Goal: Task Accomplishment & Management: Manage account settings

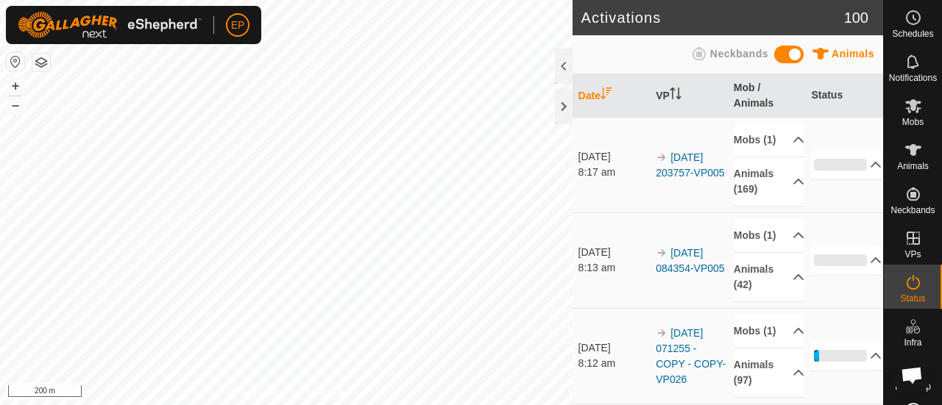
click at [905, 372] on span "Open chat" at bounding box center [912, 376] width 24 height 19
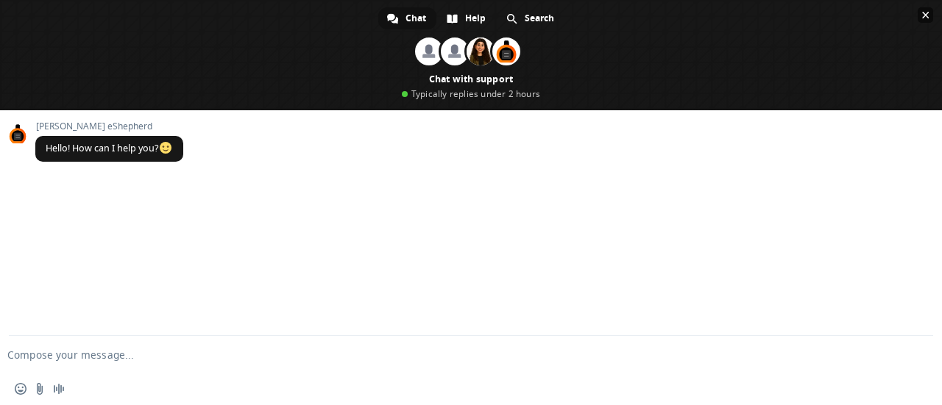
click at [939, 80] on span at bounding box center [471, 55] width 942 height 110
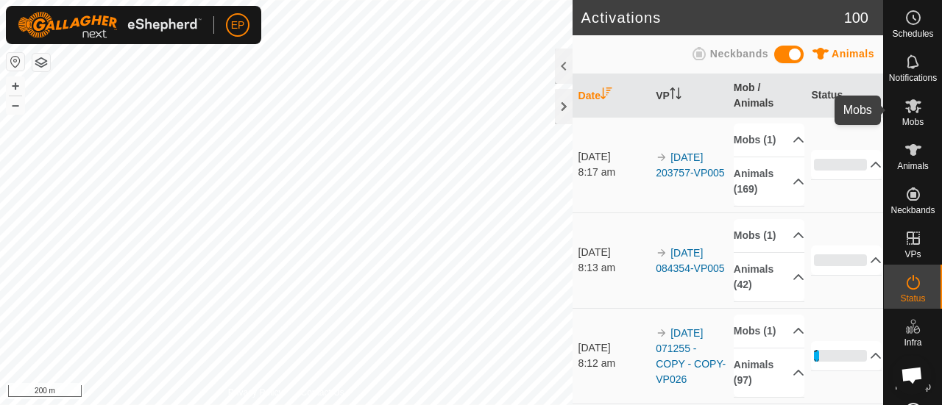
click at [914, 105] on icon at bounding box center [913, 106] width 18 height 18
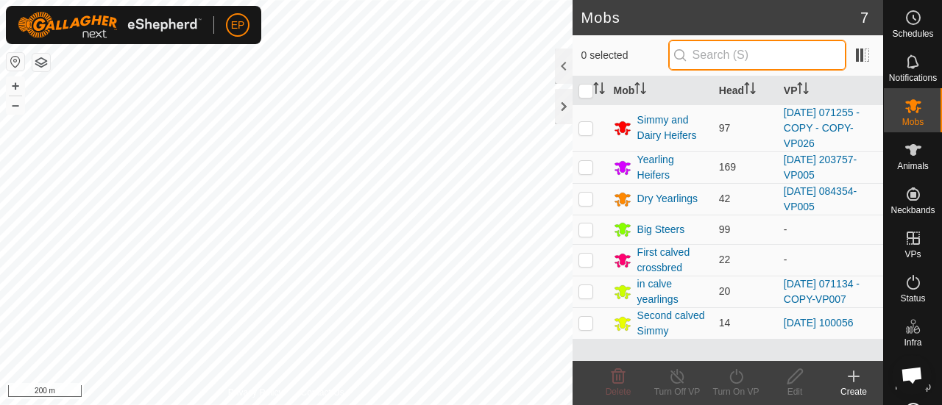
click at [714, 61] on input "text" at bounding box center [757, 55] width 178 height 31
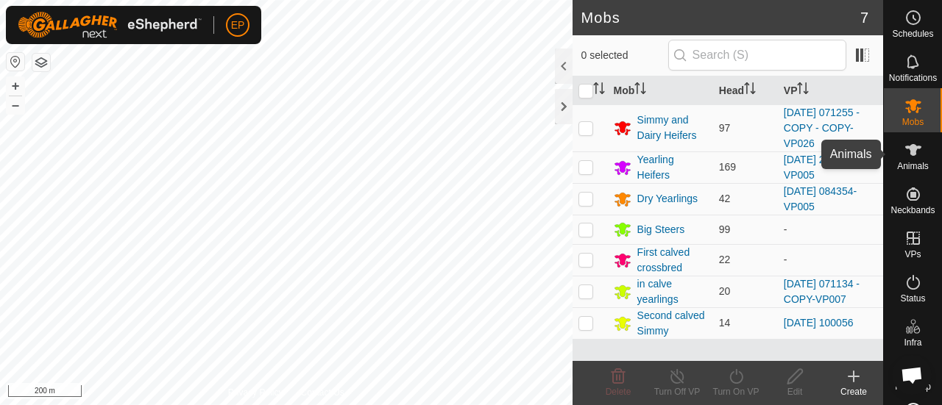
click at [914, 146] on icon at bounding box center [913, 150] width 18 height 18
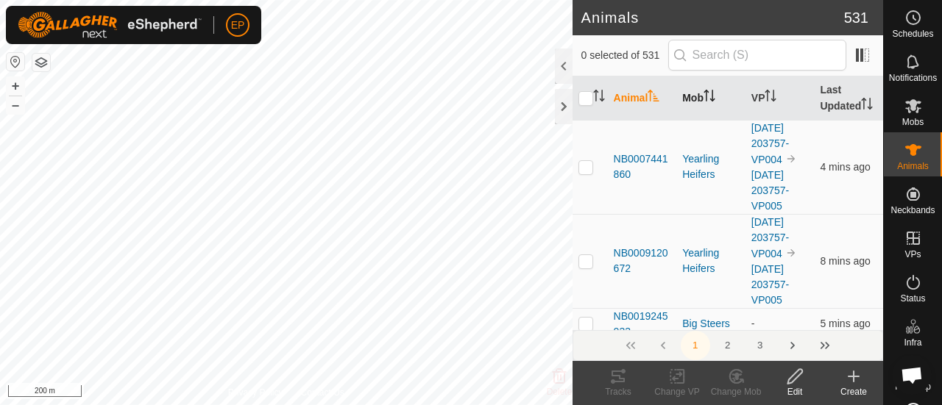
click at [692, 105] on th "Mob" at bounding box center [710, 99] width 69 height 44
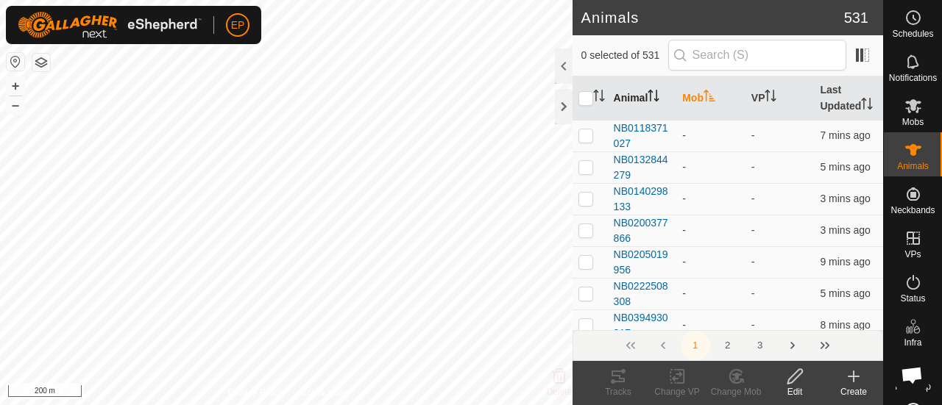
click at [630, 98] on th "Animal" at bounding box center [642, 99] width 69 height 44
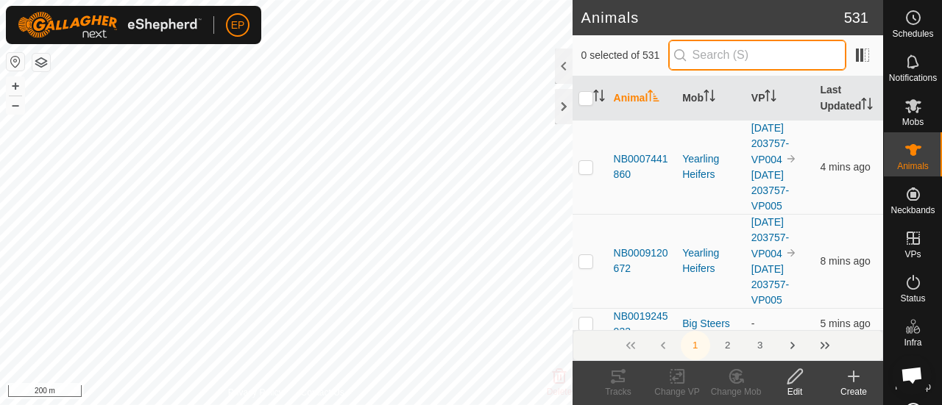
click at [699, 54] on input "text" at bounding box center [757, 55] width 178 height 31
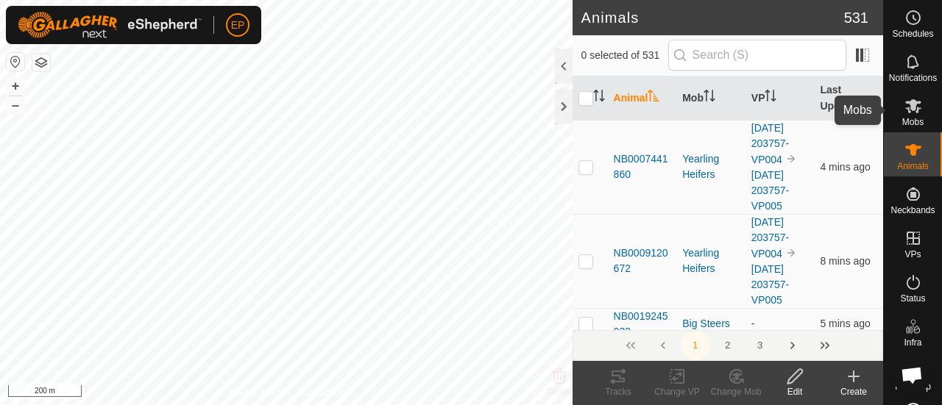
click at [911, 113] on icon at bounding box center [913, 106] width 16 height 14
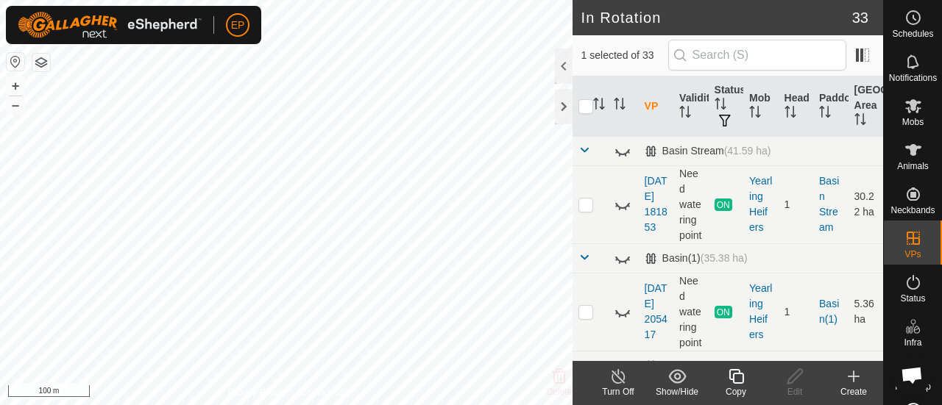
checkbox input "true"
checkbox input "false"
checkbox input "true"
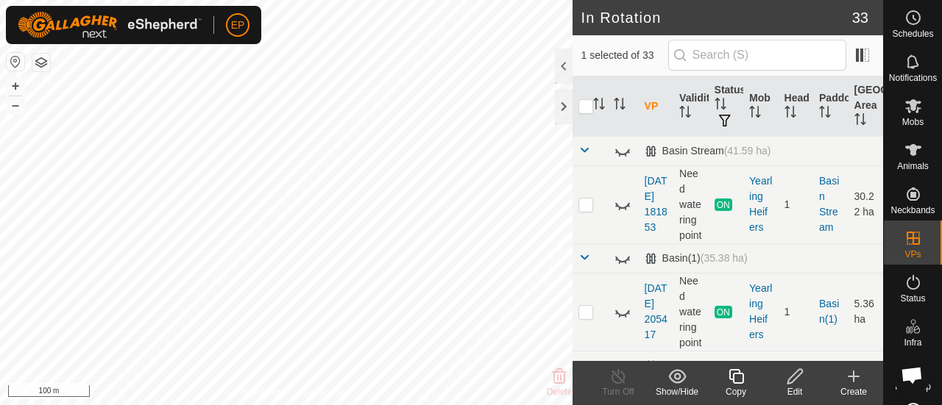
checkbox input "false"
checkbox input "true"
click at [915, 106] on icon at bounding box center [913, 106] width 18 height 18
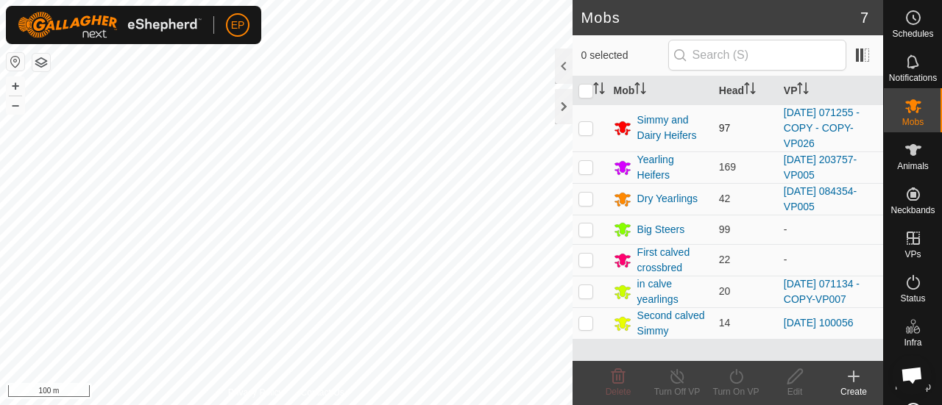
click at [584, 124] on p-checkbox at bounding box center [585, 128] width 15 height 12
checkbox input "true"
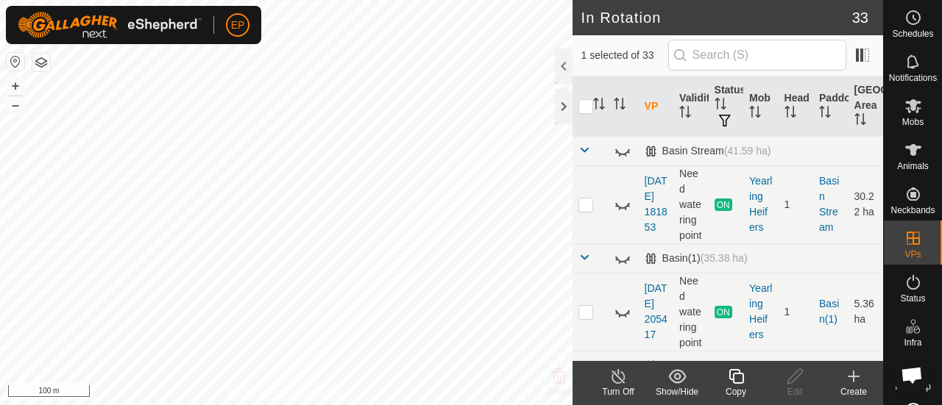
checkbox input "false"
checkbox input "true"
checkbox input "false"
checkbox input "true"
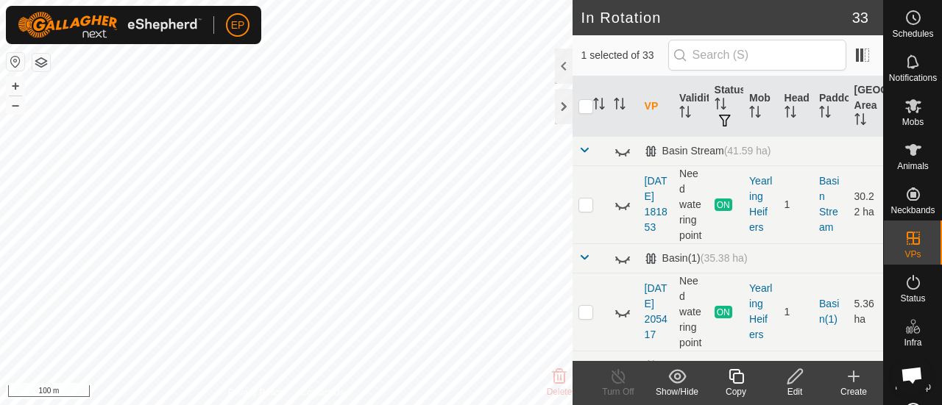
checkbox input "false"
checkbox input "true"
checkbox input "false"
checkbox input "true"
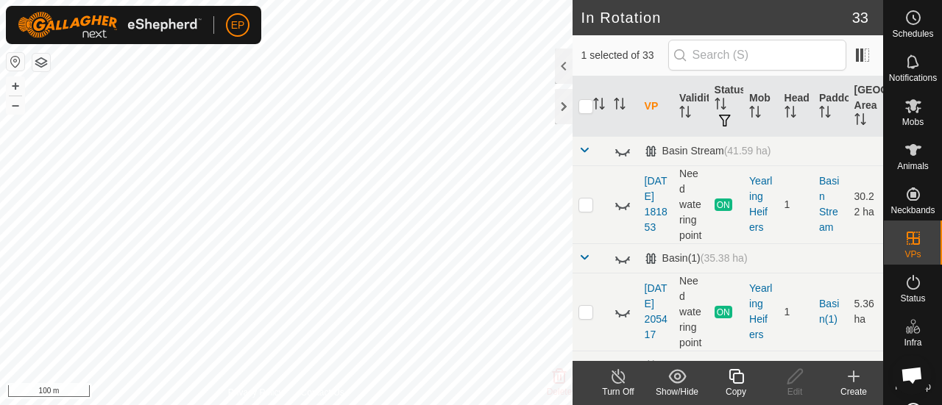
checkbox input "true"
checkbox input "false"
checkbox input "true"
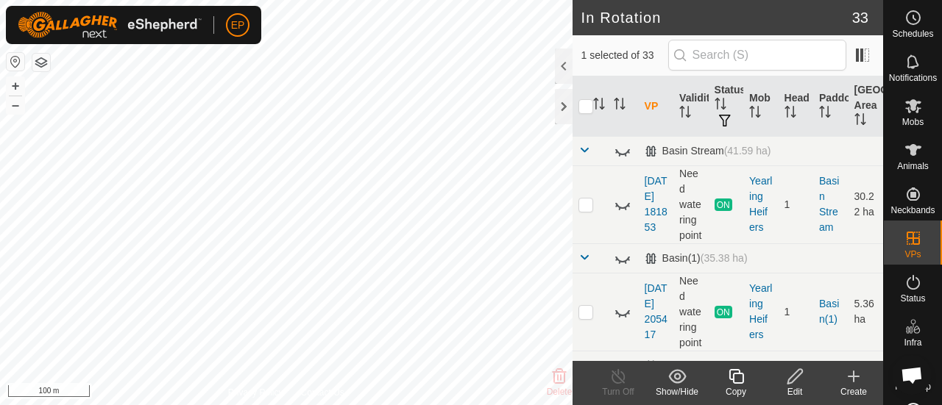
checkbox input "false"
checkbox input "true"
click at [735, 389] on div "Copy" at bounding box center [735, 392] width 59 height 13
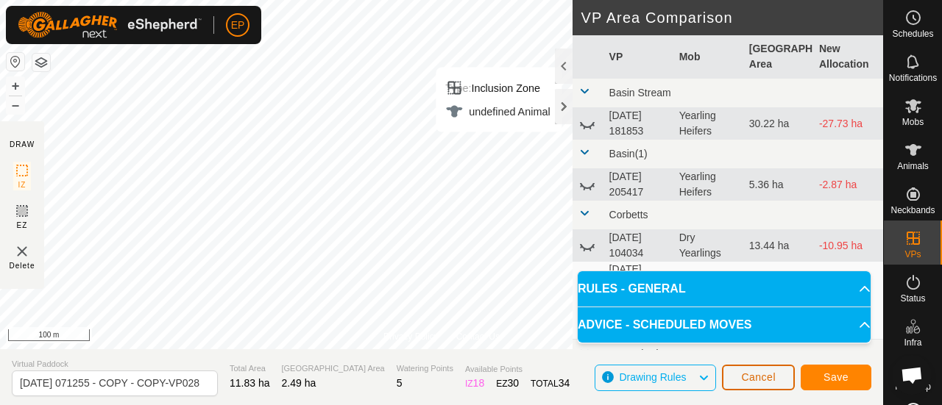
click at [770, 377] on span "Cancel" at bounding box center [758, 378] width 35 height 12
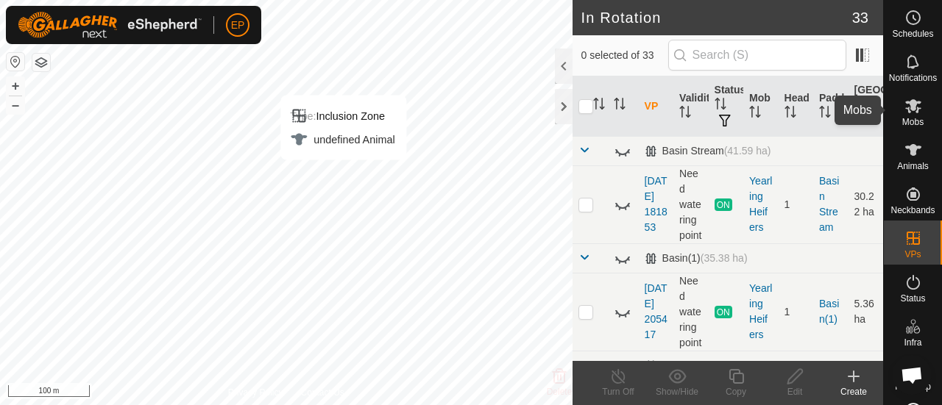
click at [911, 105] on icon at bounding box center [913, 106] width 18 height 18
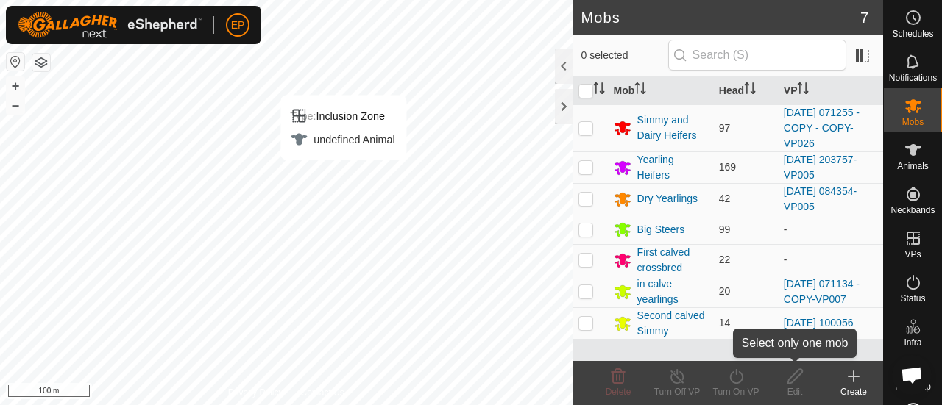
click at [796, 381] on icon at bounding box center [795, 377] width 18 height 18
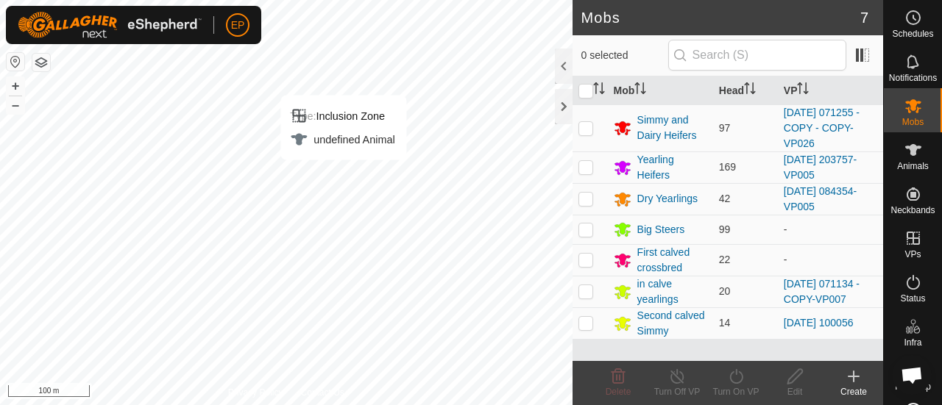
click at [796, 381] on icon at bounding box center [795, 377] width 18 height 18
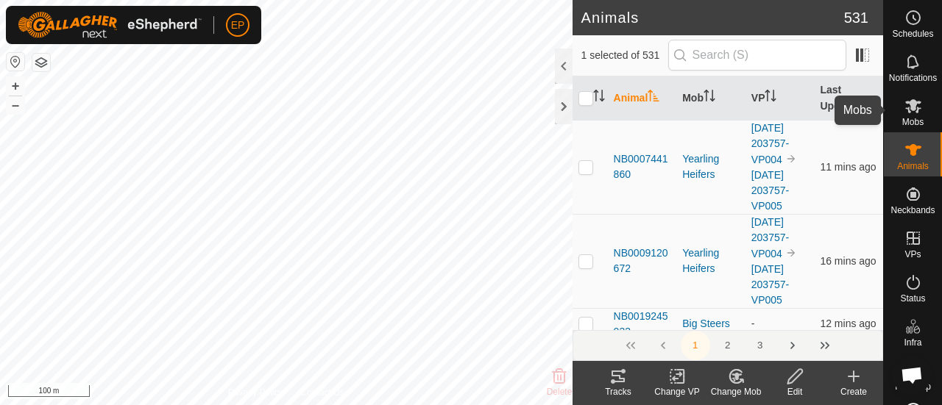
click at [907, 116] on es-mob-svg-icon at bounding box center [913, 106] width 26 height 24
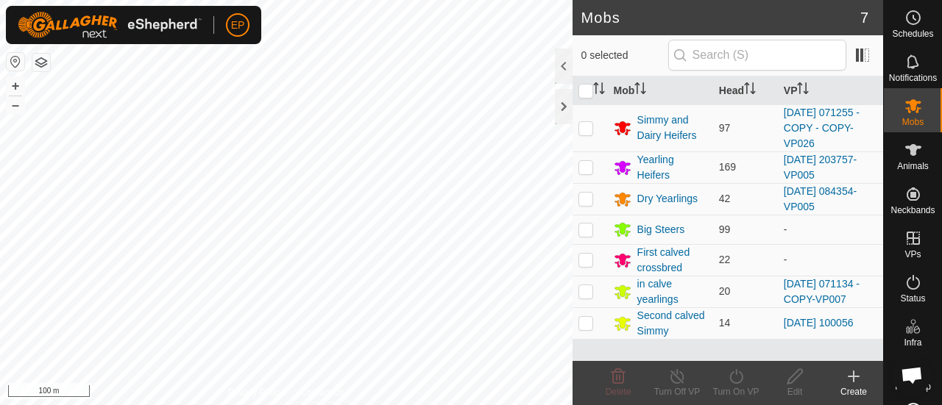
click at [852, 377] on icon at bounding box center [853, 377] width 10 height 0
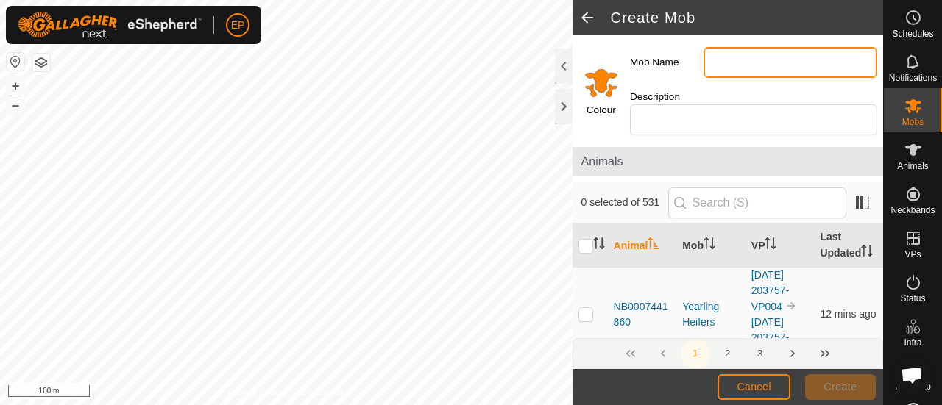
click at [728, 57] on input "Mob Name" at bounding box center [790, 62] width 174 height 31
type input "secound calvers"
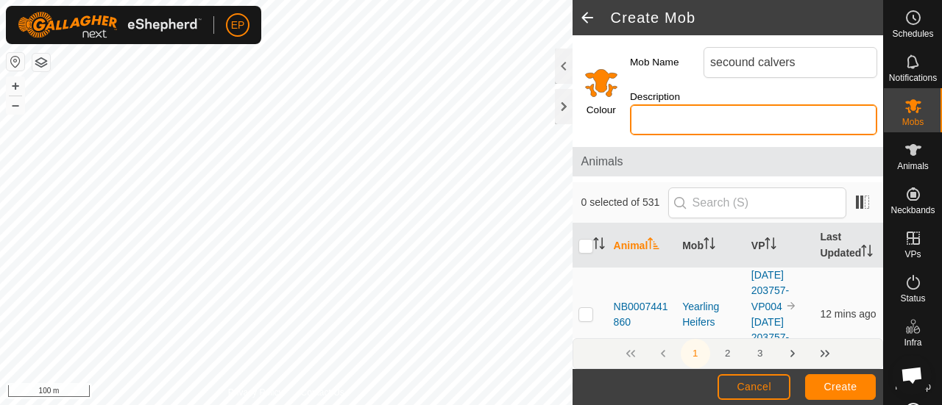
click at [642, 116] on input "Description" at bounding box center [753, 119] width 247 height 31
type input "blue"
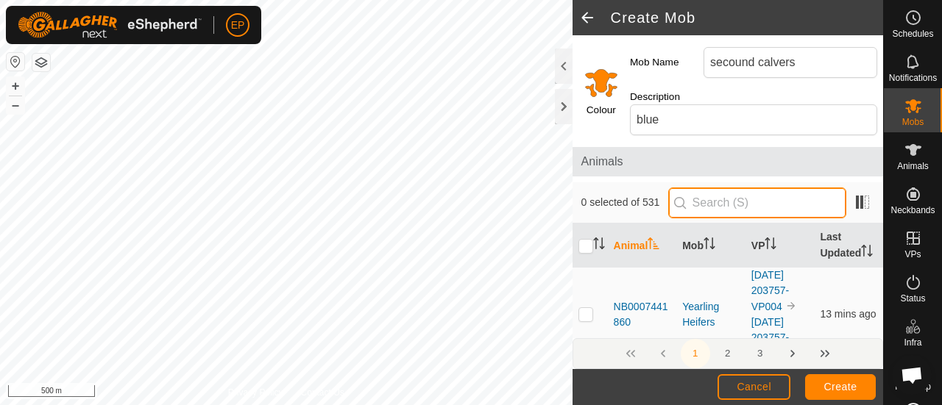
click at [699, 202] on input "text" at bounding box center [757, 203] width 178 height 31
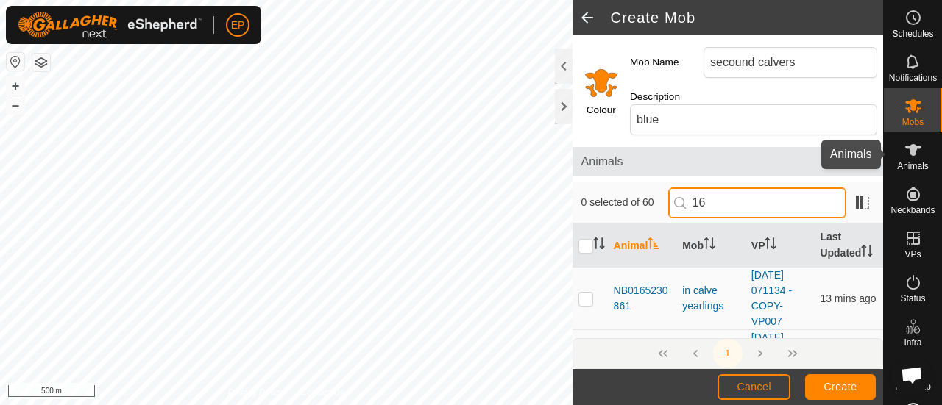
type input "16"
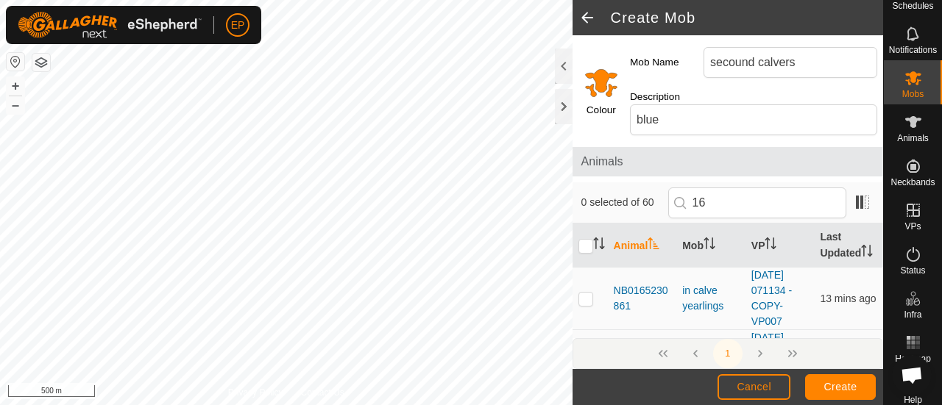
scroll to position [37, 0]
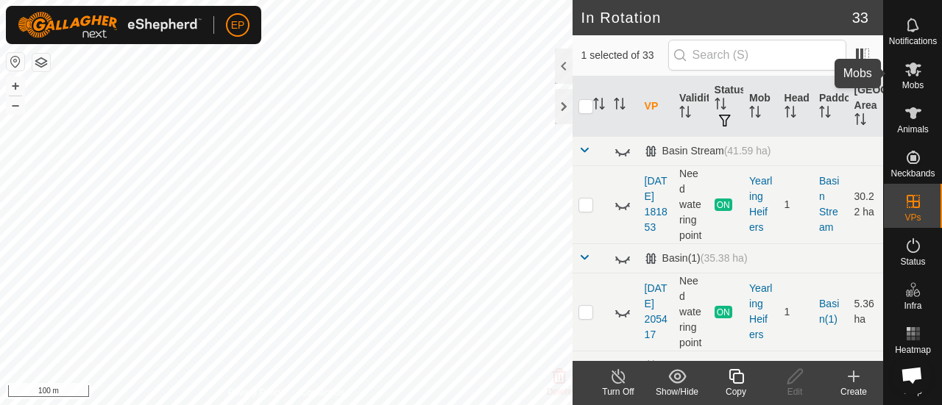
click at [909, 83] on span "Mobs" at bounding box center [912, 85] width 21 height 9
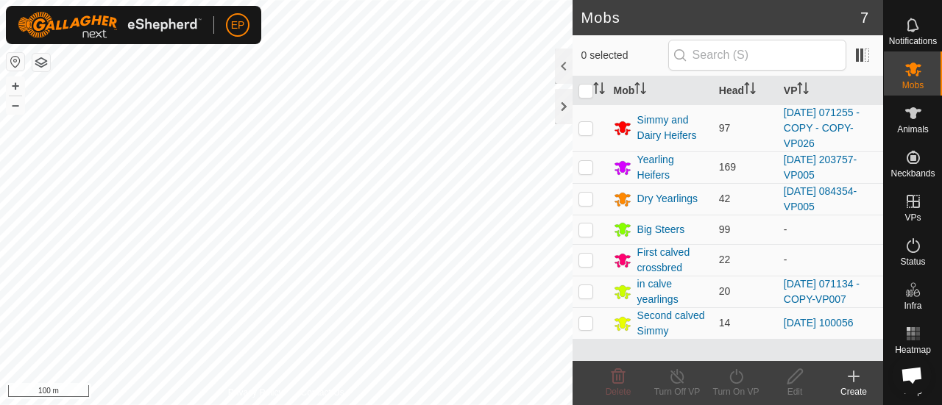
click at [851, 386] on div "Create" at bounding box center [853, 392] width 59 height 13
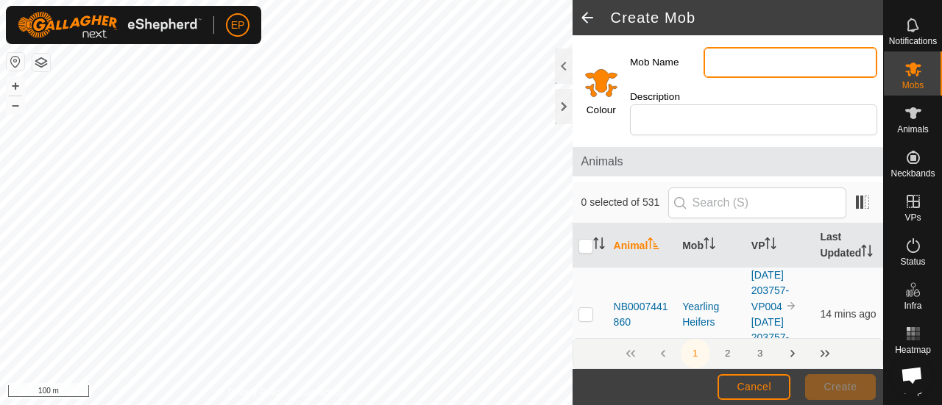
click at [740, 64] on input "Mob Name" at bounding box center [790, 62] width 174 height 31
type input "secound calvers"
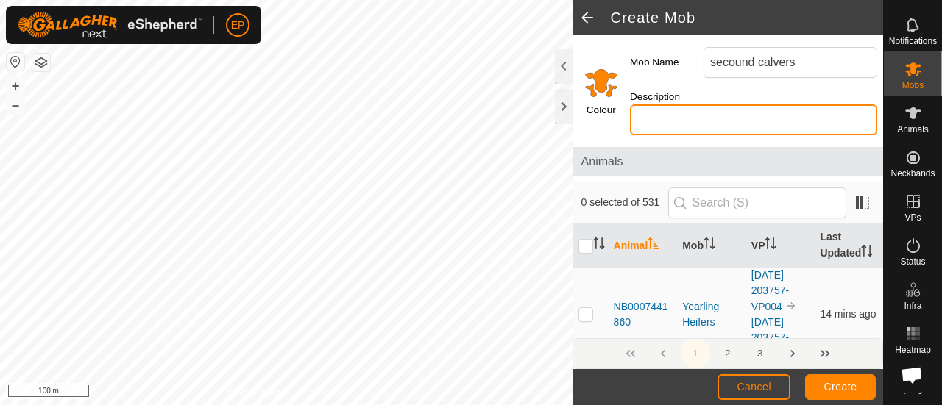
click at [668, 114] on input "Description" at bounding box center [753, 119] width 247 height 31
type input "blue"
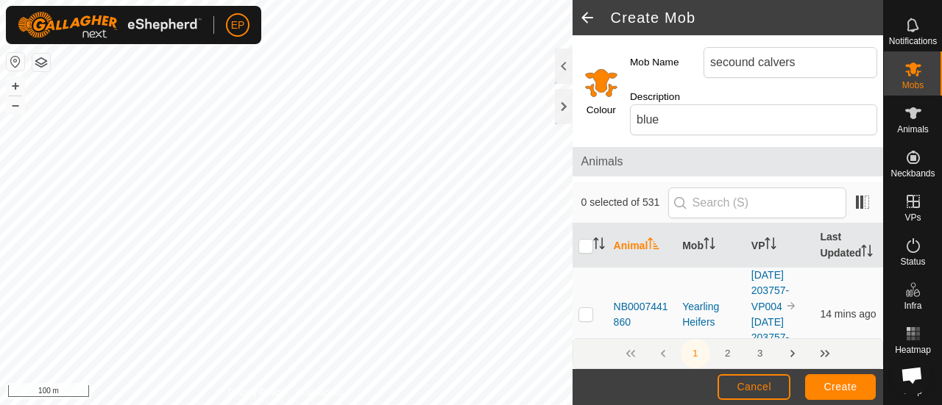
click at [595, 85] on input "Select a color" at bounding box center [601, 82] width 35 height 35
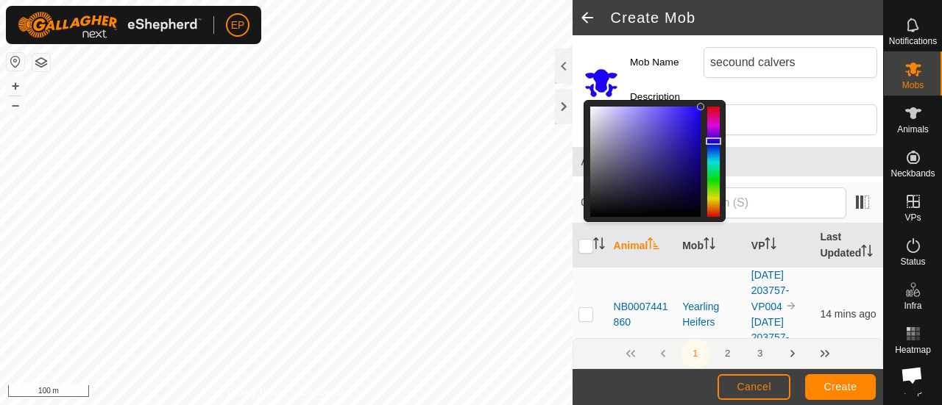
click at [712, 141] on div at bounding box center [713, 162] width 13 height 110
click at [714, 132] on div at bounding box center [713, 162] width 13 height 110
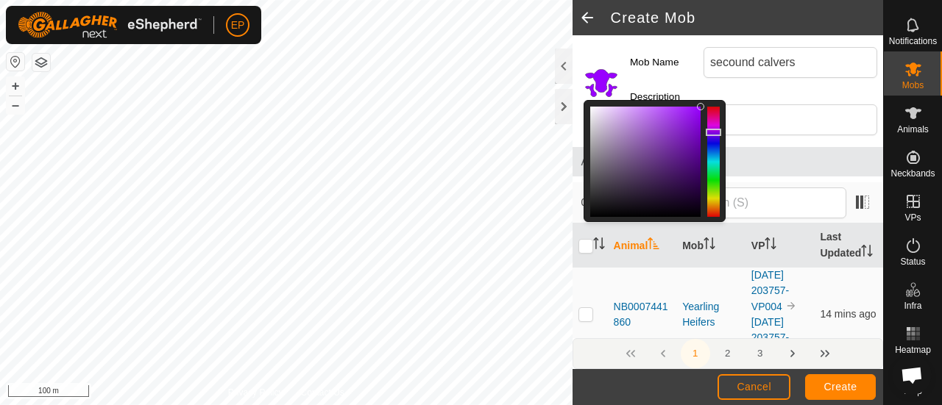
click at [716, 139] on div at bounding box center [713, 162] width 13 height 110
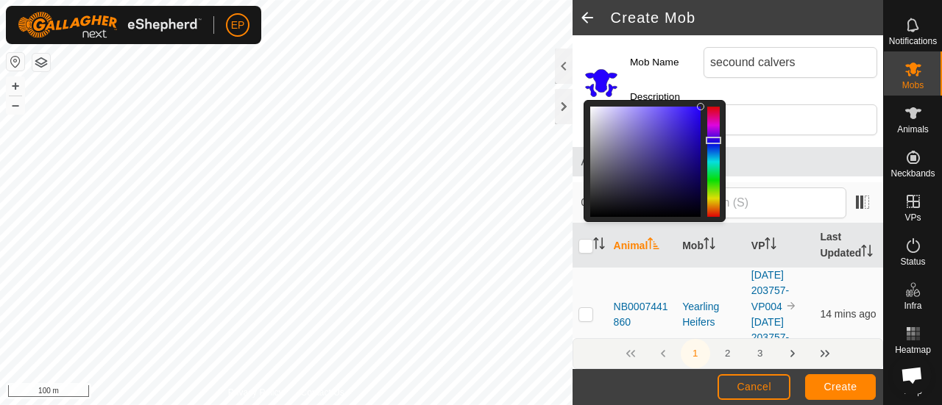
click at [717, 140] on div at bounding box center [713, 140] width 15 height 7
click at [634, 77] on label "Mob Name" at bounding box center [667, 62] width 74 height 31
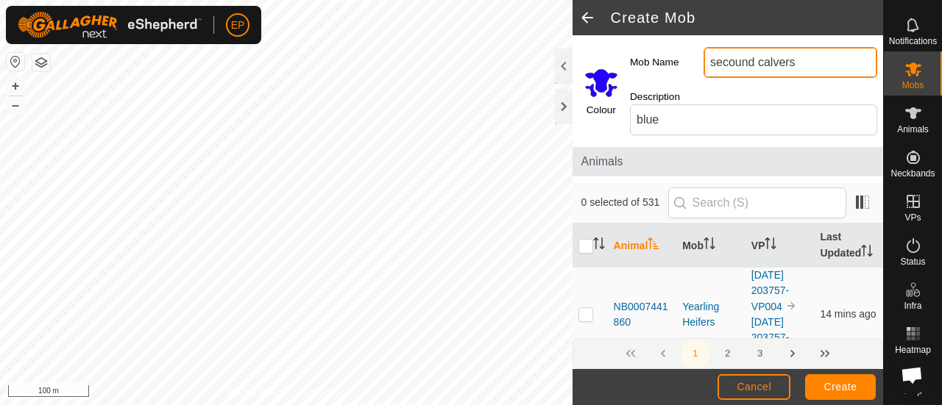
click at [703, 77] on input "secound calvers" at bounding box center [790, 62] width 174 height 31
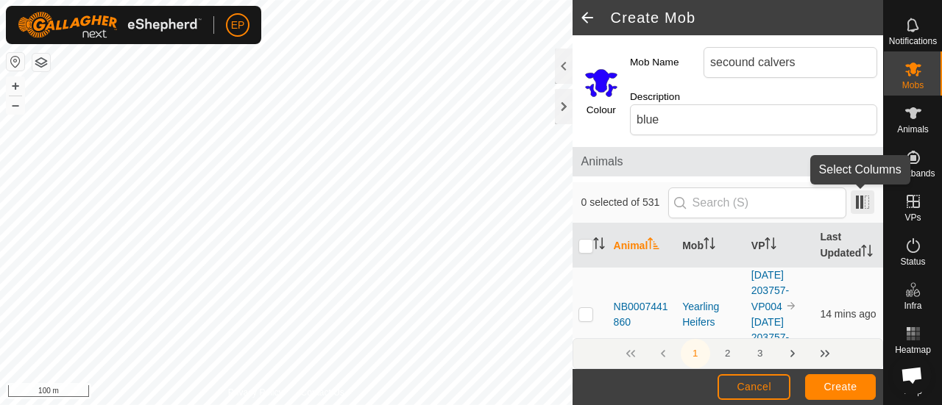
click at [866, 205] on span at bounding box center [863, 203] width 24 height 24
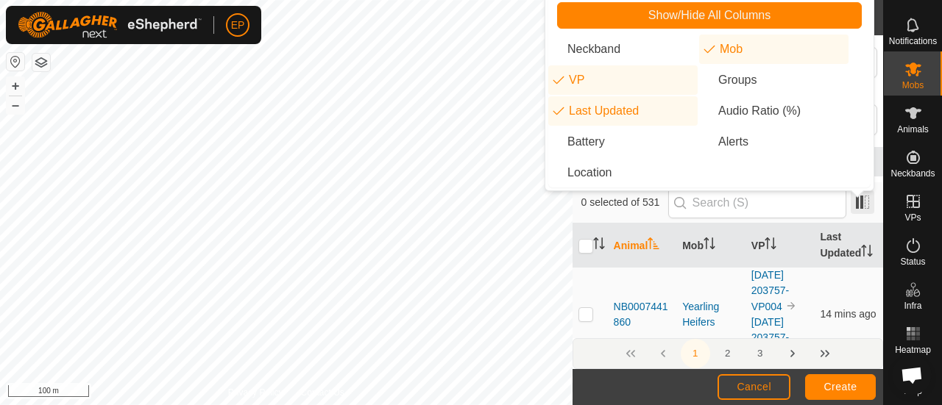
click at [866, 205] on span at bounding box center [863, 203] width 24 height 24
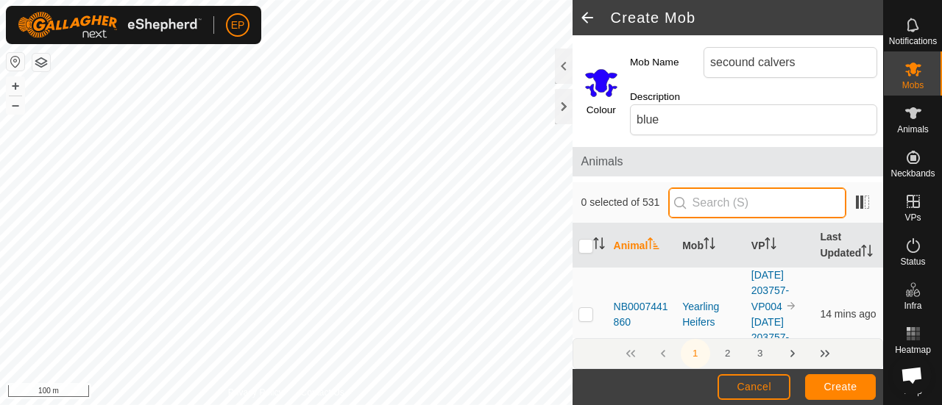
click at [748, 202] on input "text" at bounding box center [757, 203] width 178 height 31
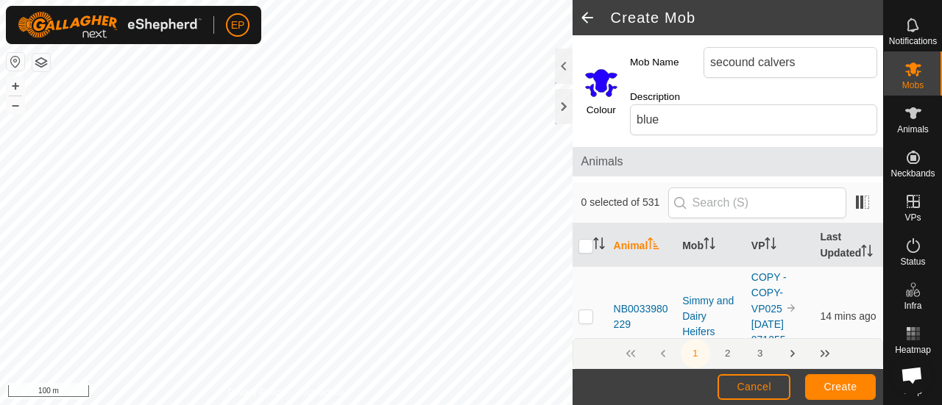
scroll to position [372, 0]
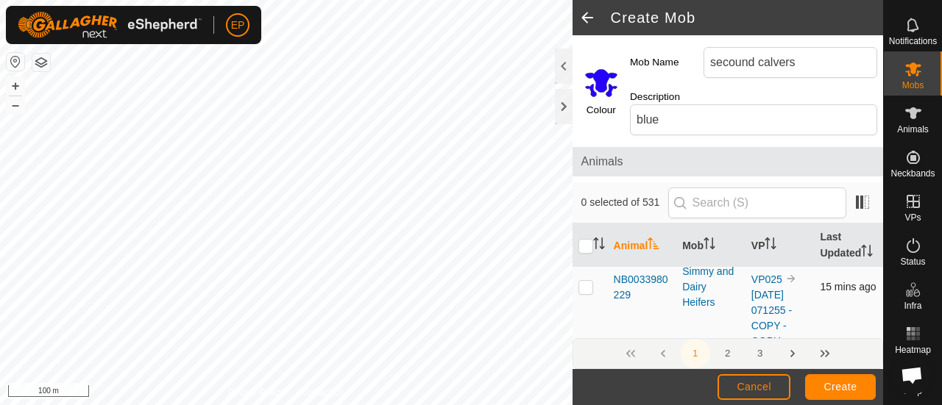
click at [584, 293] on p-checkbox at bounding box center [585, 287] width 15 height 12
checkbox input "true"
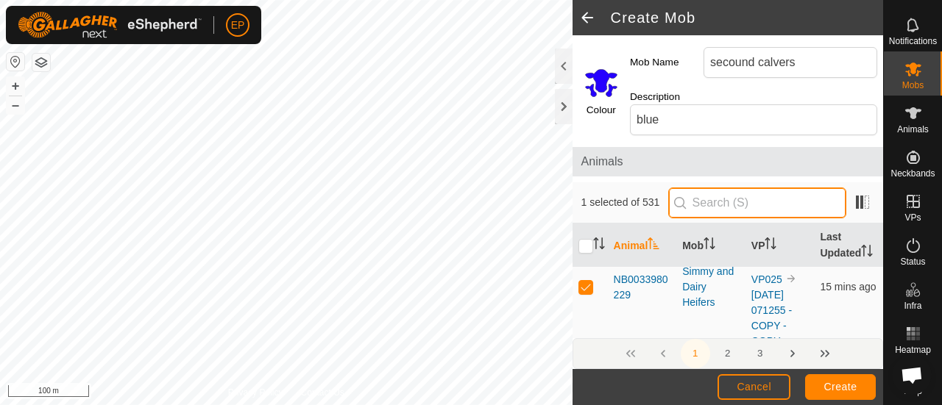
click at [717, 206] on input "text" at bounding box center [757, 203] width 178 height 31
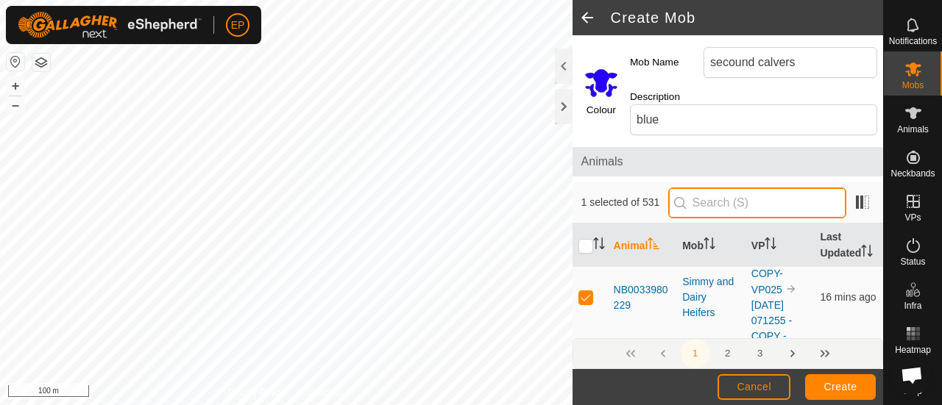
scroll to position [353, 0]
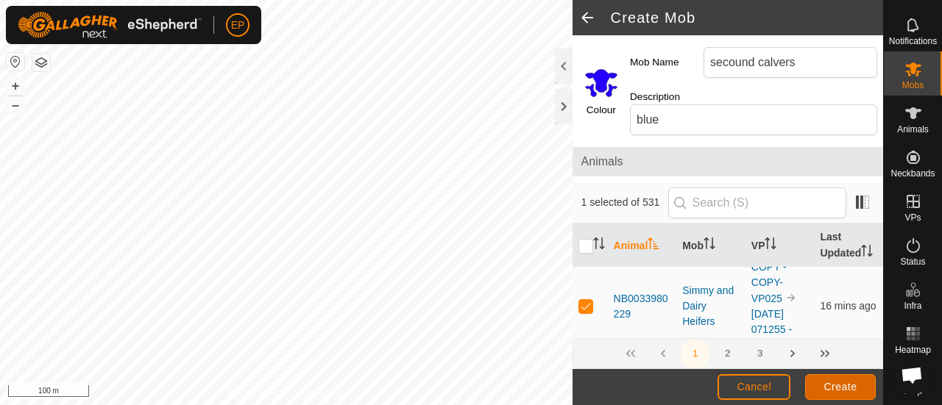
click at [840, 385] on span "Create" at bounding box center [840, 387] width 33 height 12
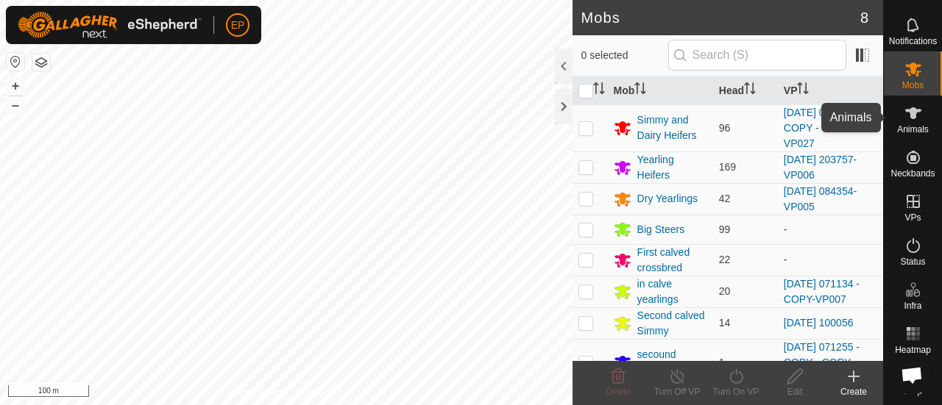
click at [912, 131] on span "Animals" at bounding box center [913, 129] width 32 height 9
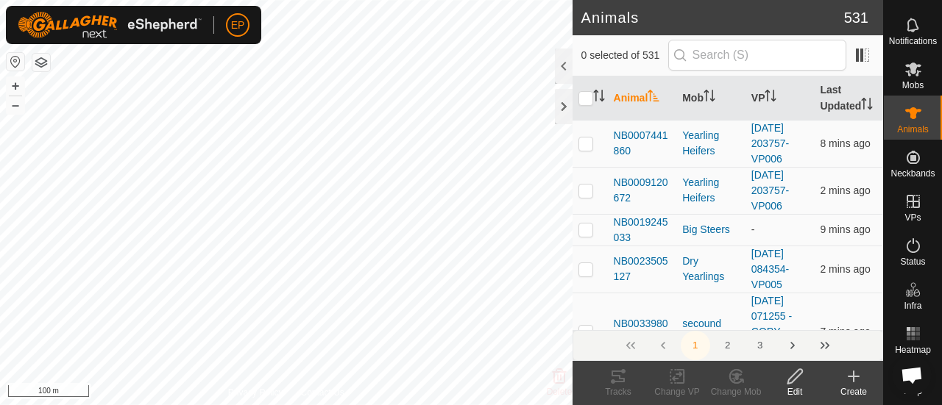
click at [356, 160] on div "NB3477544816 3477544816 Simmy and Dairy Heifers [DATE] 071255 - COPY - COPY-VP0…" at bounding box center [286, 202] width 572 height 405
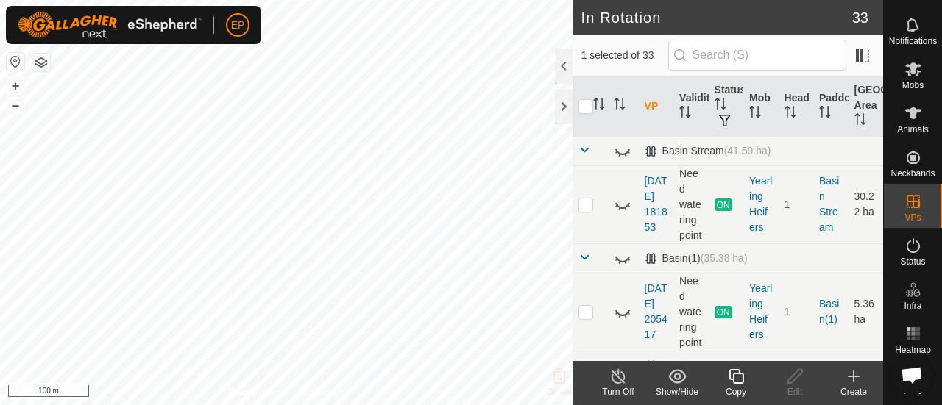
checkbox input "false"
checkbox input "true"
checkbox input "false"
checkbox input "true"
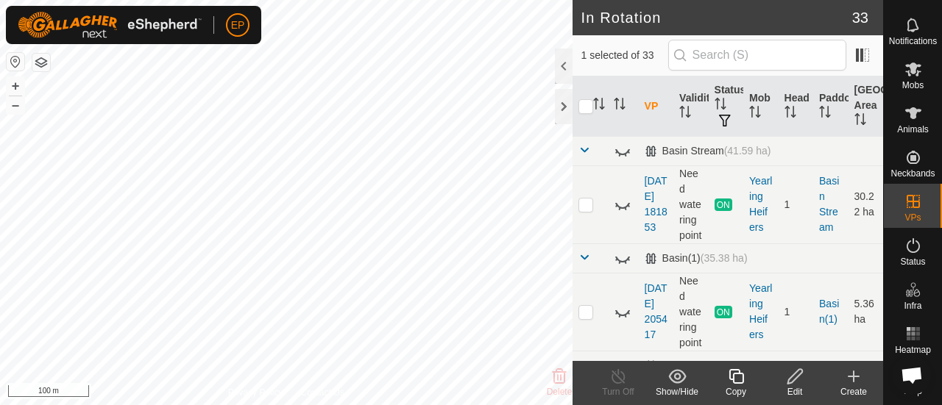
checkbox input "false"
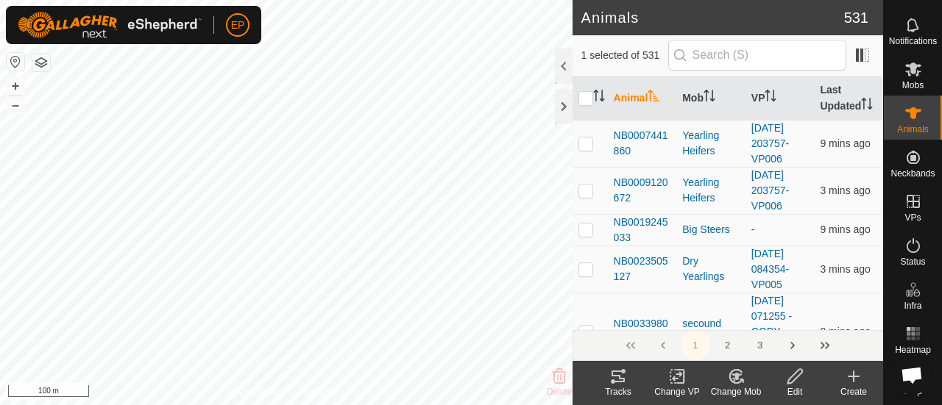
click at [191, 208] on div "NB3859932637 3859932637 Simmy and Dairy Heifers [DATE] 071255 - COPY - COPY-VP0…" at bounding box center [286, 202] width 572 height 405
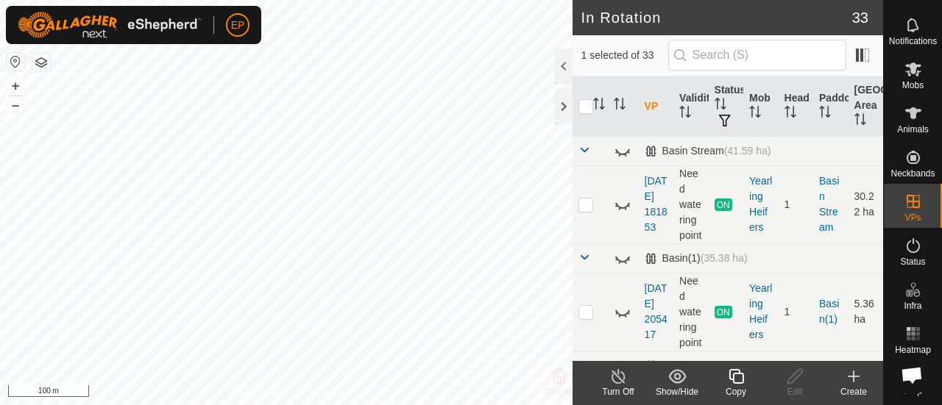
checkbox input "true"
checkbox input "false"
checkbox input "true"
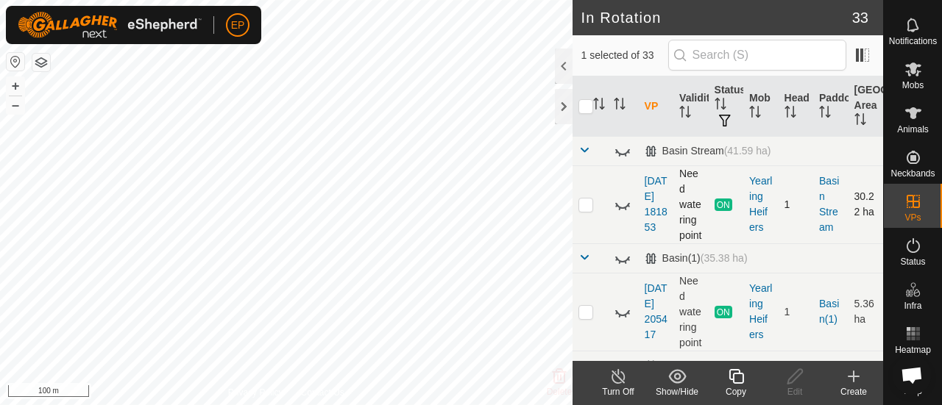
checkbox input "true"
checkbox input "false"
checkbox input "true"
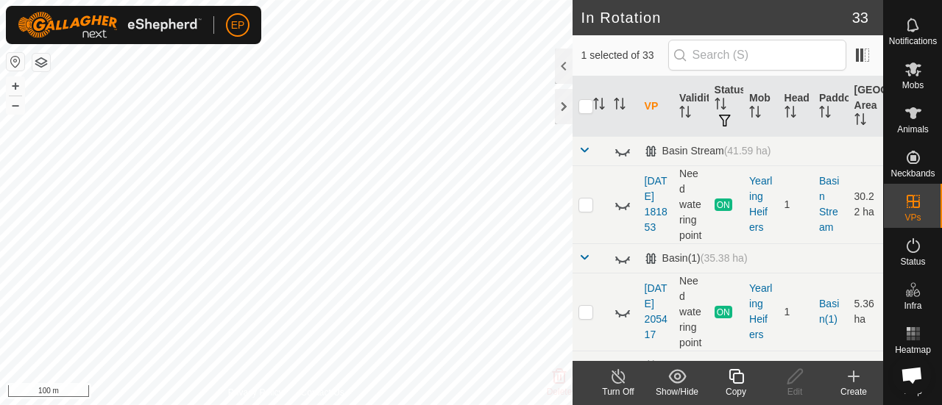
checkbox input "false"
checkbox input "true"
checkbox input "false"
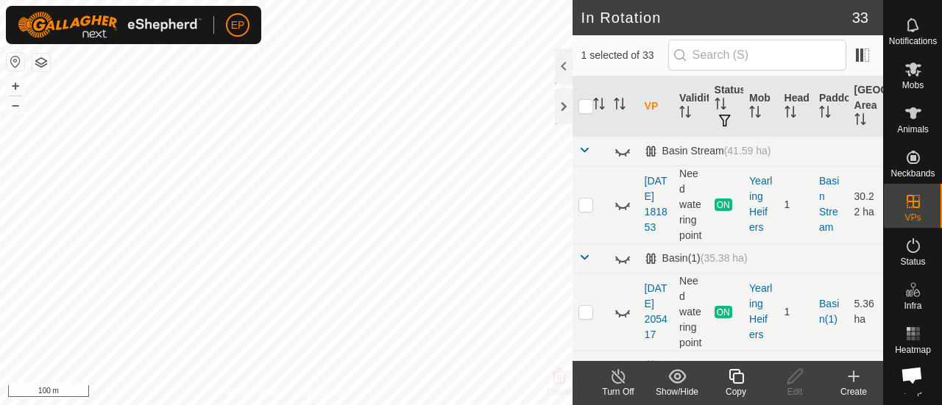
checkbox input "false"
checkbox input "true"
checkbox input "false"
click at [907, 108] on icon at bounding box center [913, 113] width 16 height 12
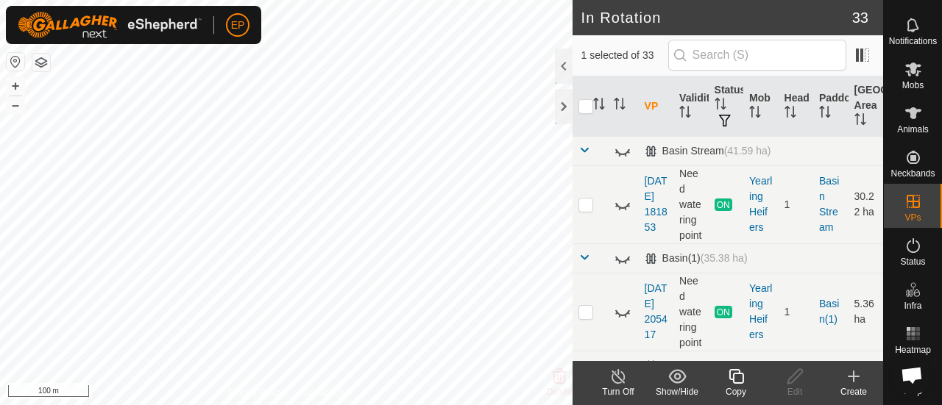
checkbox input "false"
checkbox input "true"
checkbox input "false"
checkbox input "true"
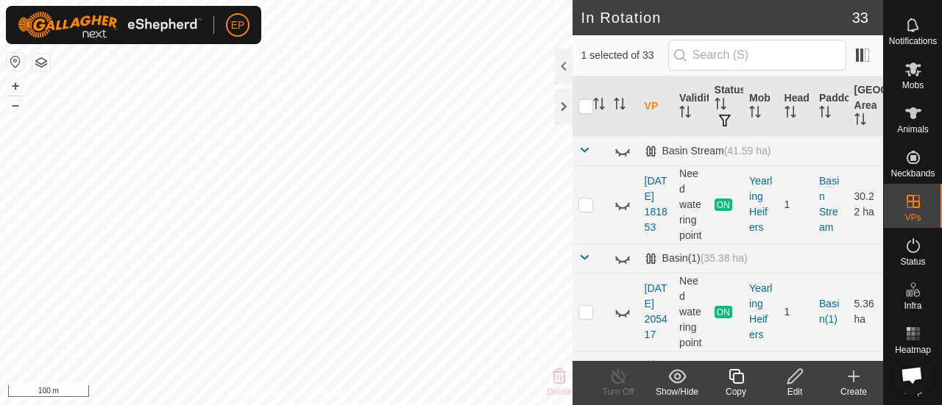
checkbox input "false"
checkbox input "true"
checkbox input "false"
click at [909, 115] on icon at bounding box center [913, 113] width 16 height 12
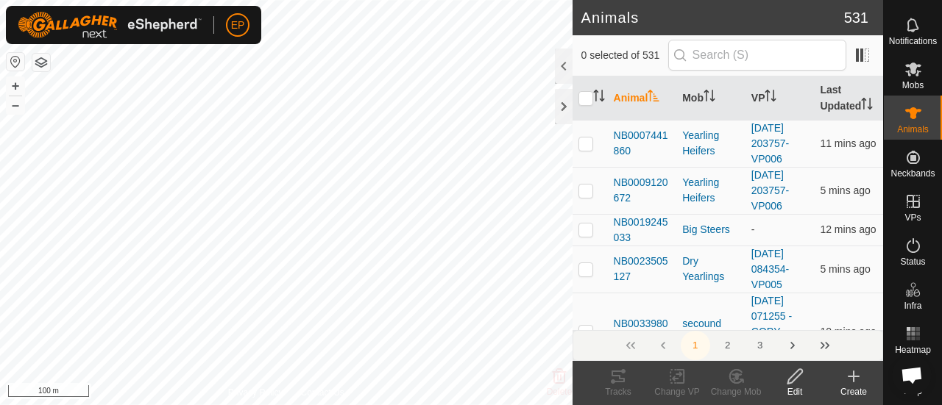
click at [661, 18] on h2 "Animals" at bounding box center [712, 18] width 263 height 18
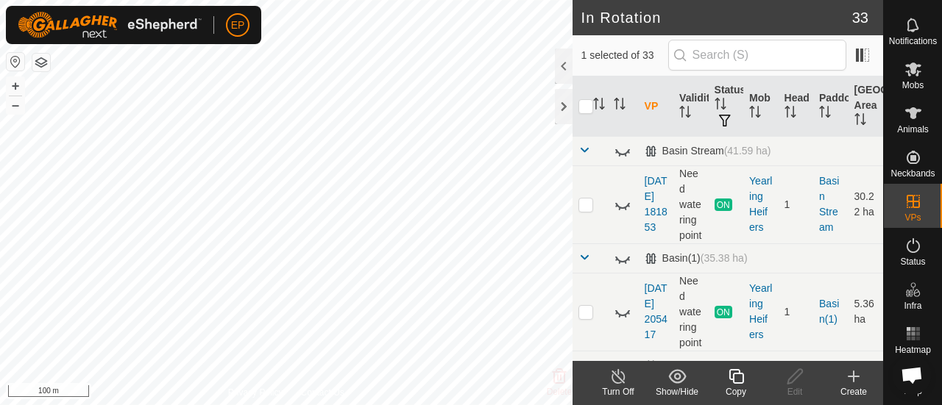
checkbox input "true"
checkbox input "false"
checkbox input "true"
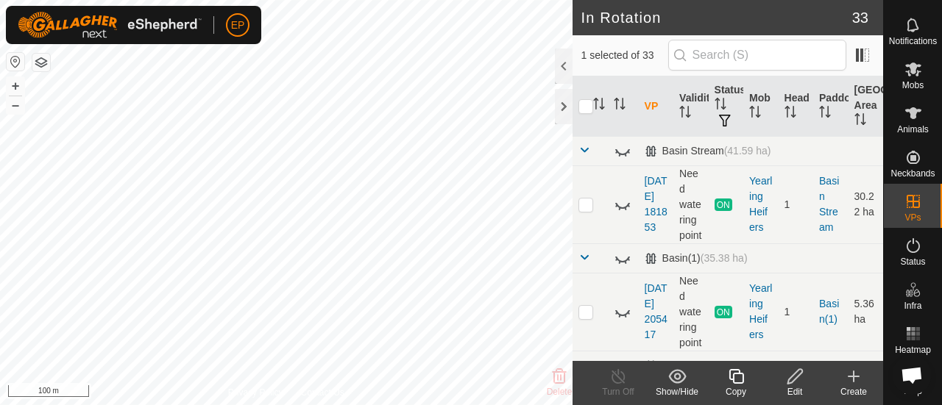
checkbox input "false"
checkbox input "true"
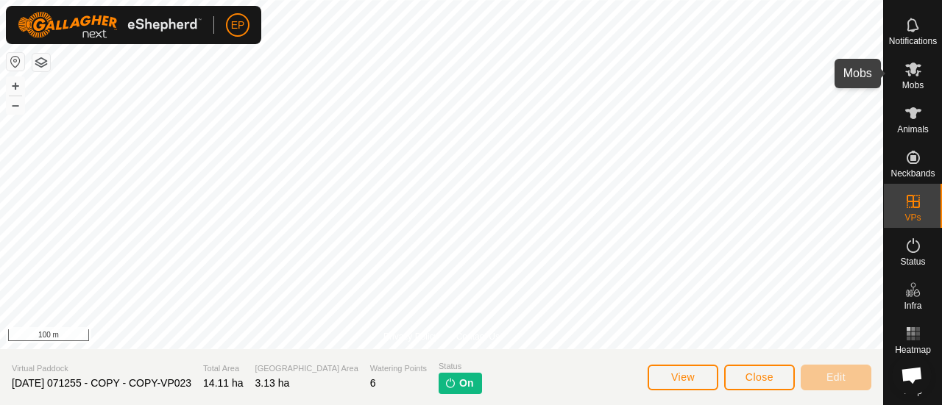
click at [908, 81] on span "Mobs" at bounding box center [912, 85] width 21 height 9
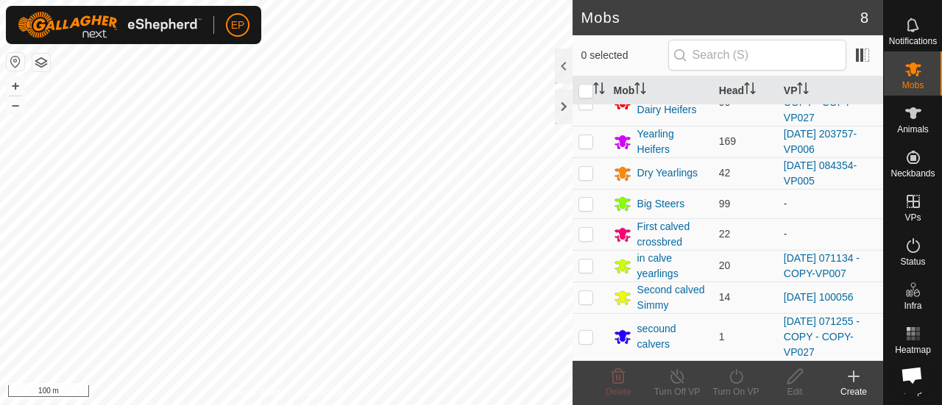
scroll to position [38, 0]
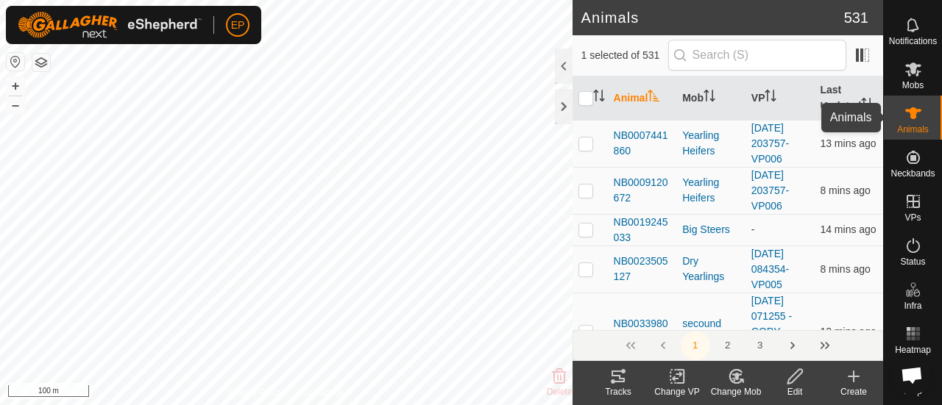
click at [906, 107] on icon at bounding box center [913, 113] width 16 height 12
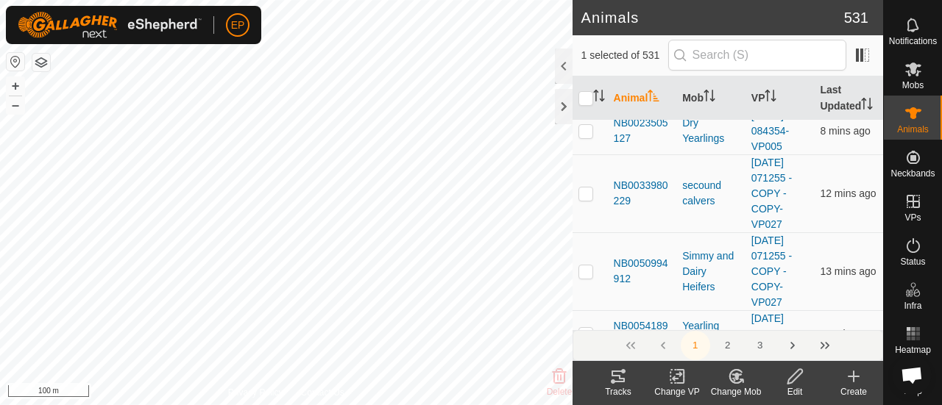
scroll to position [147, 0]
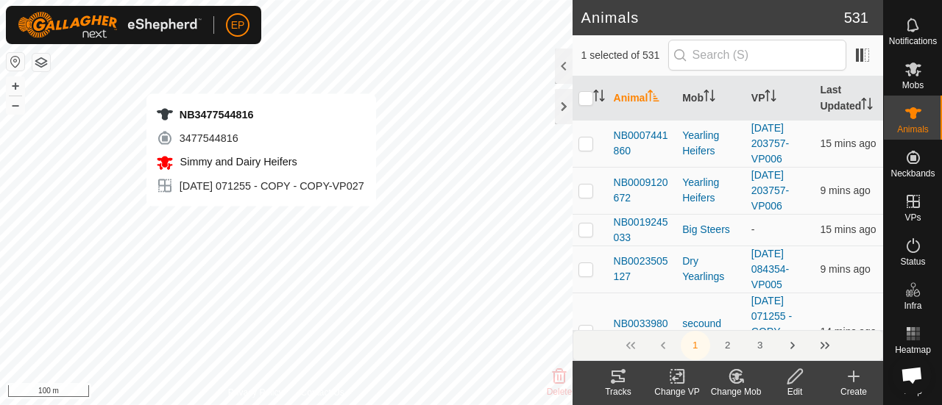
checkbox input "false"
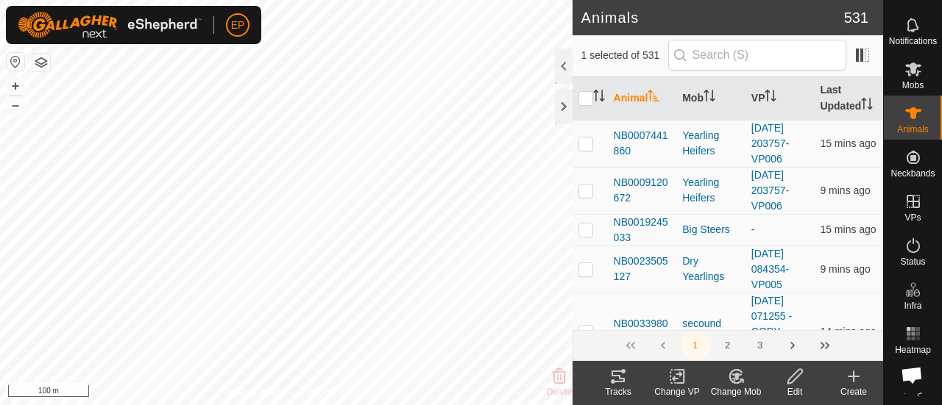
checkbox input "false"
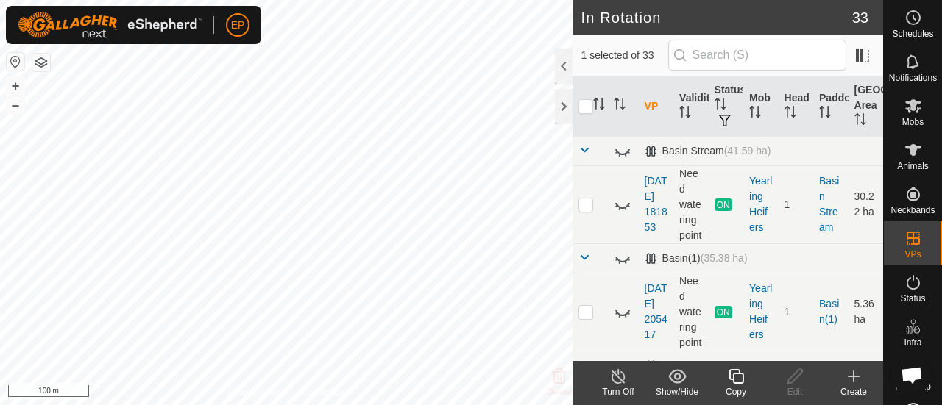
checkbox input "true"
checkbox input "false"
checkbox input "true"
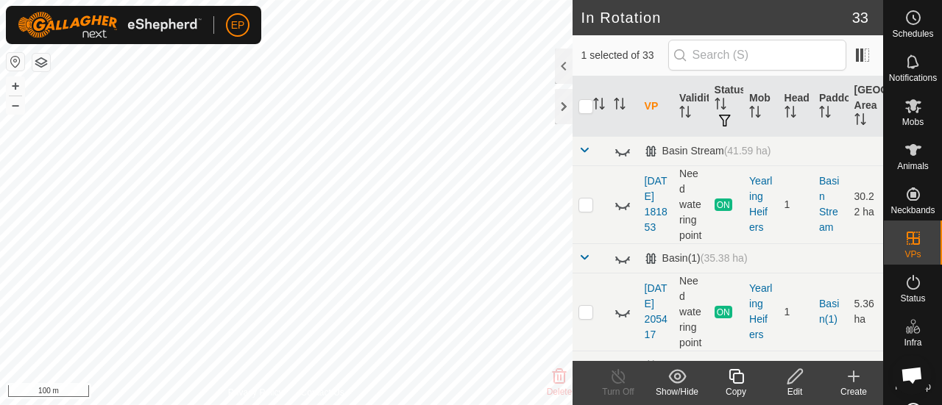
checkbox input "false"
click at [911, 160] on es-animals-svg-icon at bounding box center [913, 150] width 26 height 24
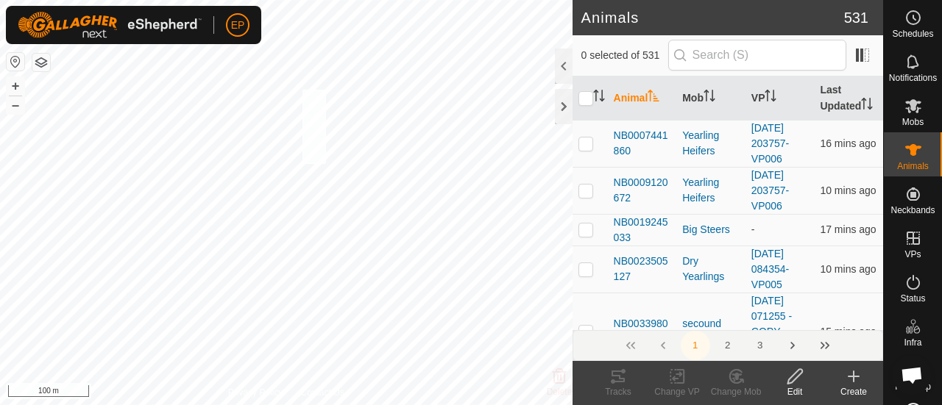
checkbox input "true"
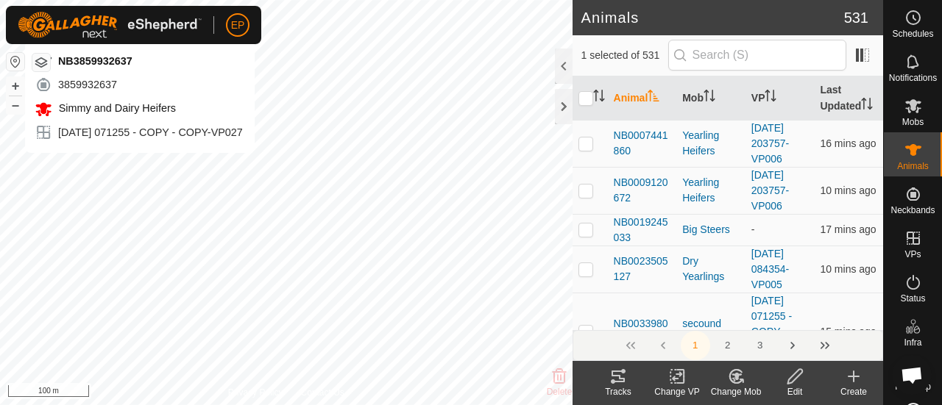
click at [90, 168] on div "NB3859932637 3859932637 Simmy and Dairy Heifers [DATE] 071255 - COPY - COPY-VP0…" at bounding box center [286, 202] width 572 height 405
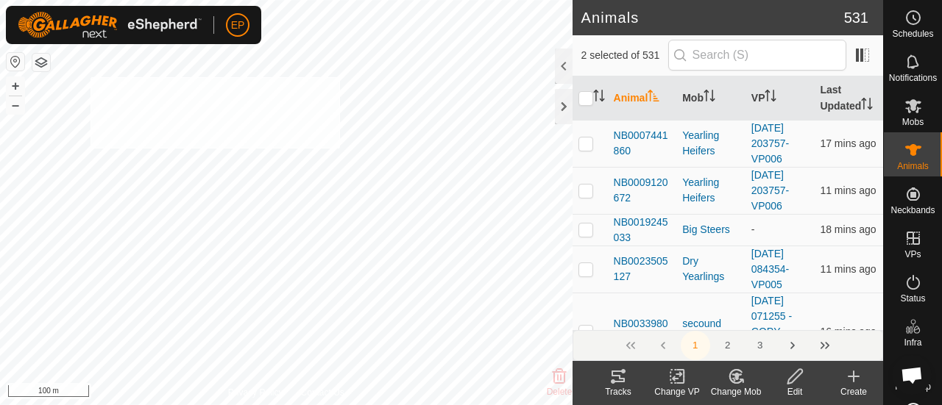
checkbox input "true"
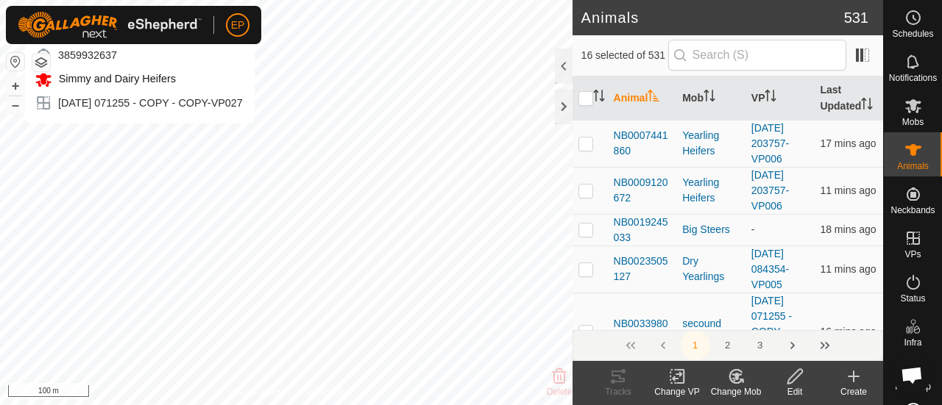
click at [68, 138] on div "NB3859932637 3859932637 Simmy and Dairy Heifers [DATE] 071255 - COPY - COPY-VP0…" at bounding box center [286, 202] width 572 height 405
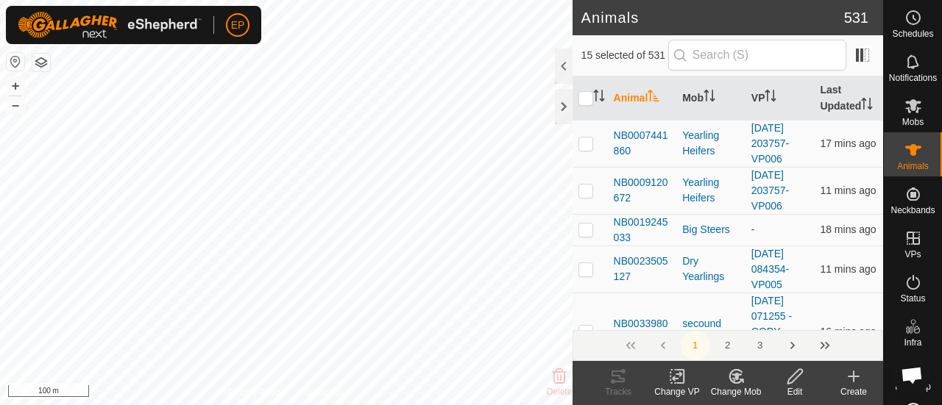
click at [68, 138] on div "NB3859932637 3859932637 Simmy and Dairy Heifers [DATE] 071255 - COPY - COPY-VP0…" at bounding box center [286, 202] width 572 height 405
click at [587, 106] on input "checkbox" at bounding box center [585, 98] width 15 height 15
checkbox input "true"
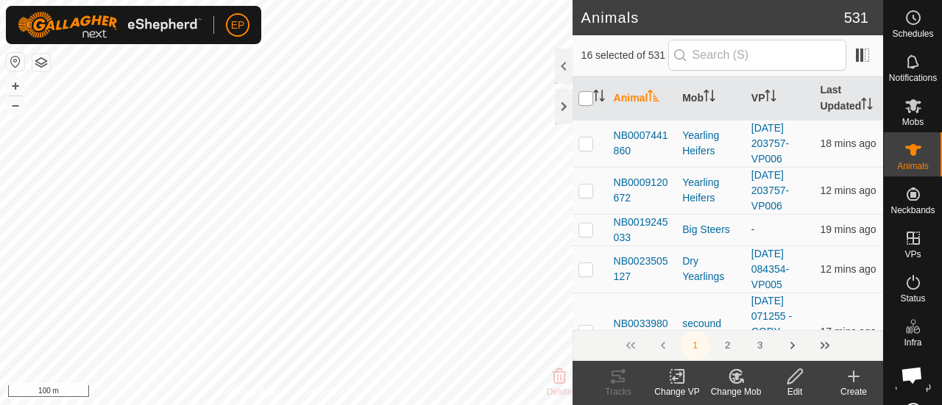
checkbox input "true"
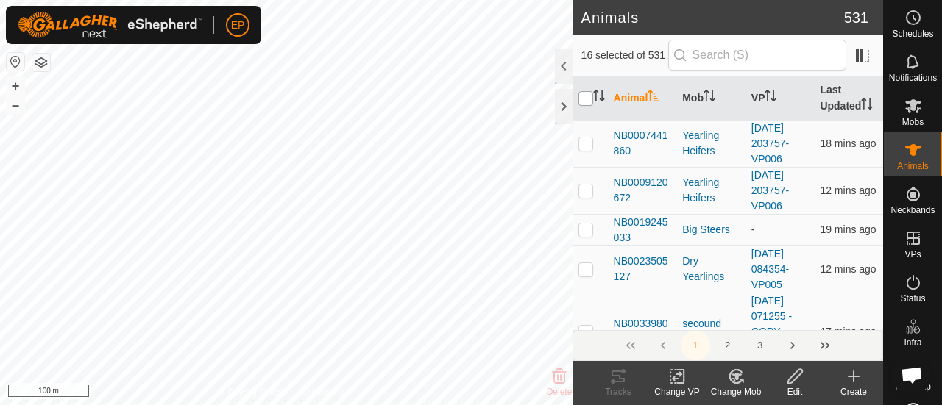
checkbox input "true"
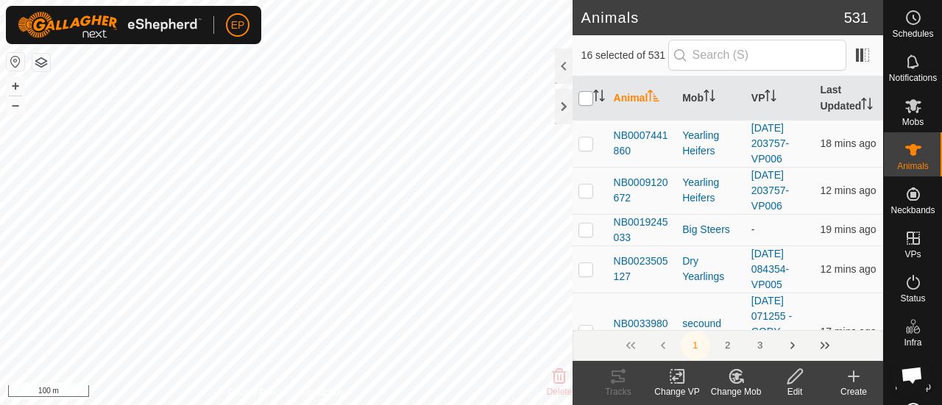
checkbox input "true"
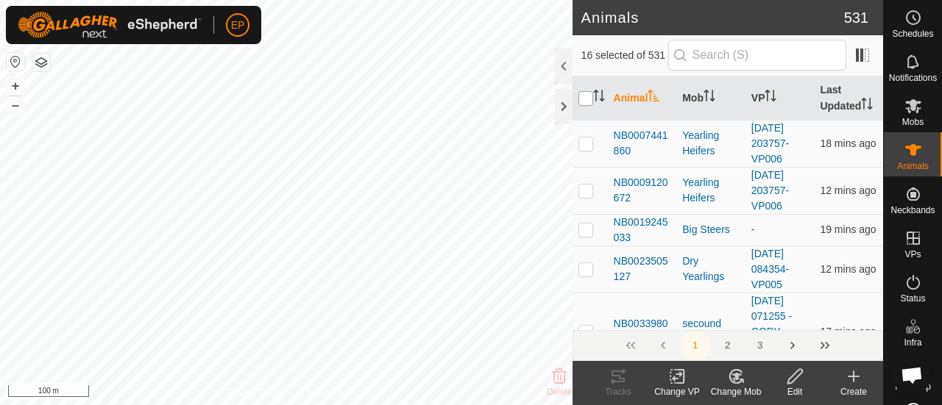
checkbox input "true"
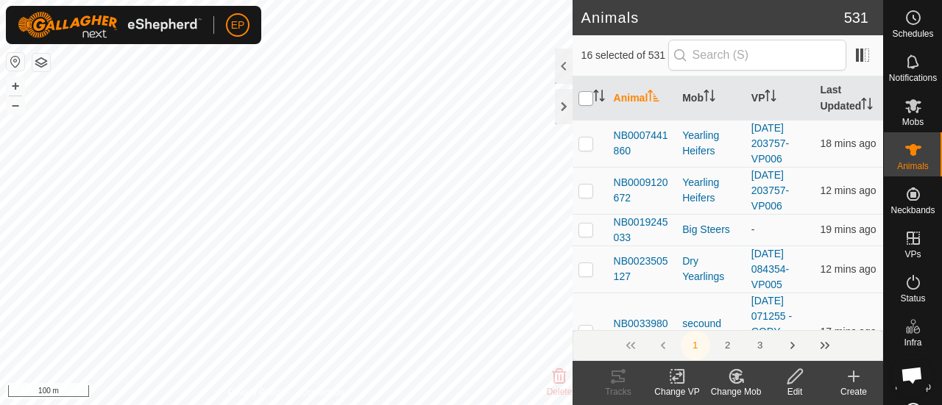
checkbox input "true"
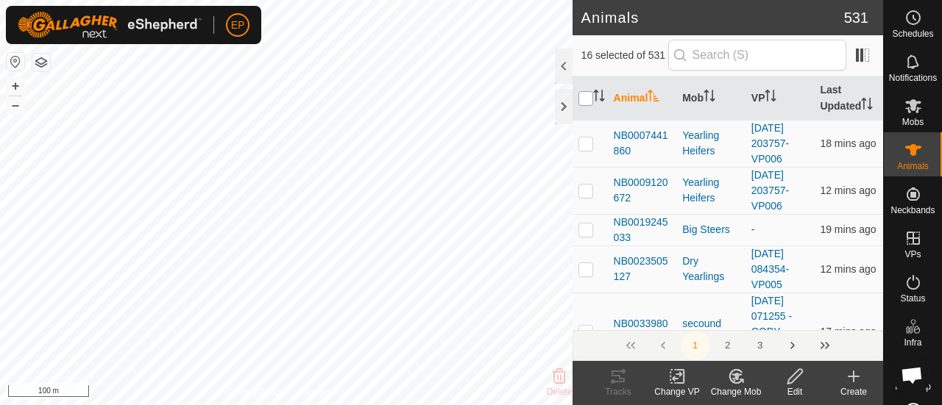
checkbox input "true"
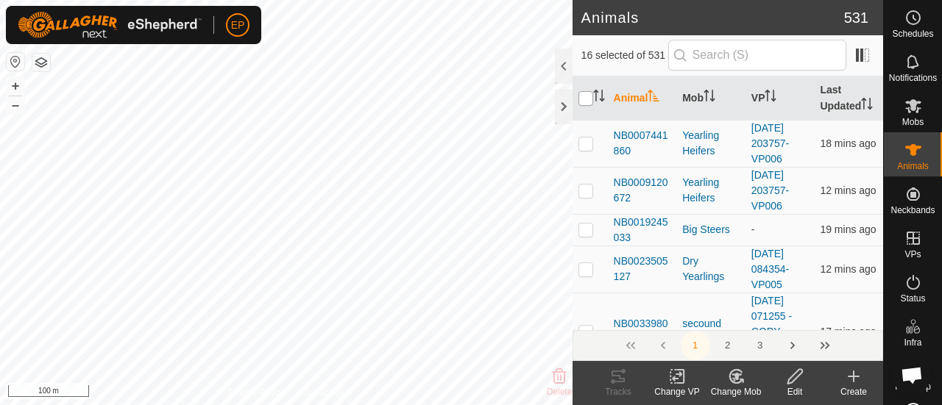
checkbox input "true"
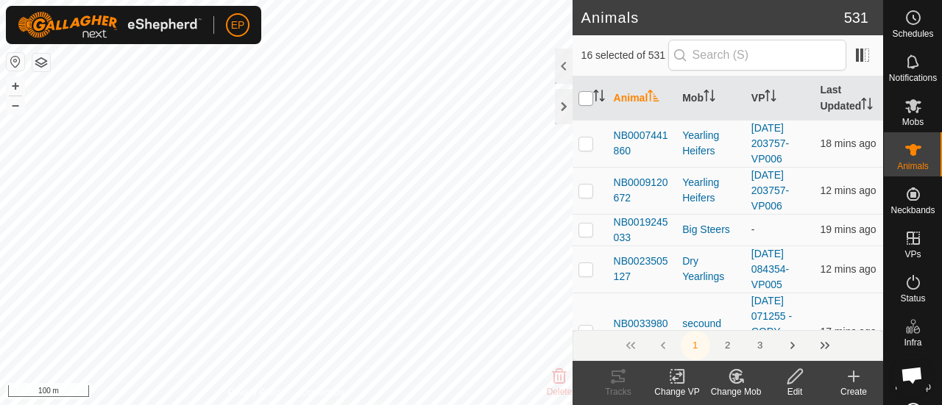
checkbox input "true"
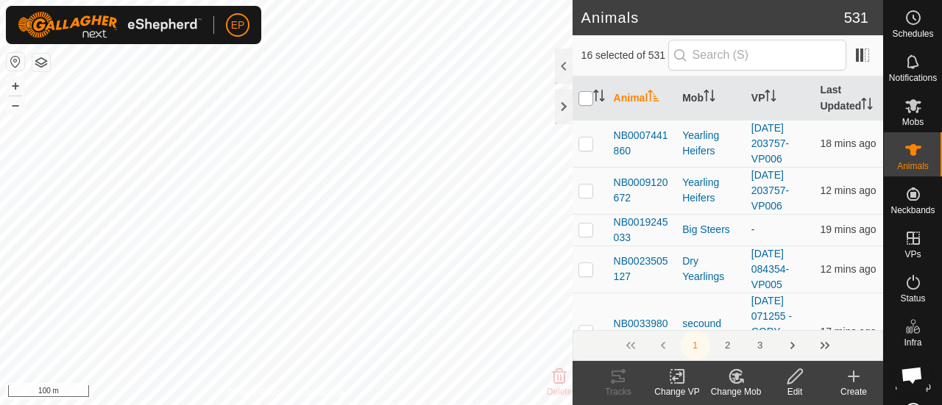
checkbox input "true"
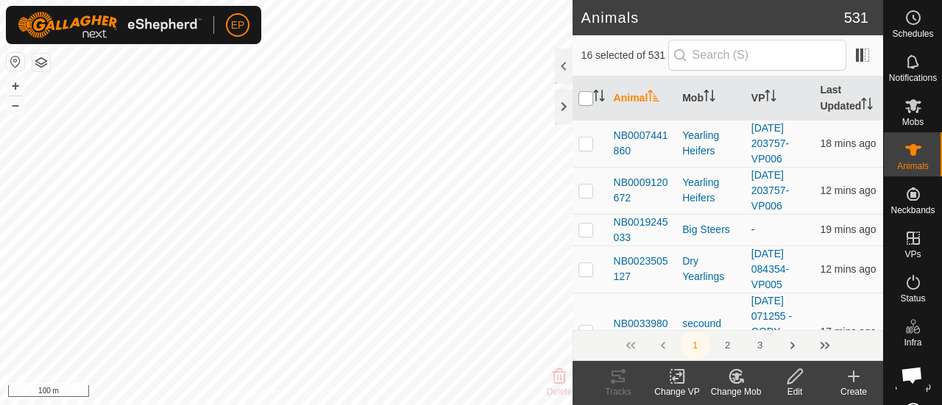
checkbox input "true"
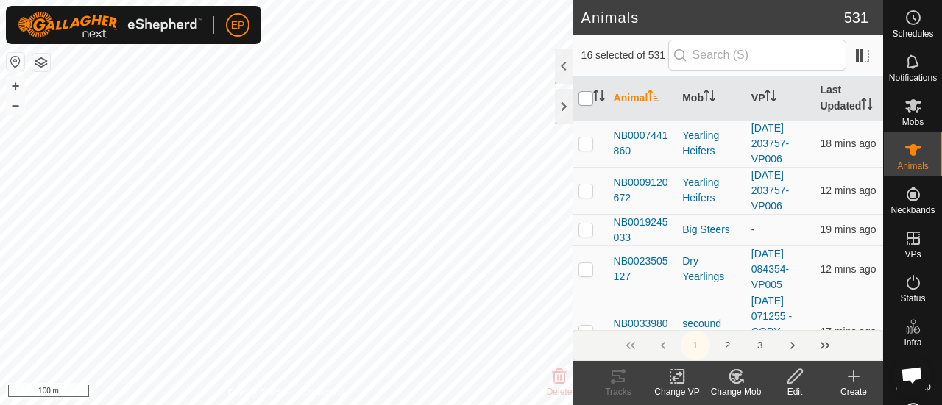
checkbox input "true"
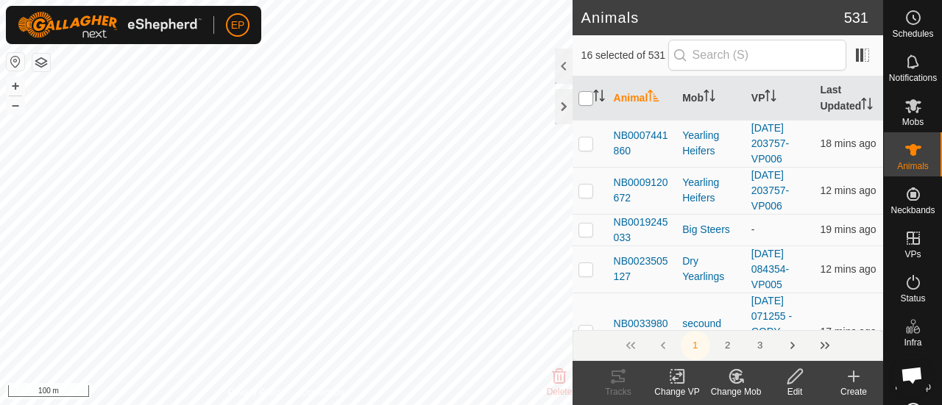
checkbox input "true"
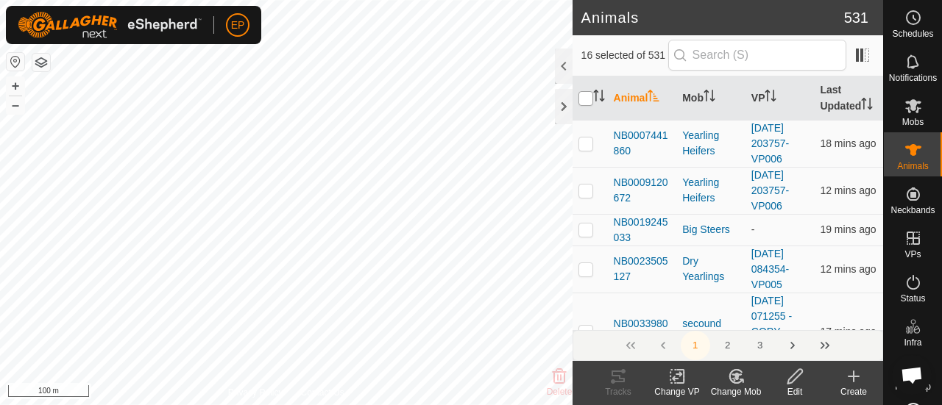
checkbox input "true"
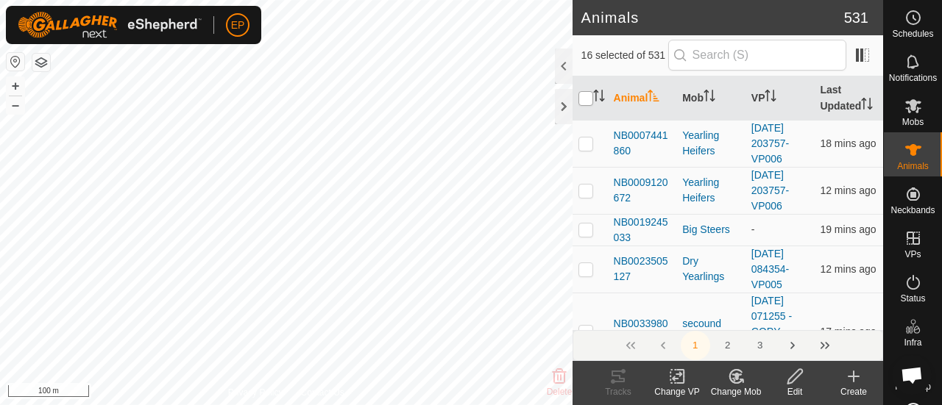
checkbox input "true"
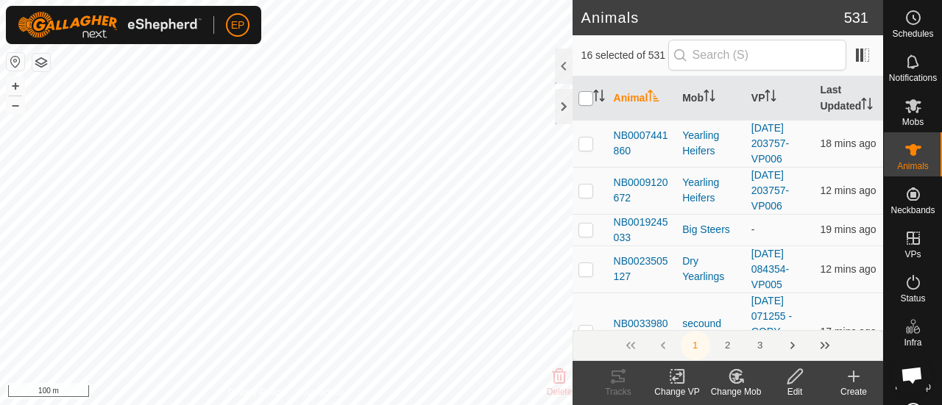
checkbox input "true"
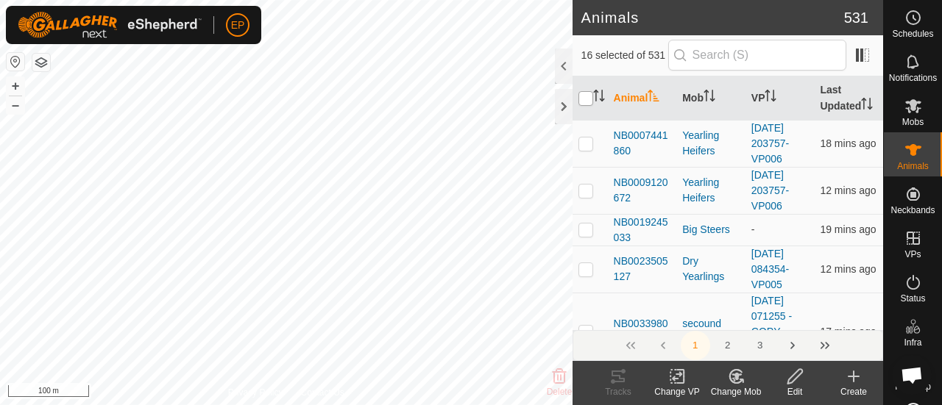
checkbox input "true"
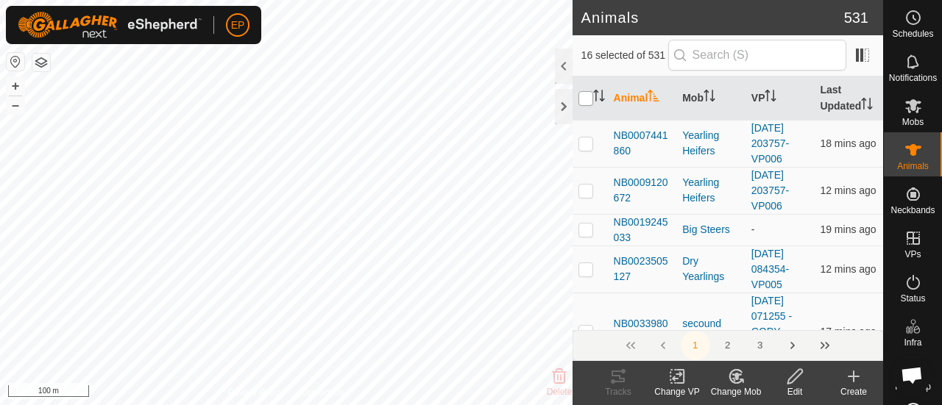
checkbox input "true"
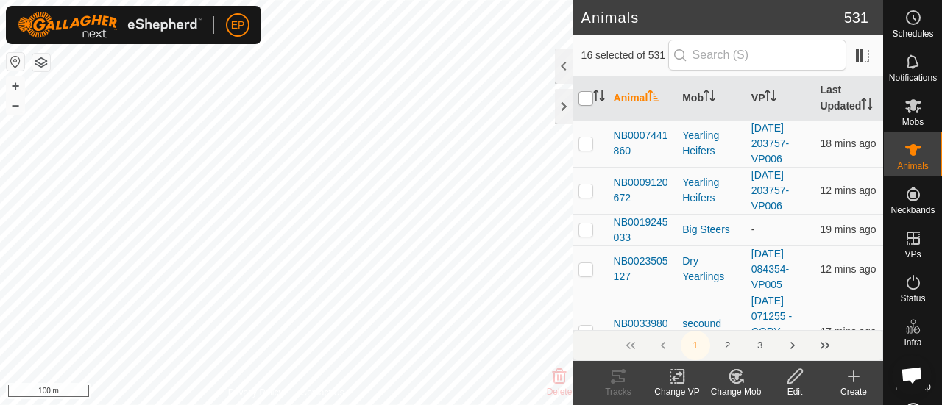
checkbox input "true"
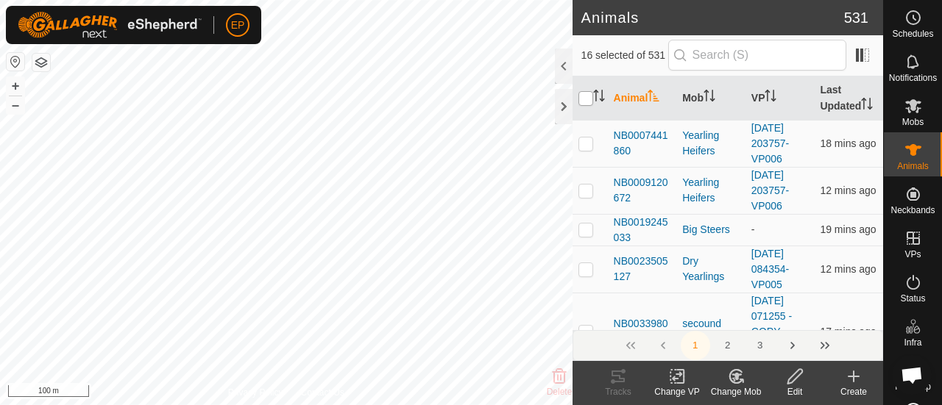
checkbox input "true"
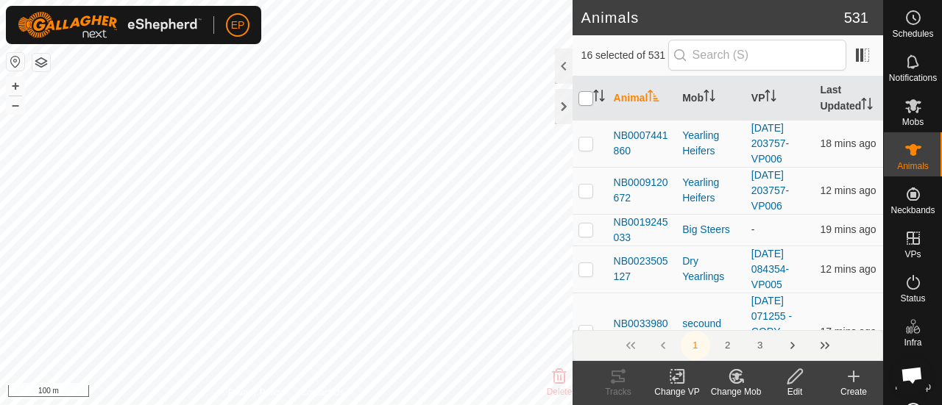
checkbox input "true"
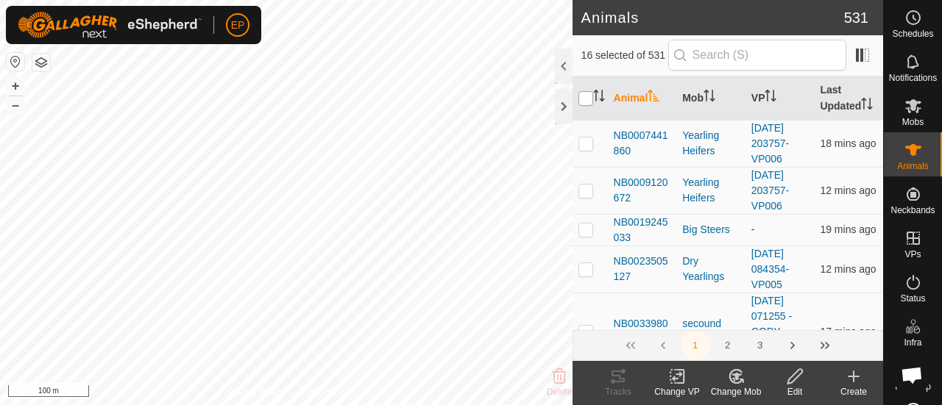
checkbox input "true"
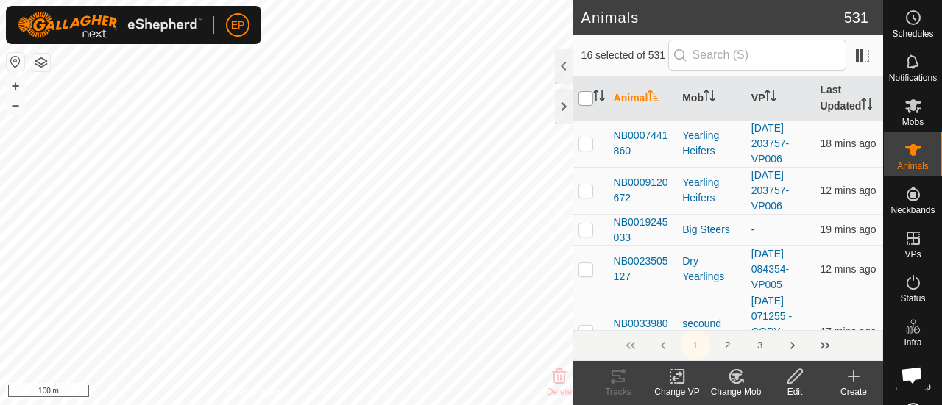
checkbox input "true"
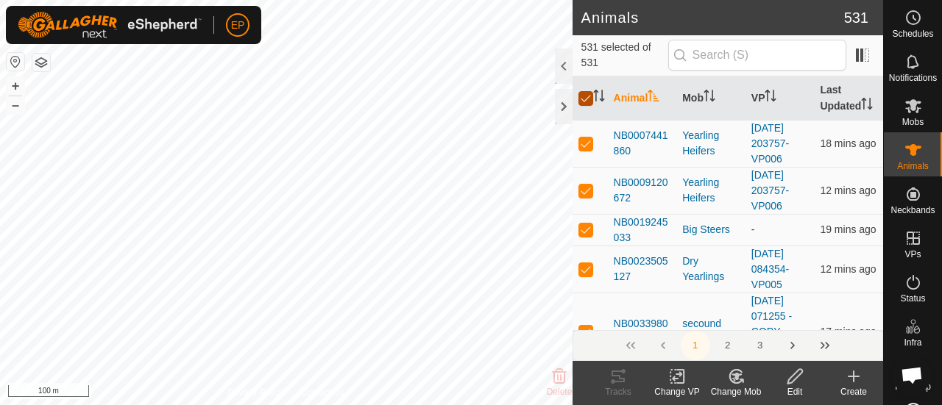
click at [584, 105] on input "checkbox" at bounding box center [585, 98] width 15 height 15
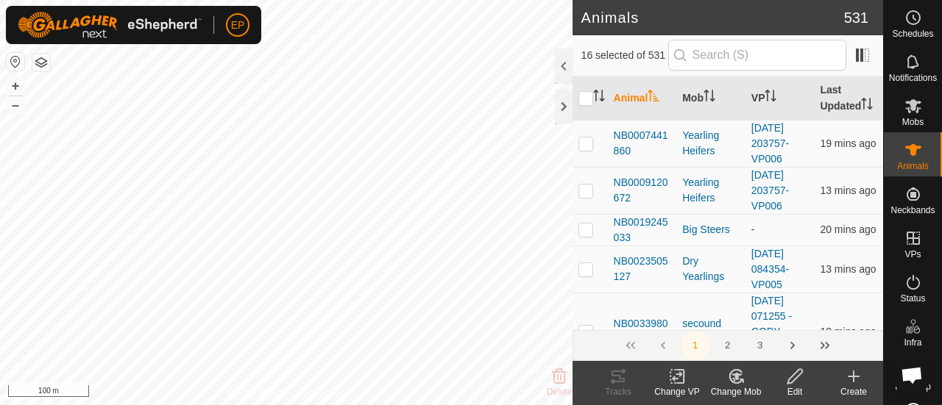
click at [676, 375] on icon at bounding box center [677, 377] width 10 height 10
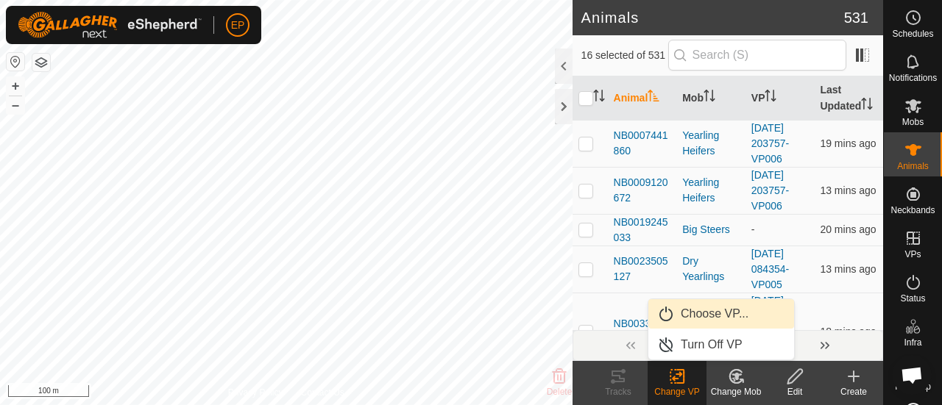
click at [699, 313] on link "Choose VP..." at bounding box center [721, 313] width 146 height 29
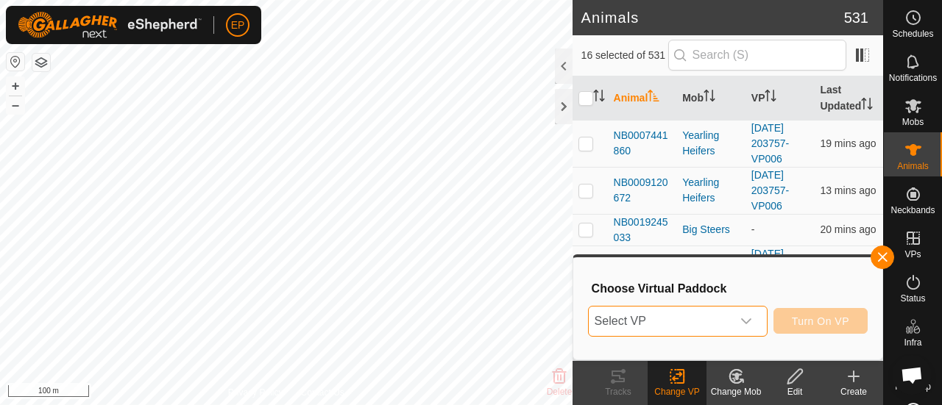
click at [644, 320] on span "Select VP" at bounding box center [660, 321] width 143 height 29
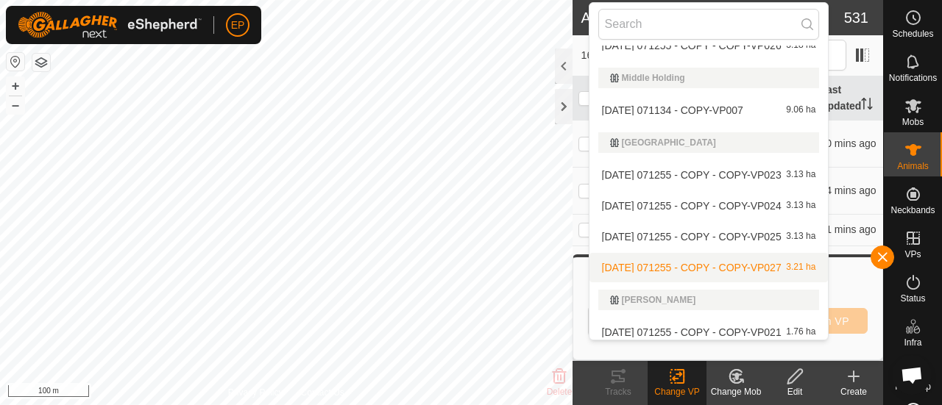
scroll to position [1010, 0]
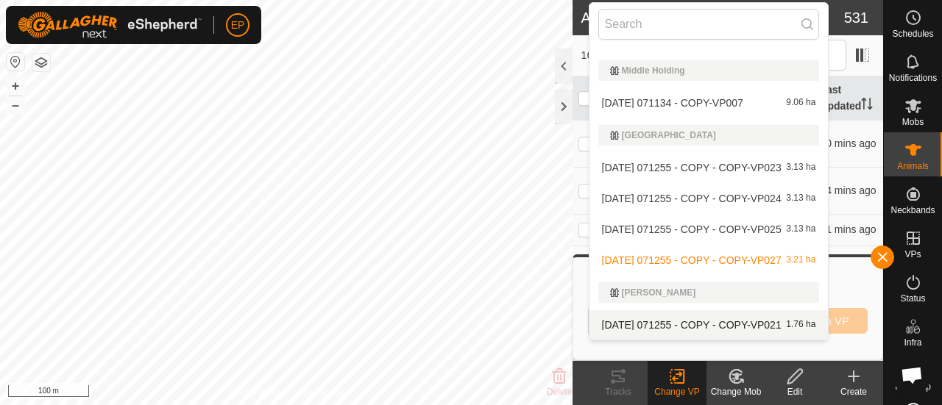
click at [729, 377] on icon at bounding box center [735, 376] width 13 height 13
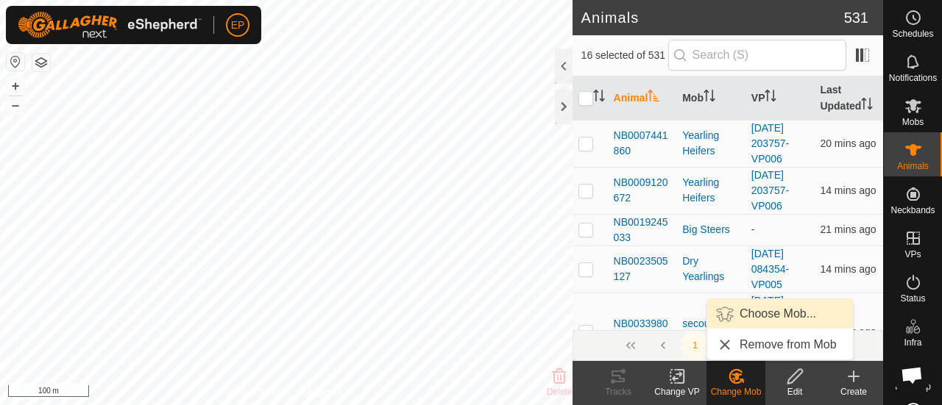
click at [759, 310] on link "Choose Mob..." at bounding box center [780, 313] width 146 height 29
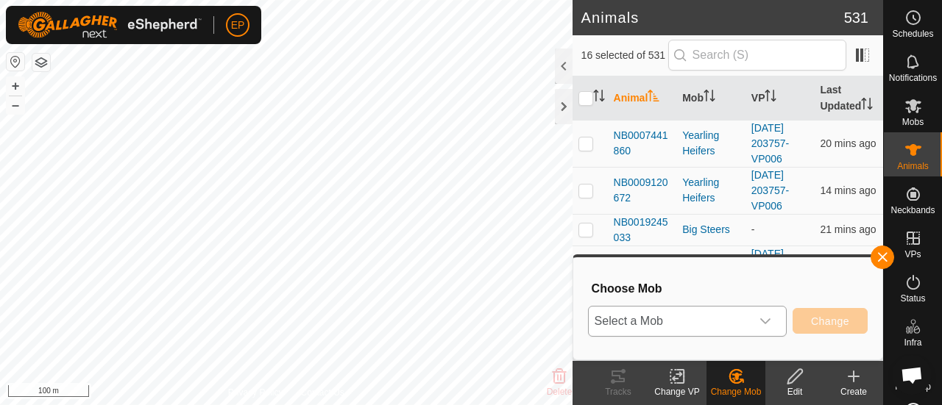
click at [709, 326] on span "Select a Mob" at bounding box center [670, 321] width 162 height 29
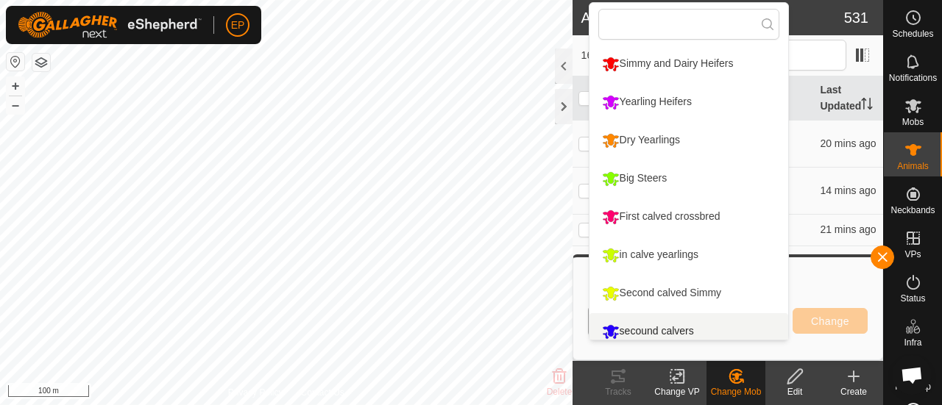
scroll to position [10, 0]
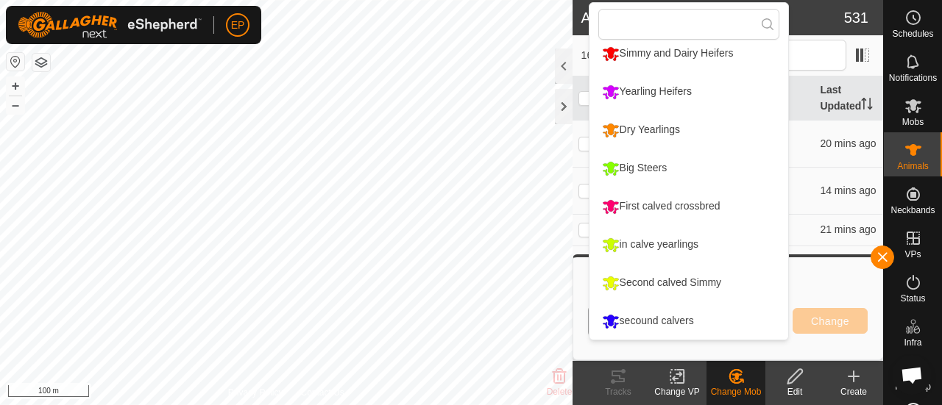
click at [674, 317] on li "secound calvers" at bounding box center [688, 321] width 199 height 37
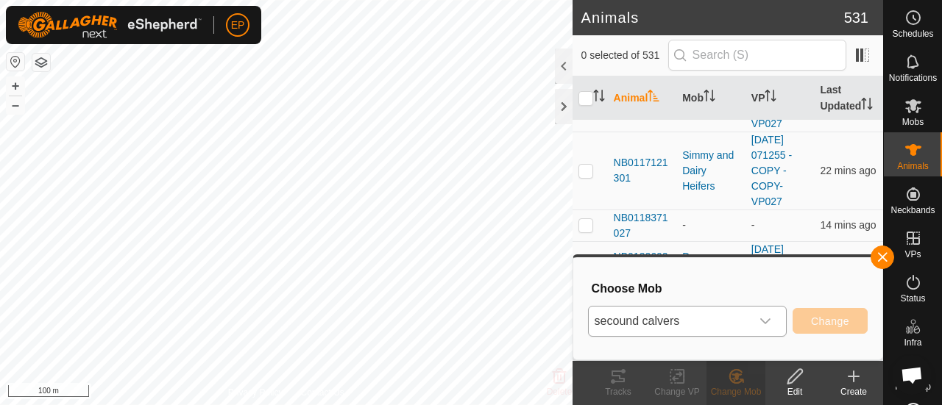
scroll to position [0, 0]
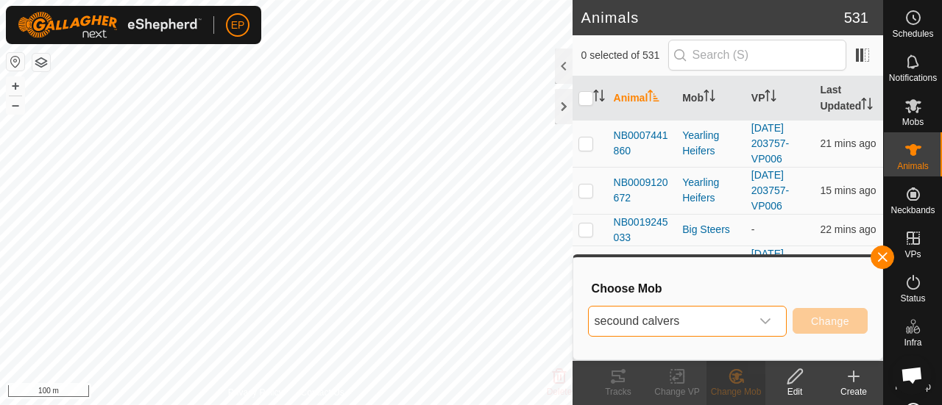
click at [688, 325] on span "secound calvers" at bounding box center [670, 321] width 162 height 29
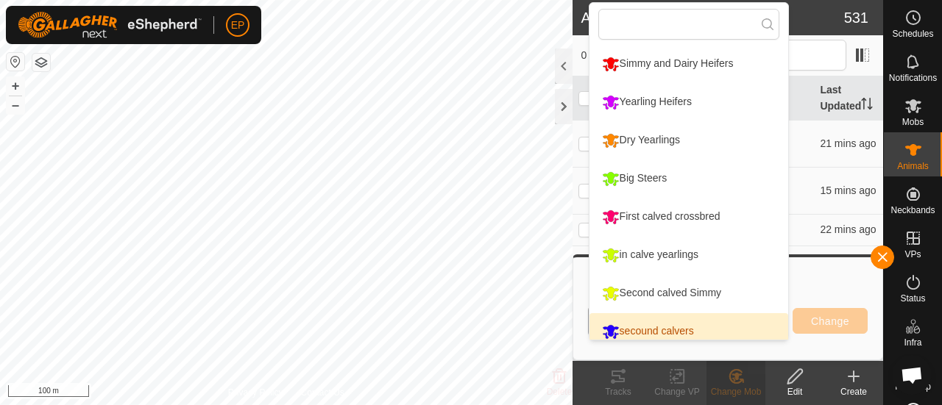
scroll to position [10, 0]
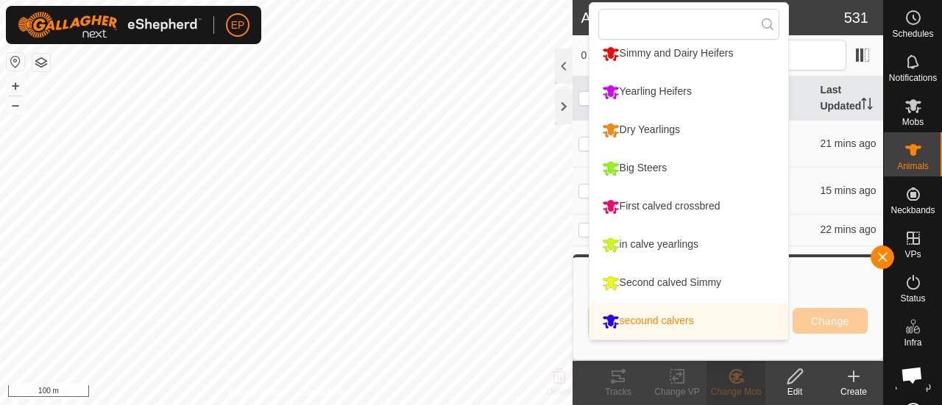
click at [654, 316] on li "secound calvers" at bounding box center [688, 321] width 199 height 37
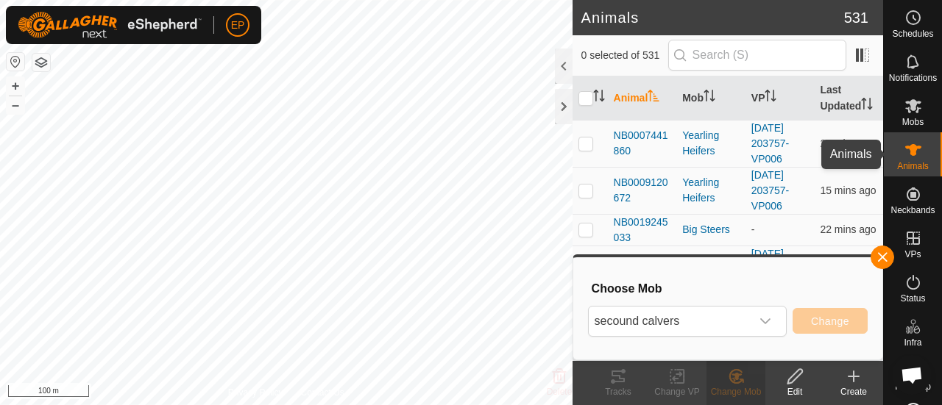
click at [918, 143] on es-animals-svg-icon at bounding box center [913, 150] width 26 height 24
click at [886, 252] on button "button" at bounding box center [882, 258] width 24 height 24
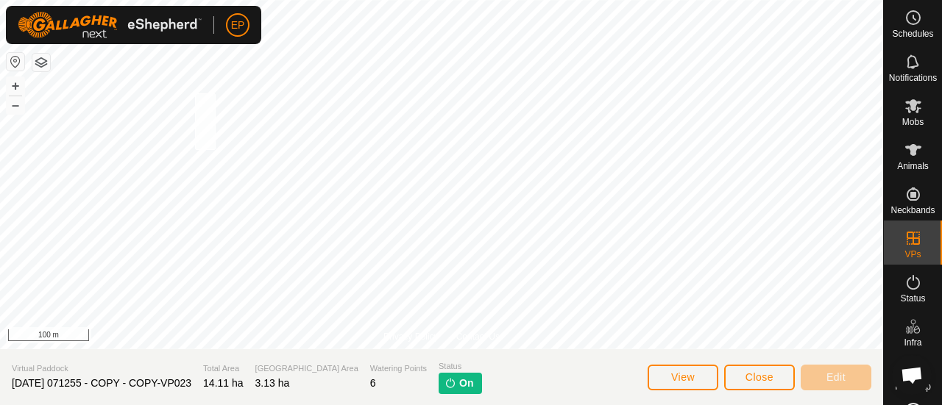
click at [194, 93] on div "NB1926736837 1926736837 Simmy and Dairy Heifers [DATE] 071255 - COPY - COPY-VP0…" at bounding box center [441, 175] width 883 height 350
click at [216, 48] on div "NB1926736837 1926736837 Simmy and Dairy Heifers [DATE] 071255 - COPY - COPY-VP0…" at bounding box center [441, 175] width 883 height 350
click at [904, 109] on icon at bounding box center [913, 106] width 18 height 18
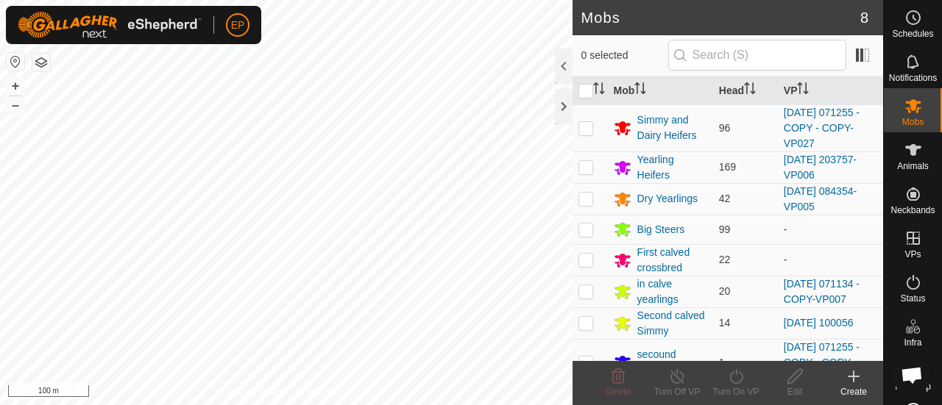
click at [904, 109] on icon at bounding box center [913, 106] width 18 height 18
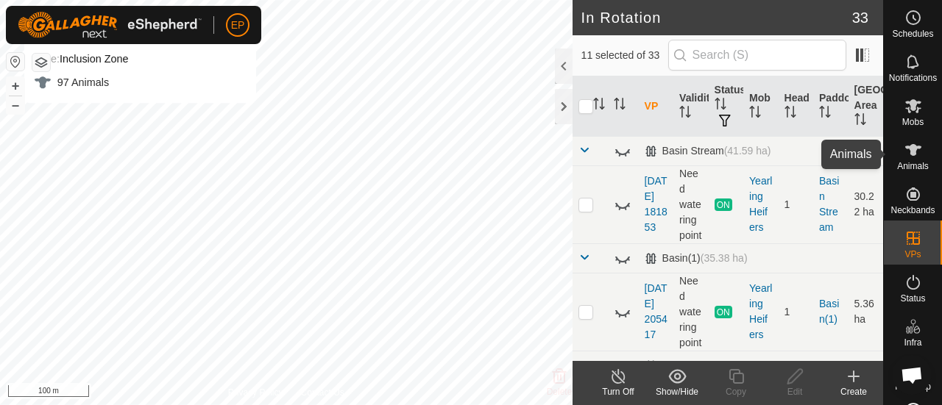
click at [911, 148] on icon at bounding box center [913, 150] width 16 height 12
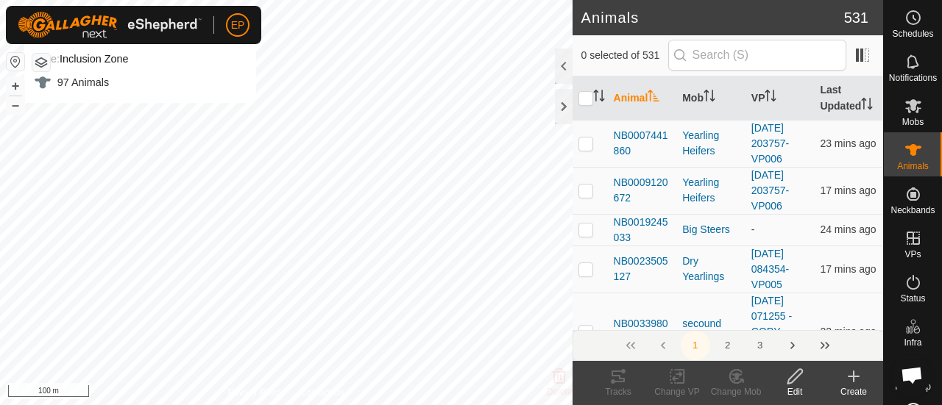
click at [911, 148] on icon at bounding box center [913, 150] width 16 height 12
click at [909, 105] on icon at bounding box center [913, 106] width 16 height 14
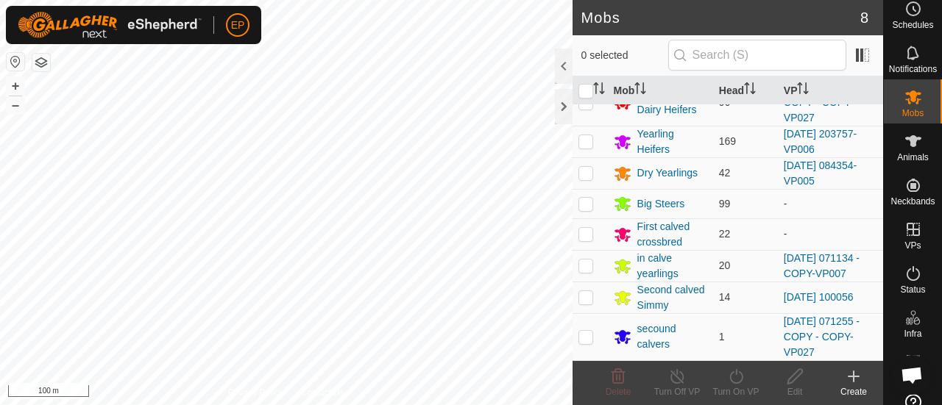
scroll to position [7, 0]
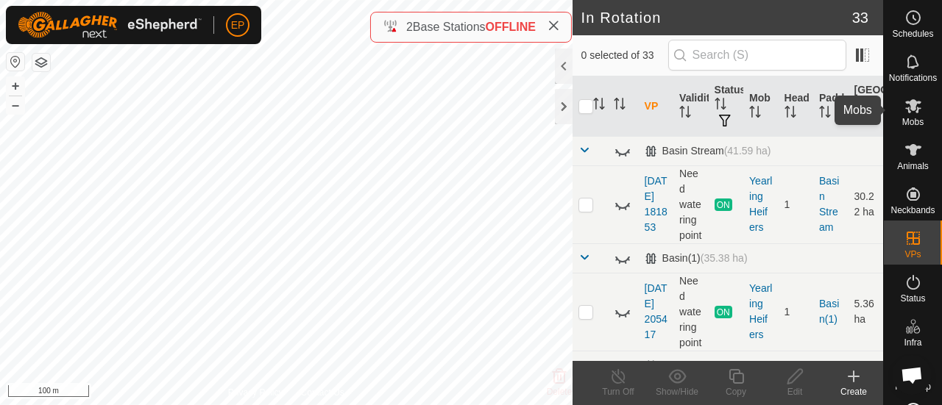
click at [905, 105] on icon at bounding box center [913, 106] width 16 height 14
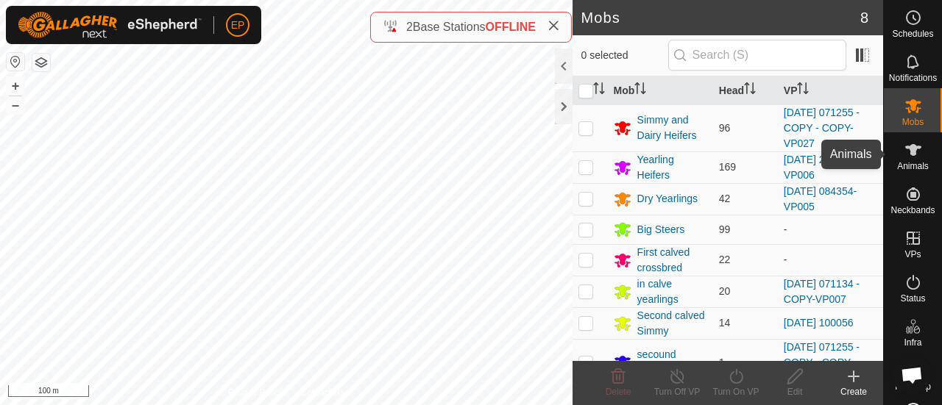
click at [909, 155] on icon at bounding box center [913, 150] width 18 height 18
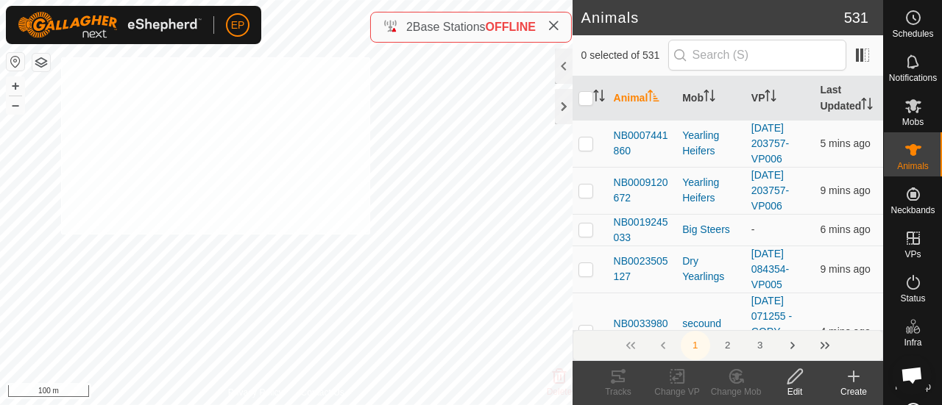
checkbox input "true"
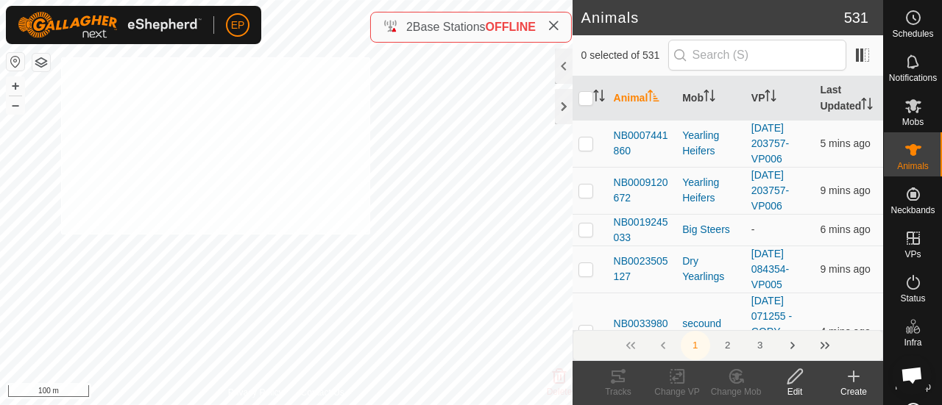
checkbox input "true"
click at [675, 372] on icon at bounding box center [677, 377] width 18 height 18
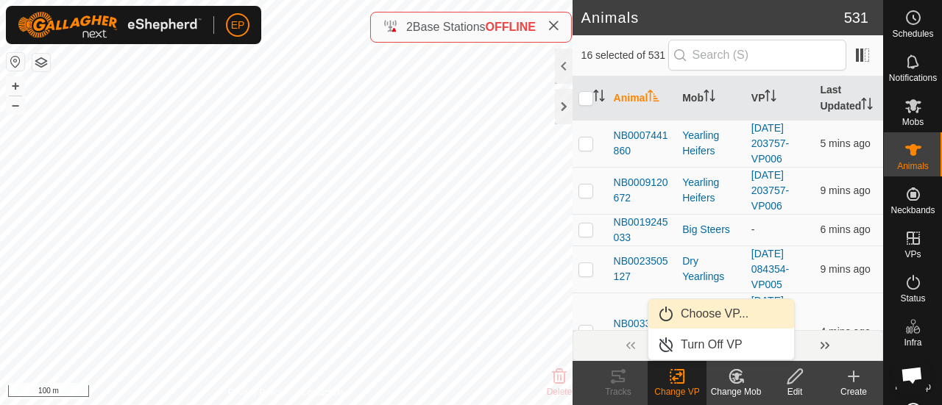
click at [701, 314] on link "Choose VP..." at bounding box center [721, 313] width 146 height 29
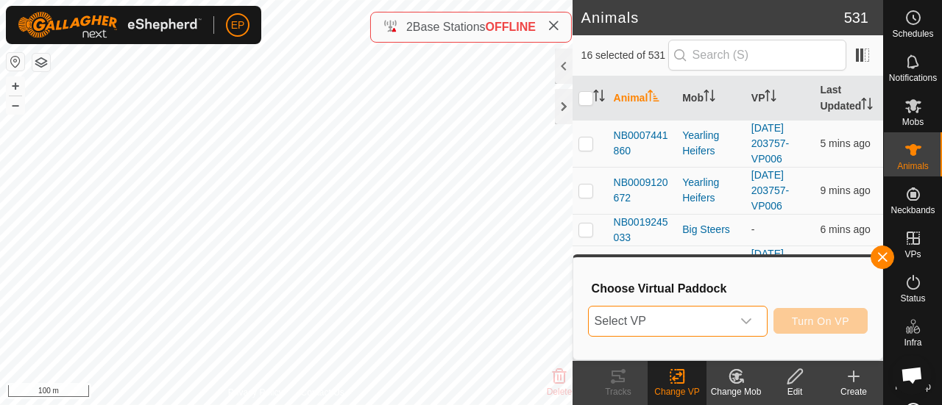
click at [673, 322] on span "Select VP" at bounding box center [660, 321] width 143 height 29
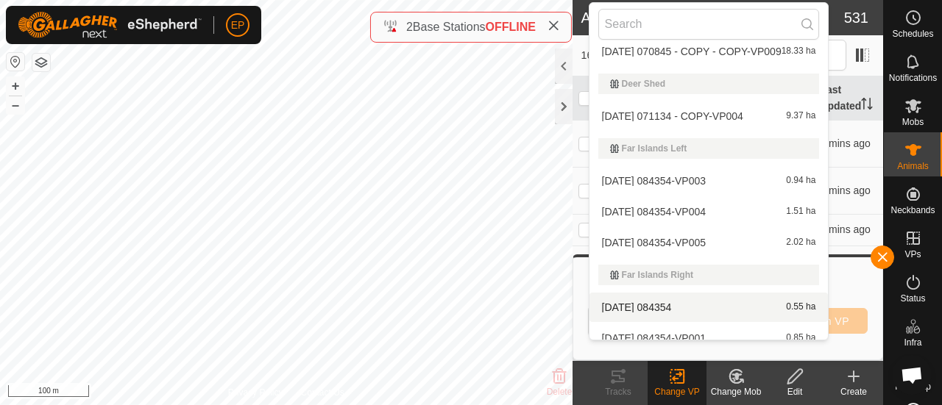
scroll to position [216, 0]
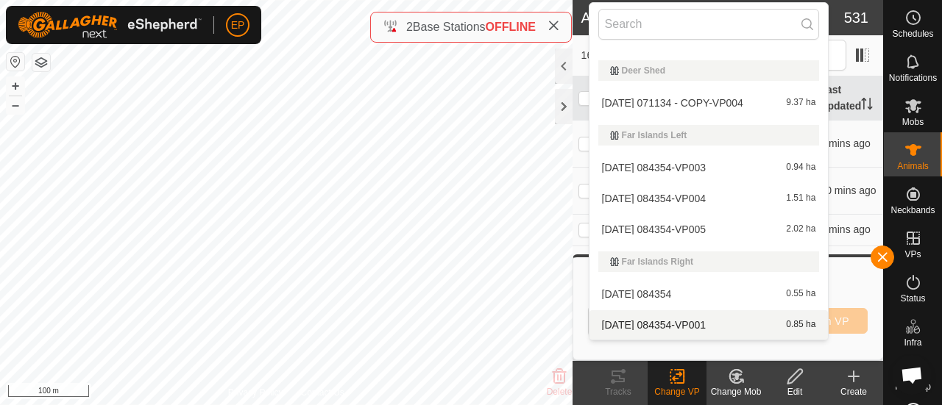
click at [732, 376] on icon at bounding box center [736, 377] width 18 height 18
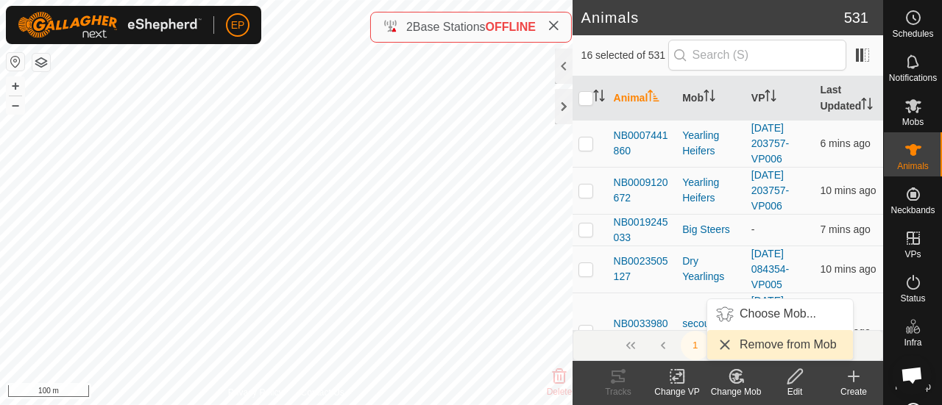
click at [785, 341] on link "Remove from Mob" at bounding box center [780, 344] width 146 height 29
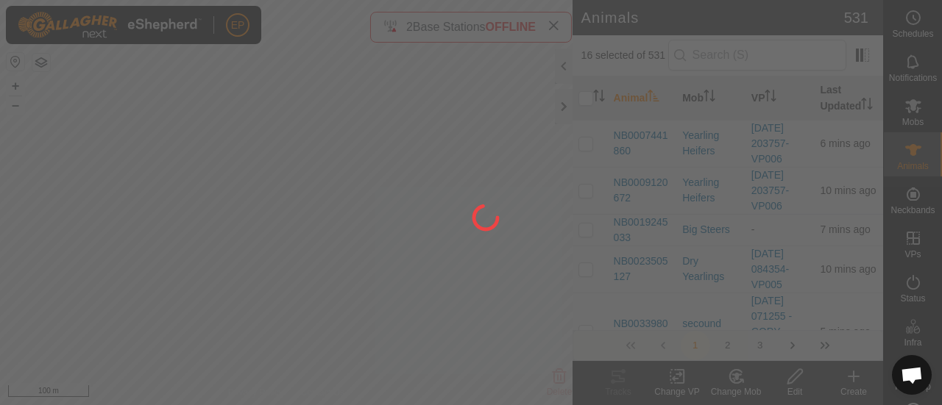
checkbox input "false"
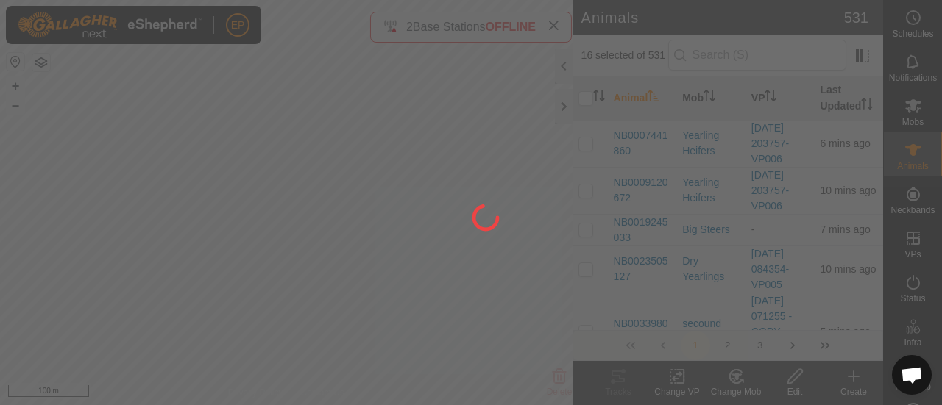
checkbox input "false"
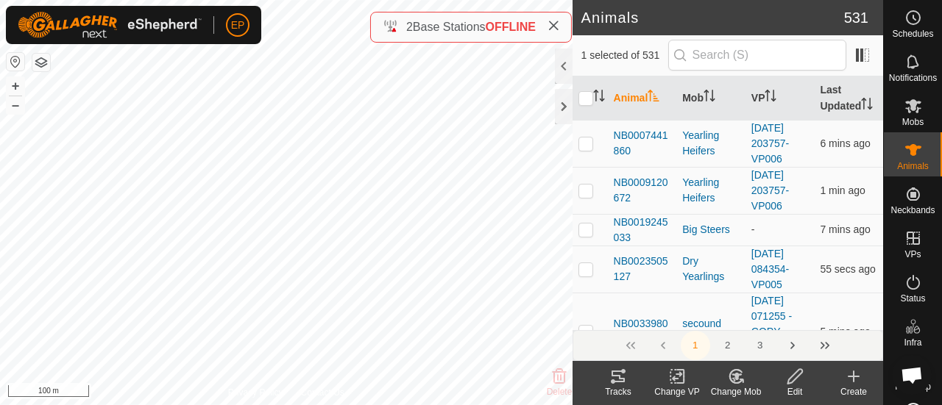
checkbox input "false"
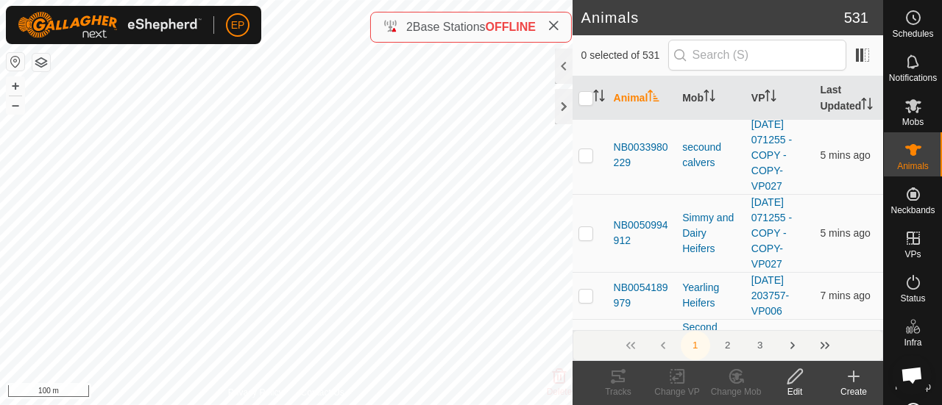
scroll to position [0, 0]
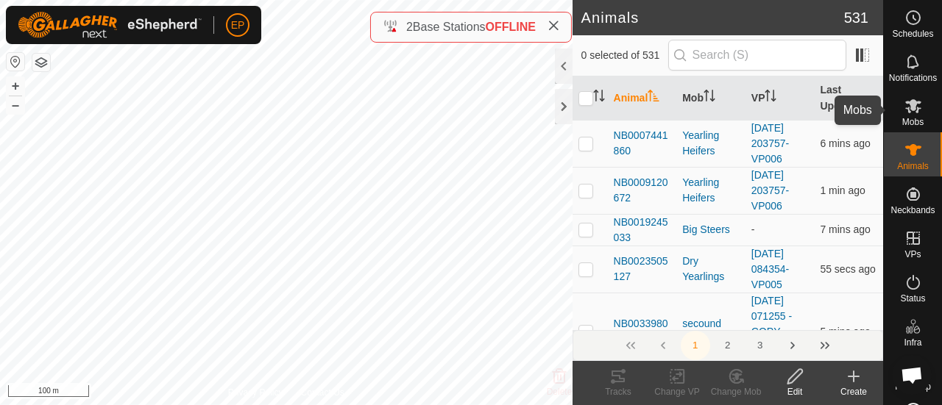
click at [907, 116] on es-mob-svg-icon at bounding box center [913, 106] width 26 height 24
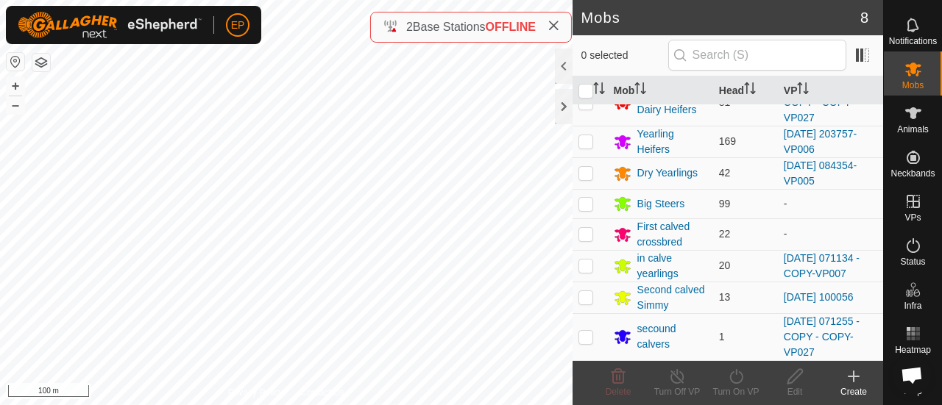
scroll to position [47, 0]
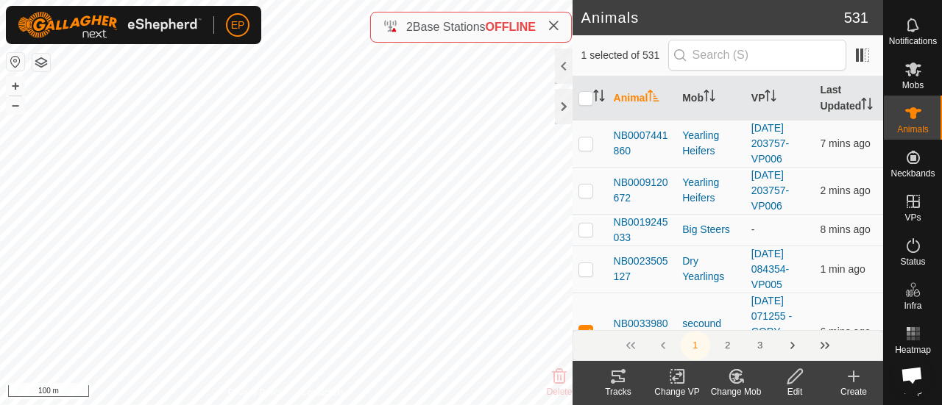
click at [736, 375] on icon at bounding box center [736, 376] width 10 height 7
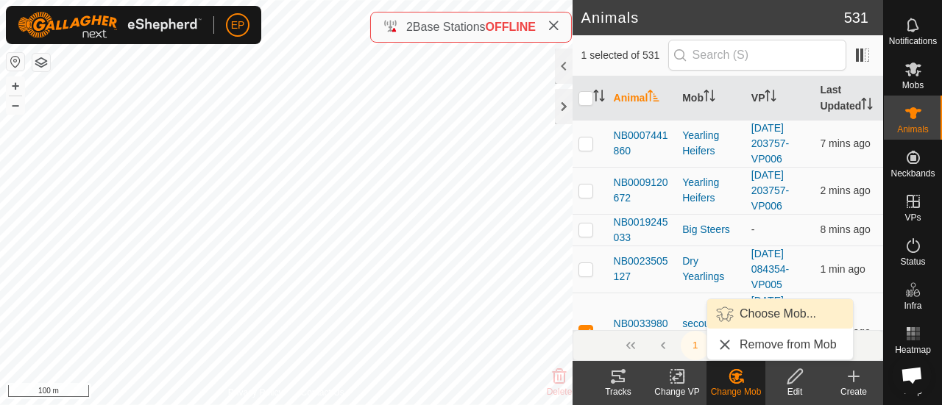
click at [775, 315] on link "Choose Mob..." at bounding box center [780, 313] width 146 height 29
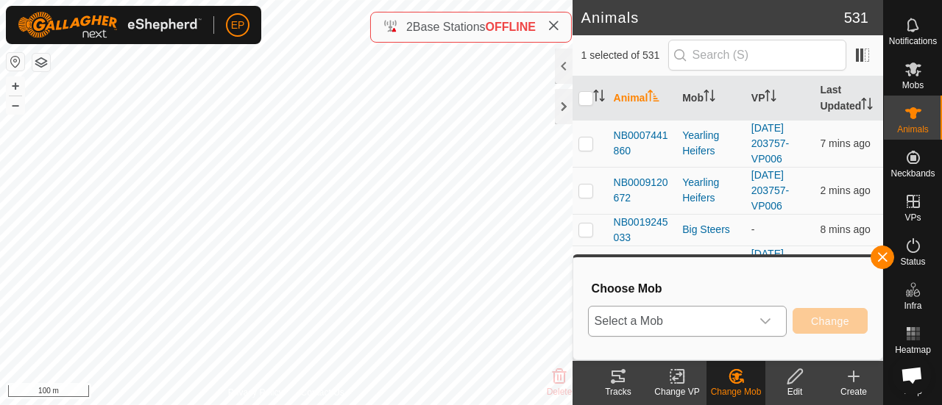
click at [700, 329] on span "Select a Mob" at bounding box center [670, 321] width 162 height 29
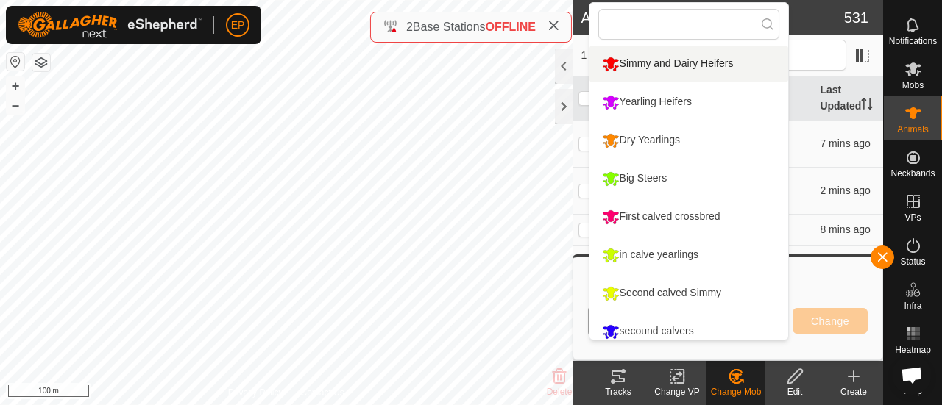
click at [648, 57] on li "Simmy and Dairy Heifers" at bounding box center [688, 64] width 199 height 37
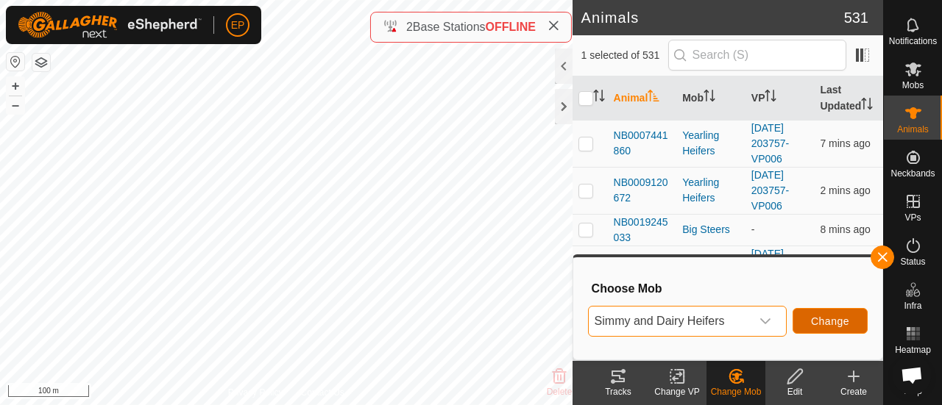
click at [833, 318] on span "Change" at bounding box center [830, 322] width 38 height 12
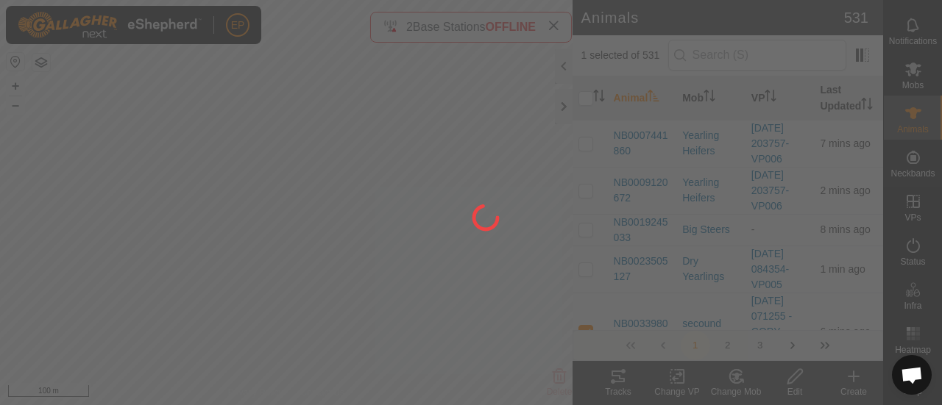
checkbox input "false"
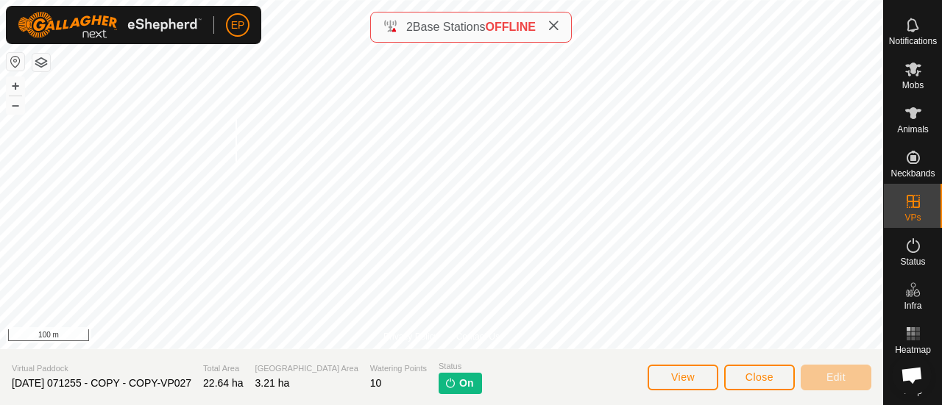
click at [237, 113] on div "NB2841569117 2841569117 - 2025-08-12 071255 - COPY - COPY-VP027 + – ⇧ i 100 m" at bounding box center [441, 175] width 883 height 350
click at [561, 0] on html "EP Schedules Notifications Mobs Animals Neckbands VPs Status Infra Heatmap Help…" at bounding box center [471, 202] width 942 height 405
click at [907, 109] on icon at bounding box center [913, 113] width 18 height 18
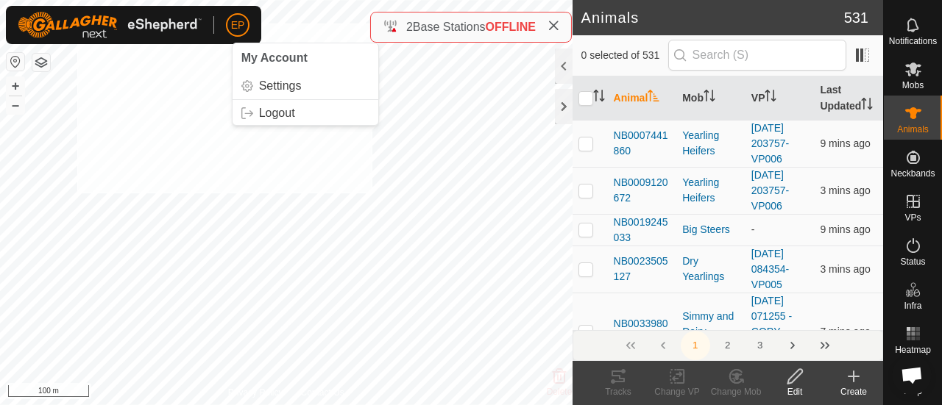
click at [372, 23] on div "Animals 531 0 selected of 531 Animal Mob VP Last Updated NB0007441860 Yearling …" at bounding box center [441, 202] width 883 height 405
checkbox input "true"
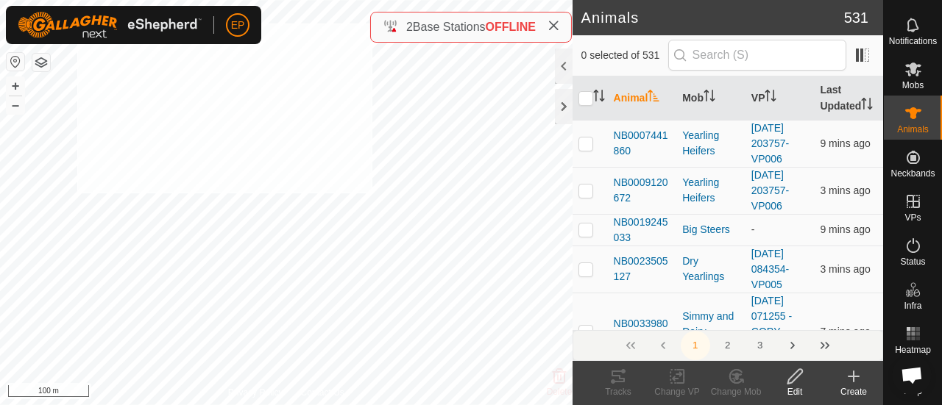
checkbox input "true"
click at [733, 380] on icon at bounding box center [736, 377] width 18 height 18
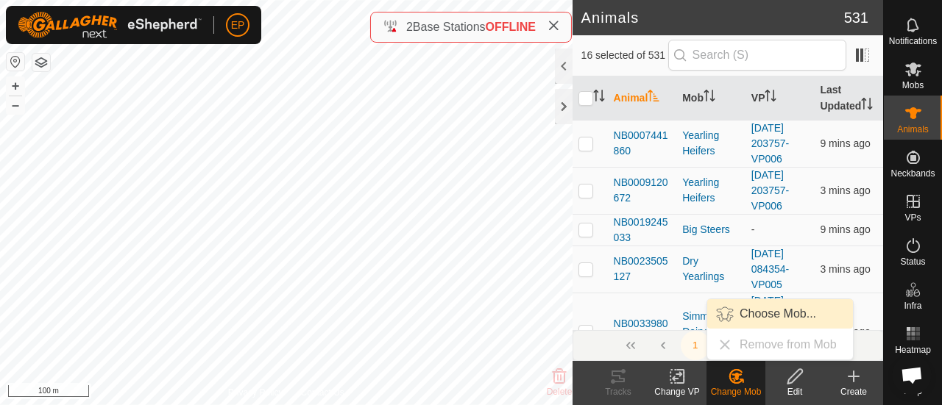
click at [762, 311] on link "Choose Mob..." at bounding box center [780, 313] width 146 height 29
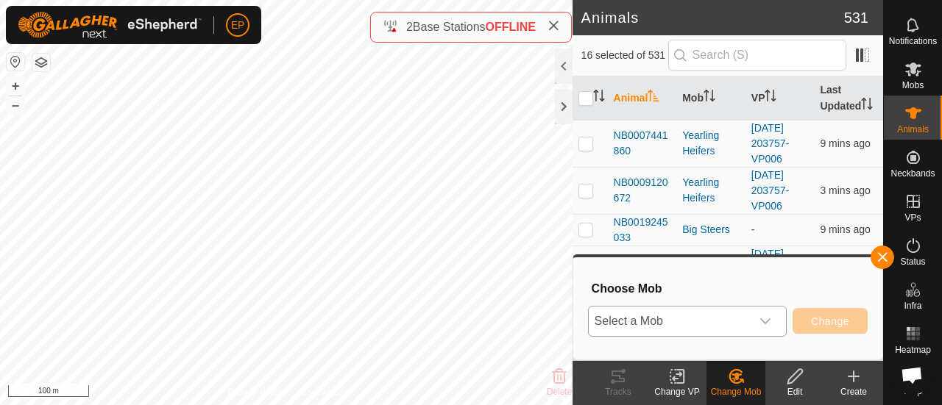
click at [744, 319] on span "Select a Mob" at bounding box center [670, 321] width 162 height 29
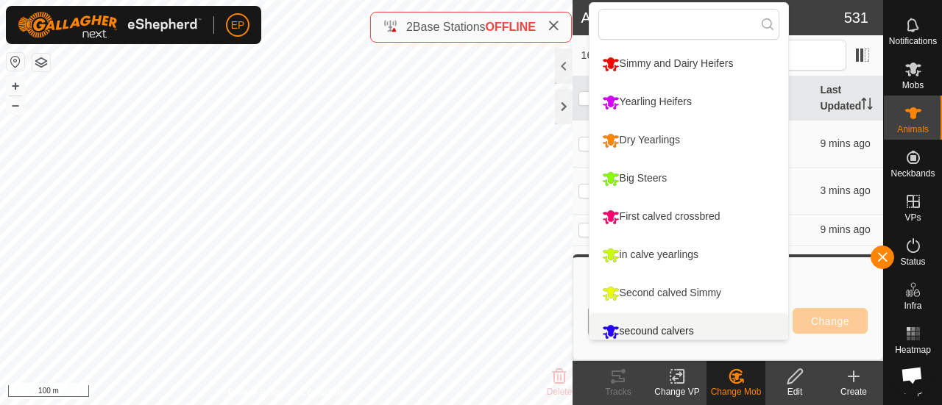
scroll to position [10, 0]
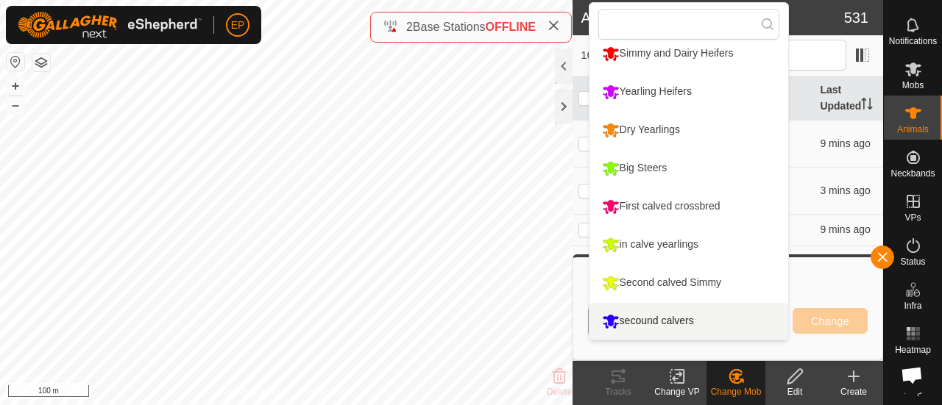
click at [683, 317] on li "secound calvers" at bounding box center [688, 321] width 199 height 37
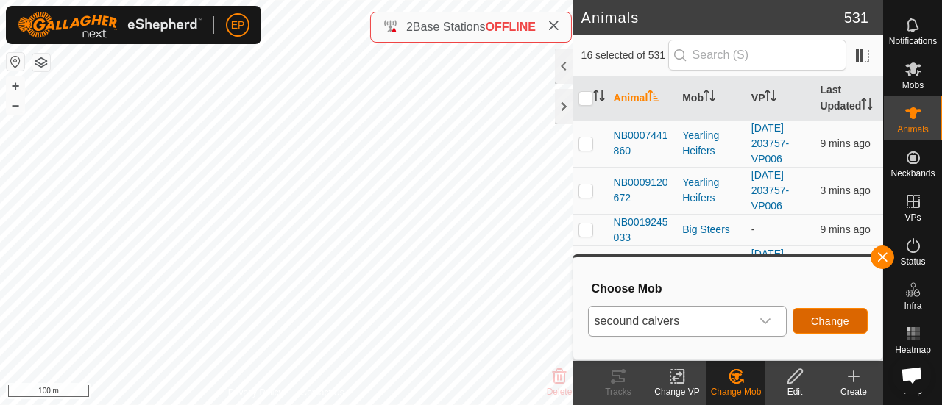
click at [804, 322] on button "Change" at bounding box center [829, 321] width 75 height 26
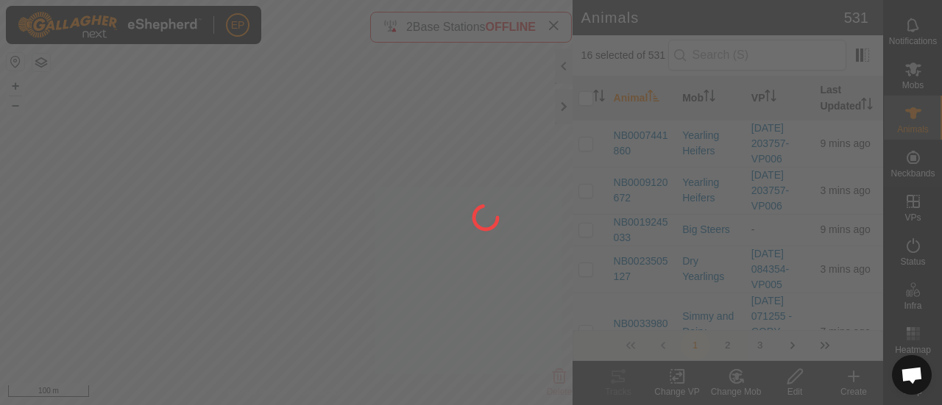
checkbox input "false"
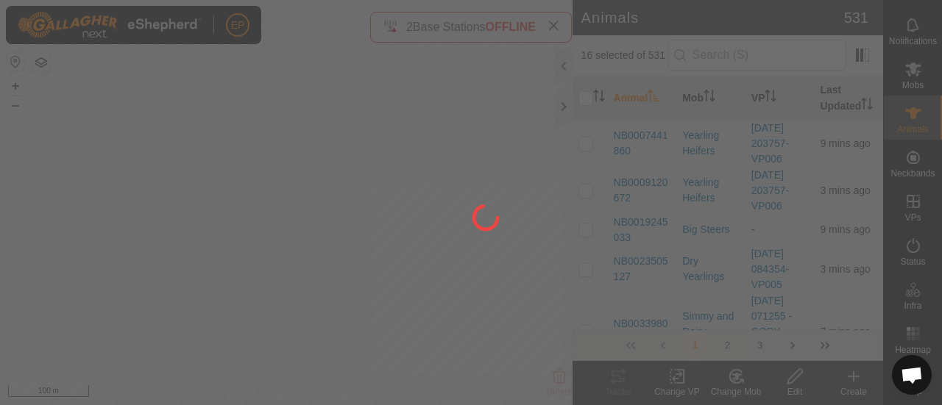
checkbox input "false"
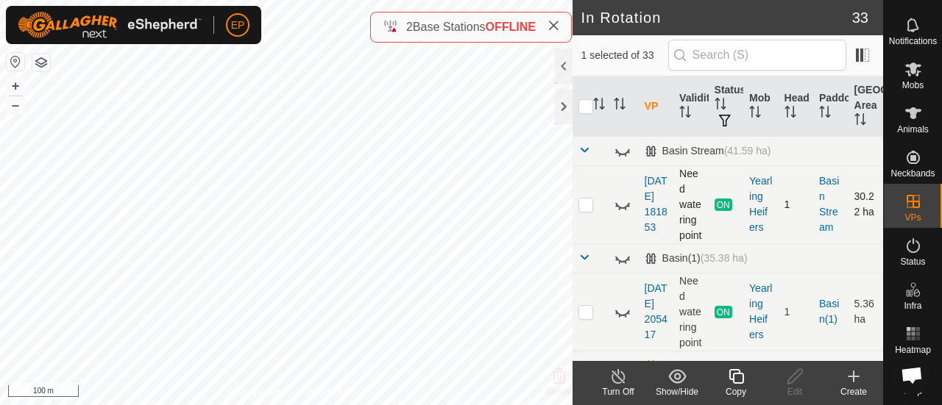
checkbox input "false"
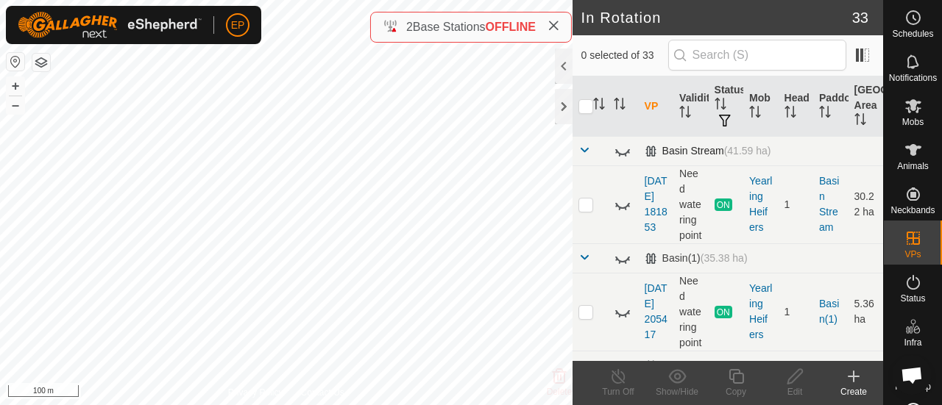
checkbox input "true"
click at [905, 104] on icon at bounding box center [913, 106] width 16 height 14
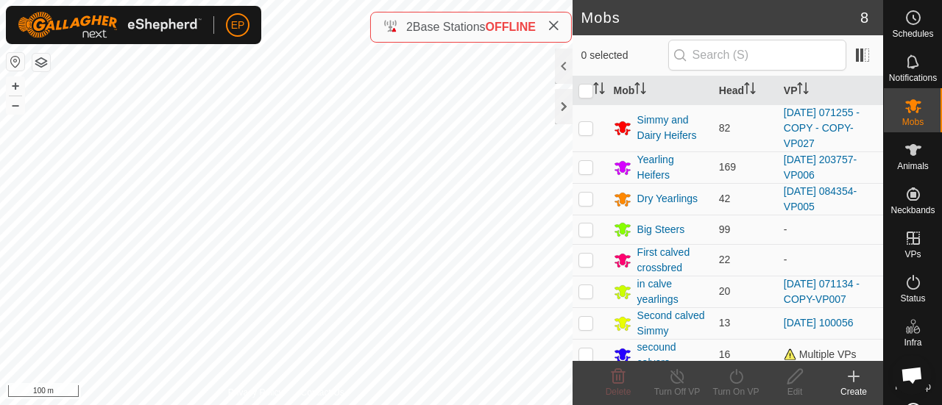
scroll to position [22, 0]
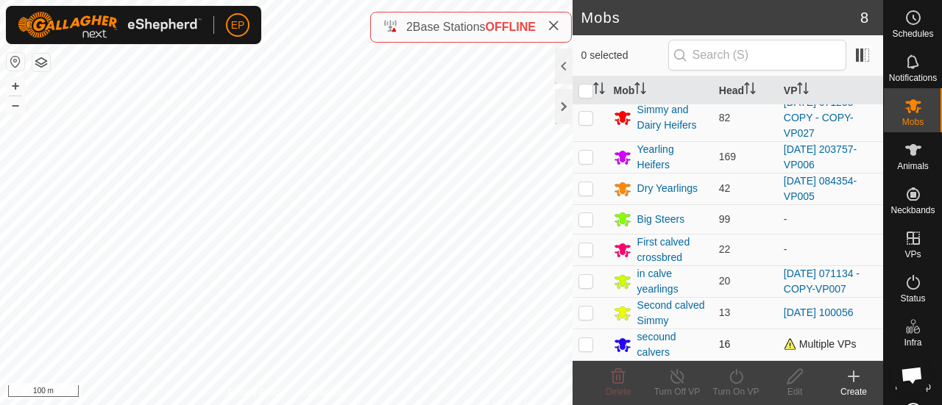
click at [802, 346] on span "Multiple VPs" at bounding box center [820, 344] width 73 height 12
click at [721, 345] on span "16" at bounding box center [725, 344] width 12 height 12
click at [816, 342] on span "Multiple VPs" at bounding box center [820, 344] width 73 height 12
click at [657, 344] on div "secound calvers" at bounding box center [672, 345] width 70 height 31
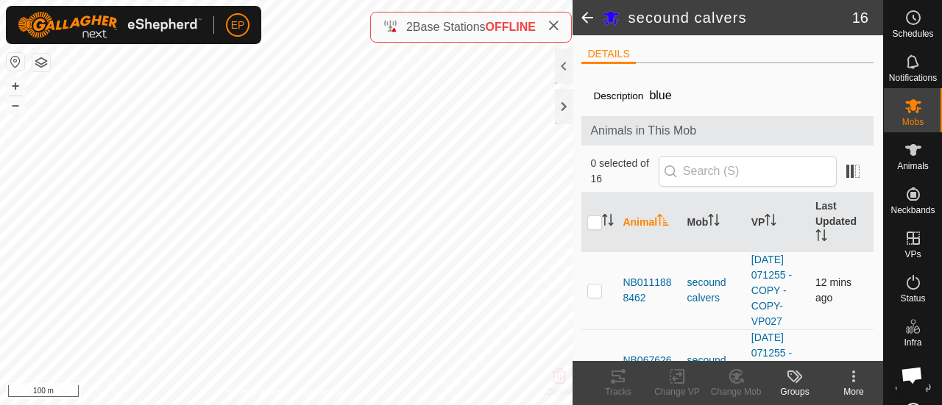
click at [595, 288] on p-checkbox at bounding box center [594, 291] width 15 height 12
checkbox input "true"
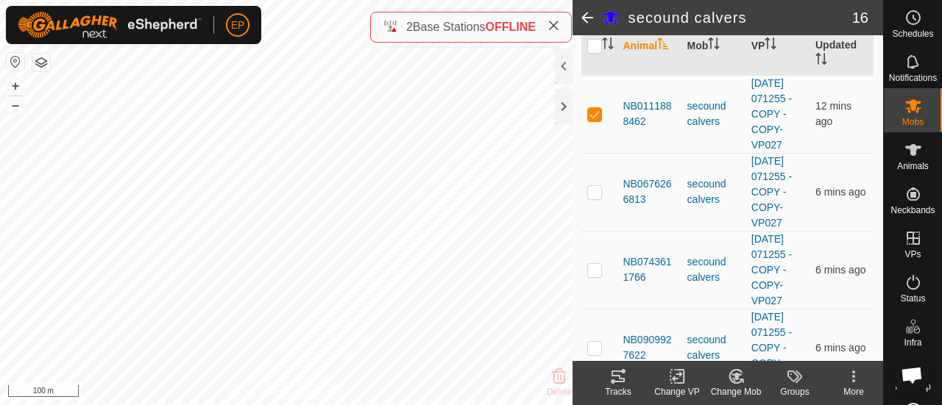
scroll to position [200, 0]
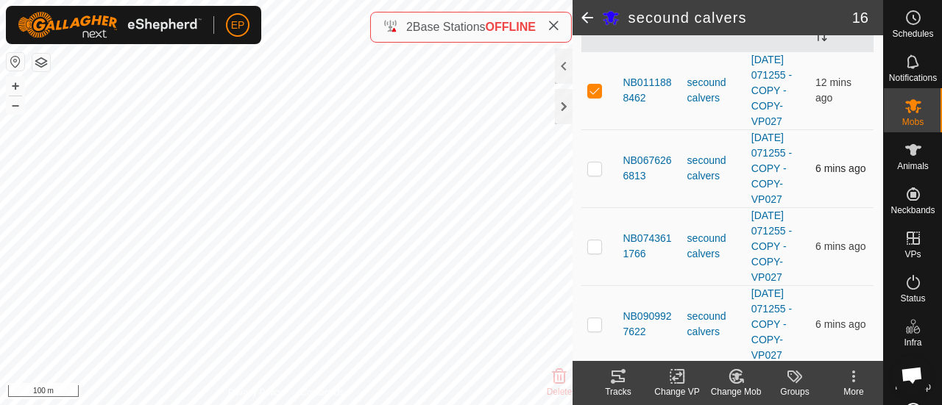
click at [596, 171] on p-checkbox at bounding box center [594, 169] width 15 height 12
checkbox input "true"
click at [595, 245] on p-checkbox at bounding box center [594, 247] width 15 height 12
checkbox input "true"
click at [595, 326] on p-checkbox at bounding box center [594, 325] width 15 height 12
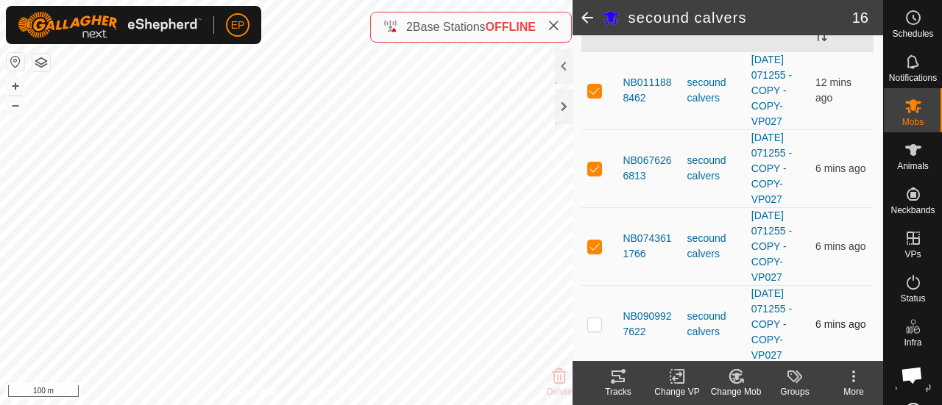
checkbox input "true"
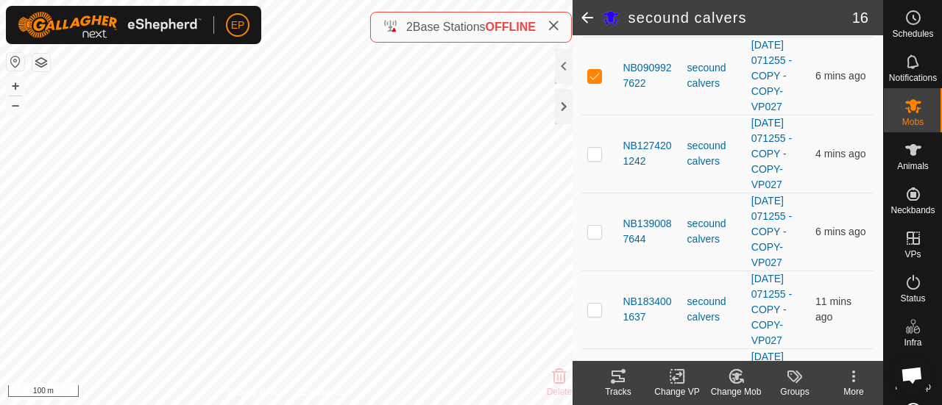
scroll to position [460, 0]
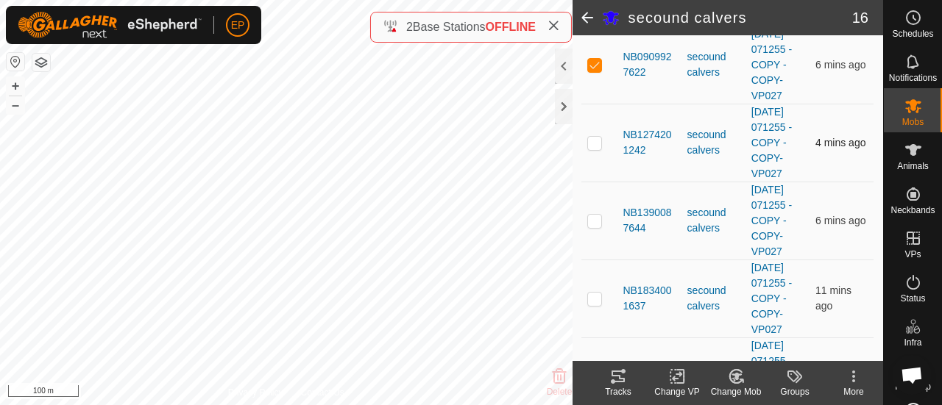
click at [598, 140] on p-checkbox at bounding box center [594, 143] width 15 height 12
checkbox input "true"
click at [597, 219] on p-checkbox at bounding box center [594, 221] width 15 height 12
checkbox input "true"
click at [597, 297] on p-checkbox at bounding box center [594, 299] width 15 height 12
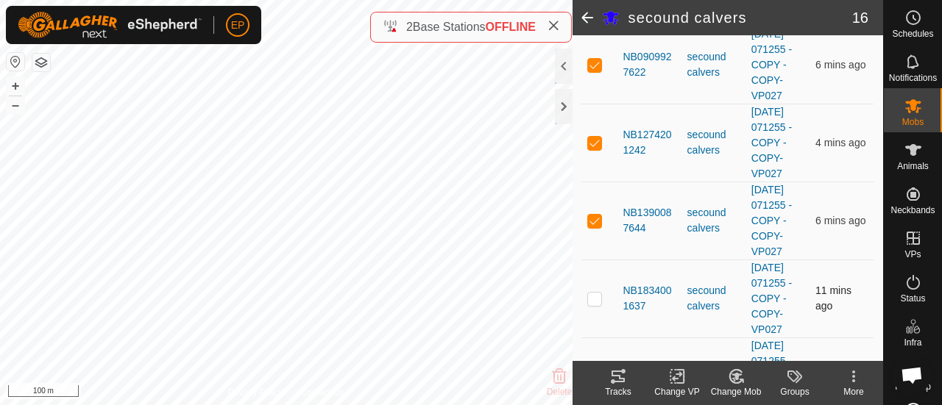
checkbox input "true"
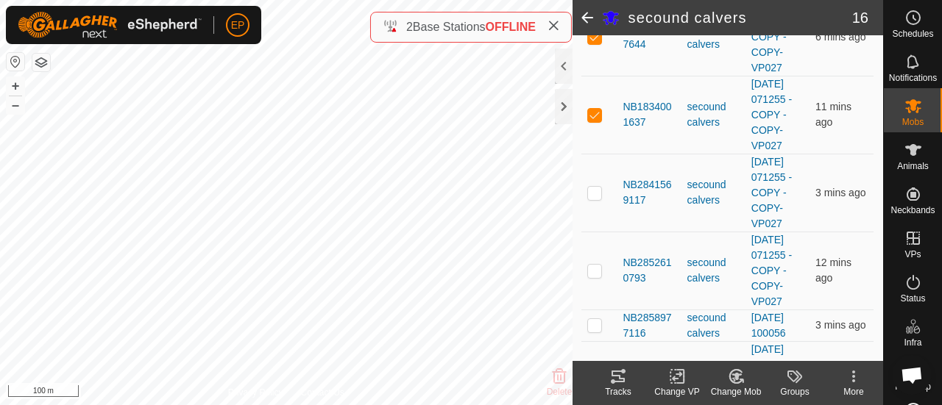
scroll to position [690, 0]
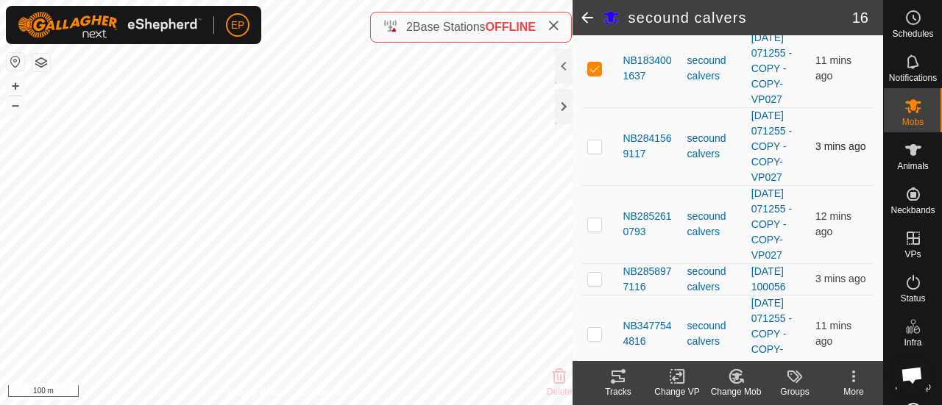
click at [593, 146] on p-checkbox at bounding box center [594, 147] width 15 height 12
checkbox input "true"
click at [590, 223] on p-checkbox at bounding box center [594, 225] width 15 height 12
checkbox input "true"
click at [599, 277] on p-checkbox at bounding box center [594, 279] width 15 height 12
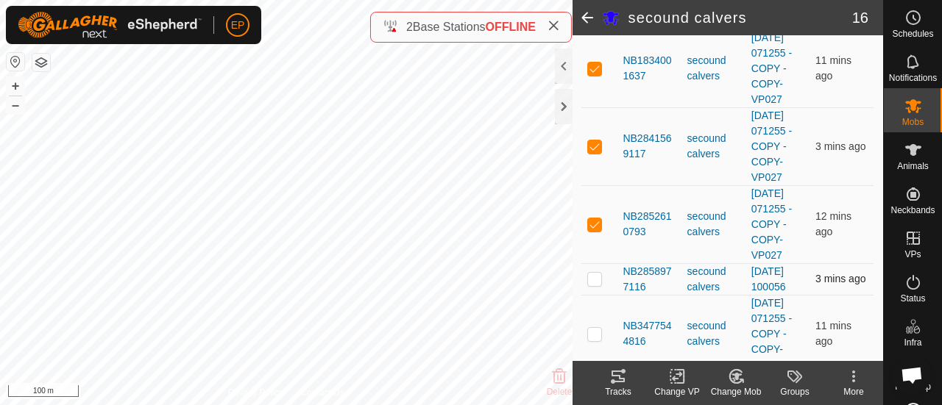
checkbox input "true"
click at [595, 332] on p-checkbox at bounding box center [594, 334] width 15 height 12
checkbox input "true"
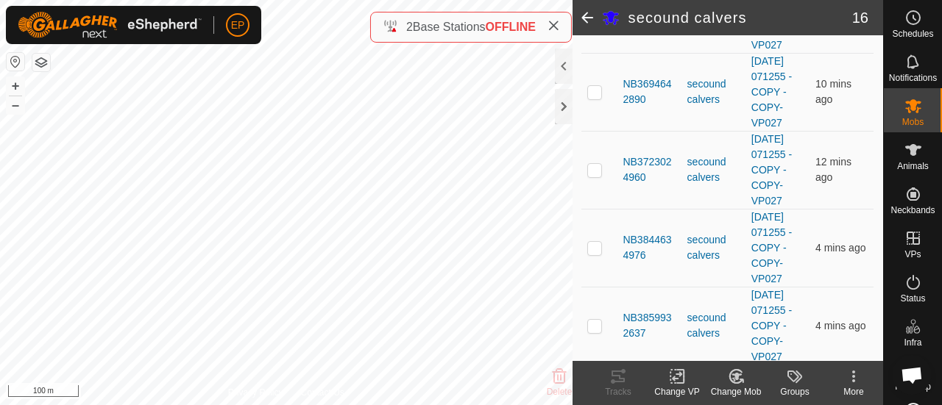
scroll to position [1018, 0]
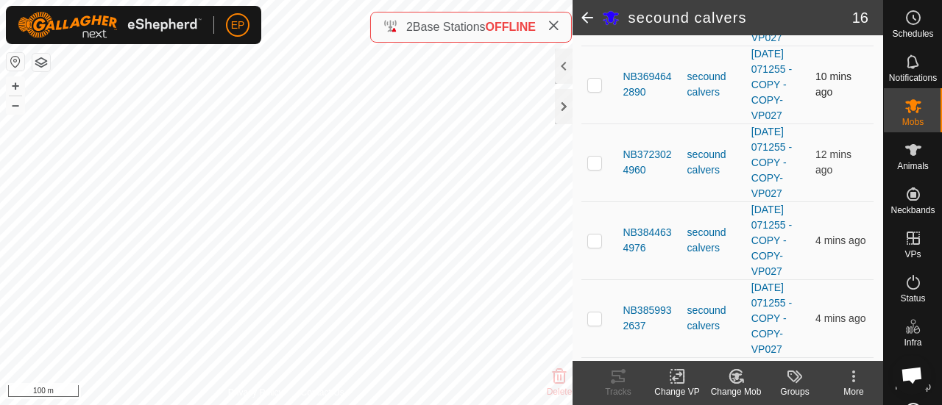
click at [598, 80] on p-checkbox at bounding box center [594, 85] width 15 height 12
checkbox input "true"
click at [593, 162] on p-checkbox at bounding box center [594, 163] width 15 height 12
checkbox input "true"
click at [597, 236] on p-checkbox at bounding box center [594, 241] width 15 height 12
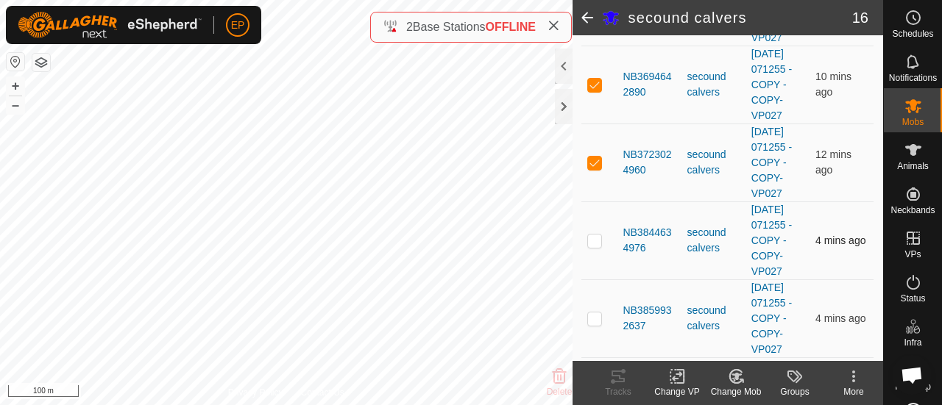
checkbox input "true"
click at [596, 316] on p-checkbox at bounding box center [594, 319] width 15 height 12
checkbox input "true"
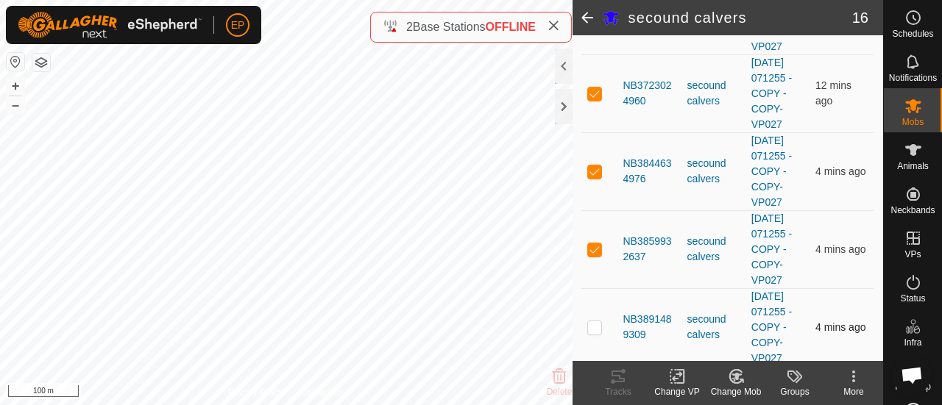
click at [598, 323] on p-checkbox at bounding box center [594, 328] width 15 height 12
checkbox input "true"
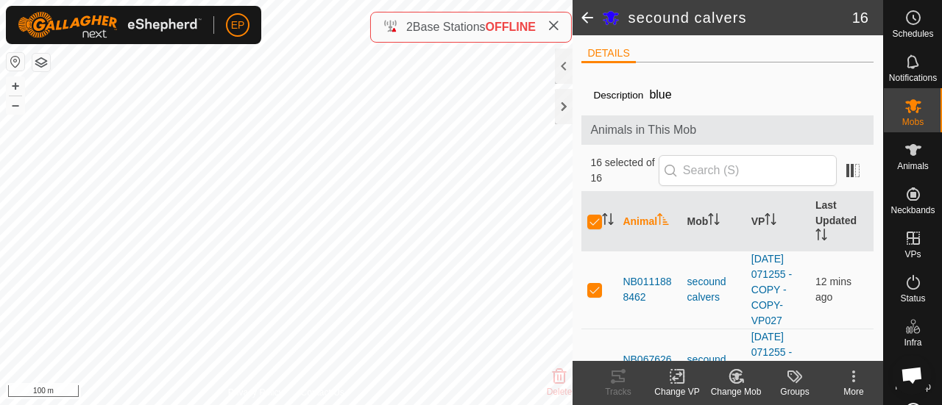
scroll to position [0, 0]
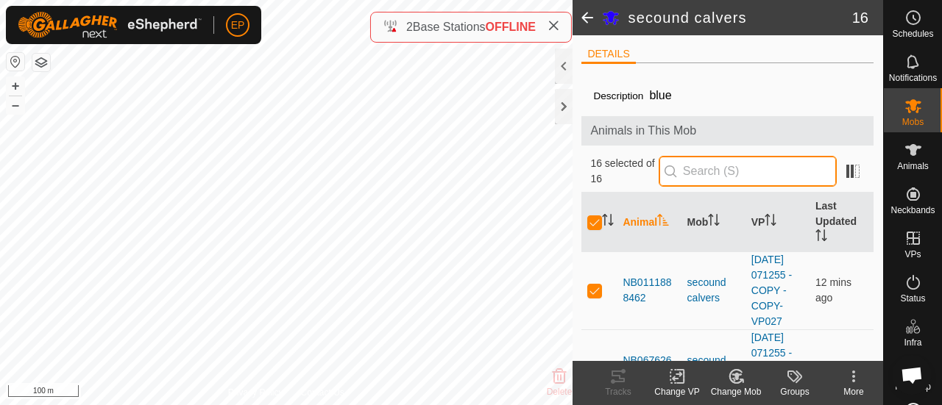
click at [683, 178] on input "text" at bounding box center [748, 171] width 178 height 31
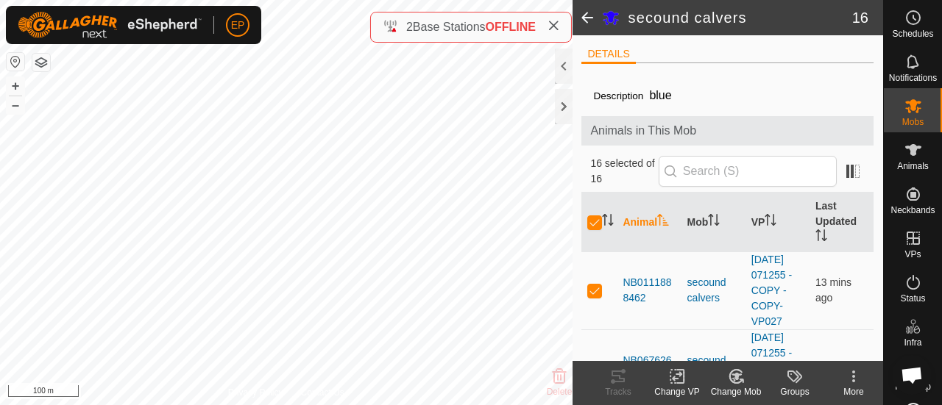
click at [677, 377] on icon at bounding box center [677, 377] width 18 height 18
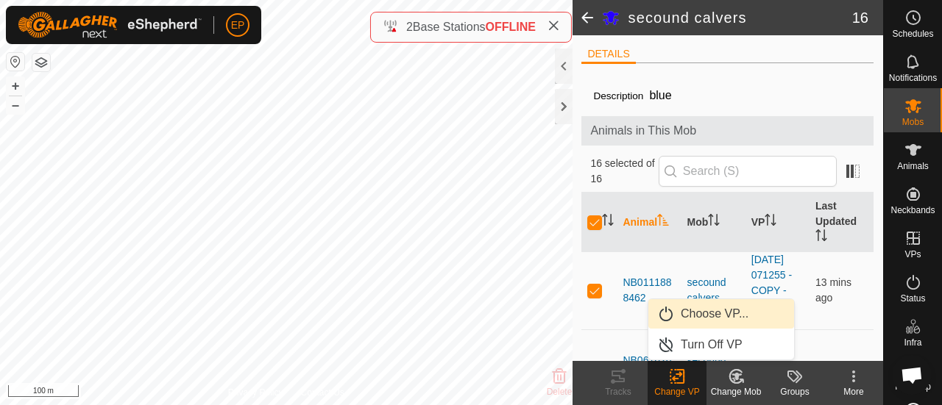
click at [702, 316] on link "Choose VP..." at bounding box center [721, 313] width 146 height 29
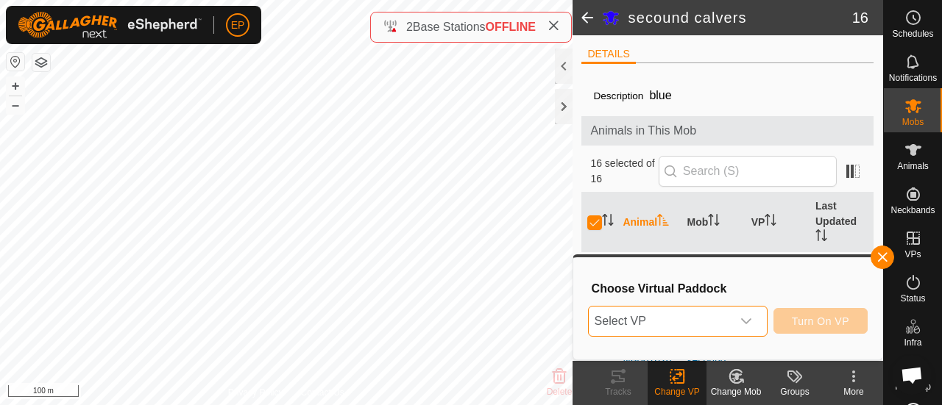
click at [664, 320] on span "Select VP" at bounding box center [660, 321] width 143 height 29
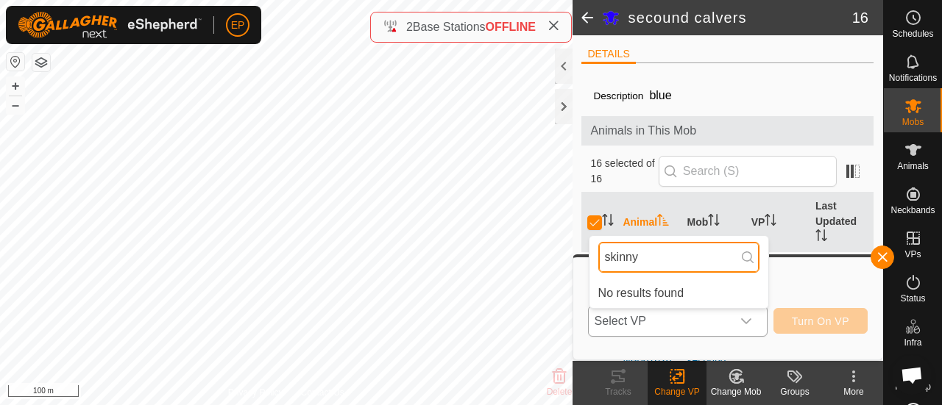
click at [662, 257] on input "skinny" at bounding box center [678, 257] width 161 height 31
type input "s"
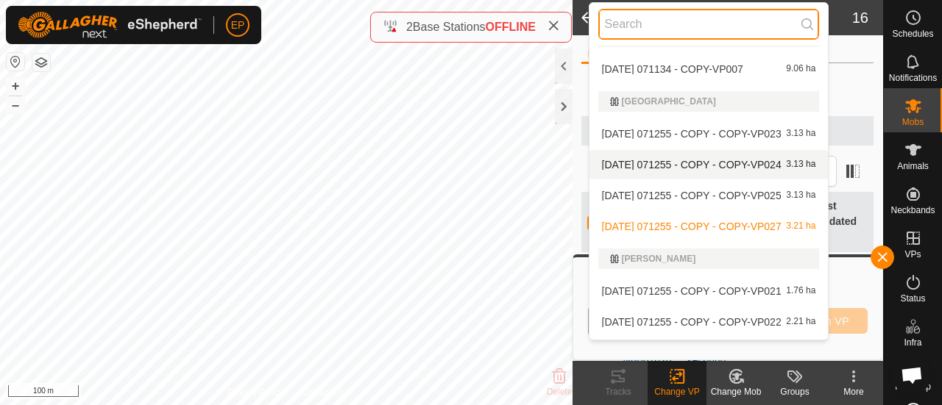
scroll to position [1010, 0]
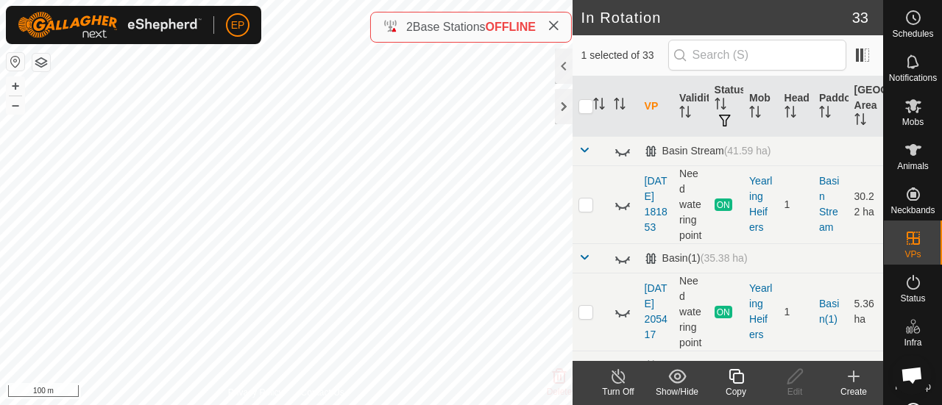
click at [737, 382] on icon at bounding box center [736, 377] width 18 height 18
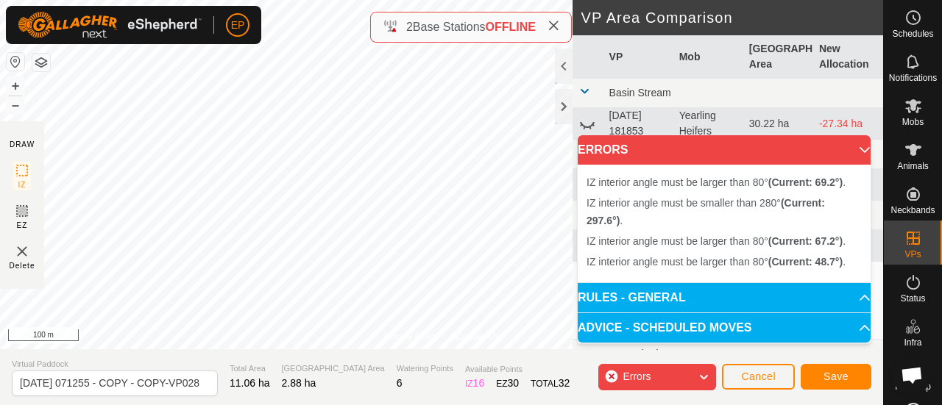
click at [127, 28] on div "EP Schedules Notifications Mobs Animals Neckbands VPs Status Infra Heatmap Help…" at bounding box center [471, 202] width 942 height 405
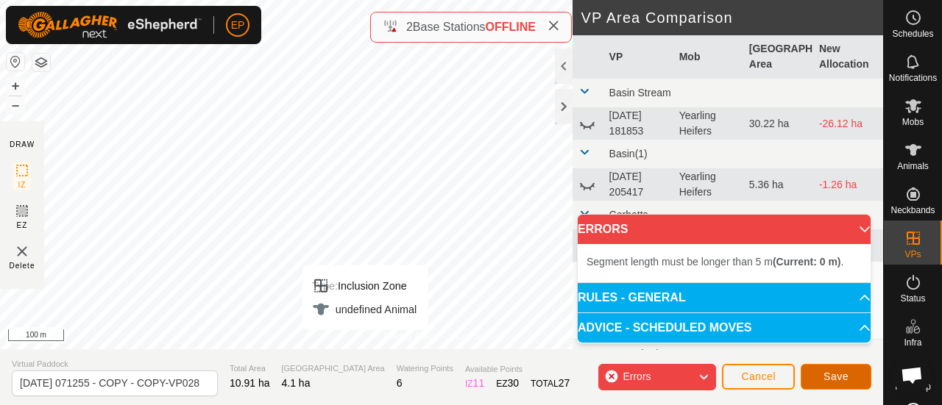
click at [833, 374] on span "Save" at bounding box center [835, 377] width 25 height 12
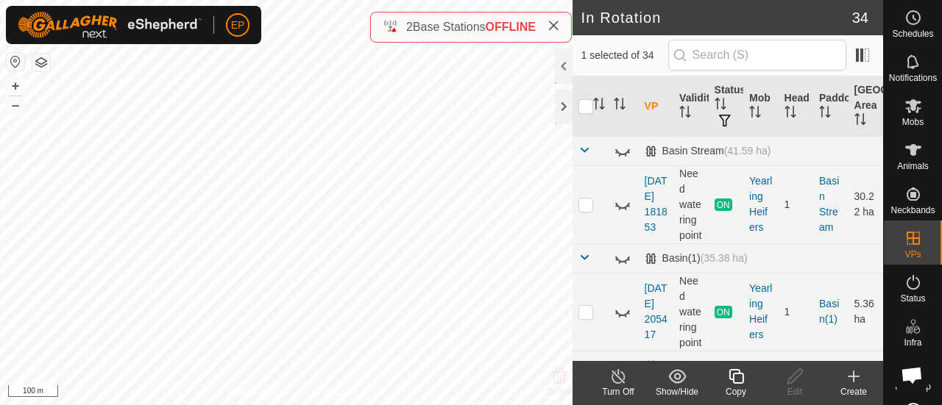
checkbox input "false"
checkbox input "true"
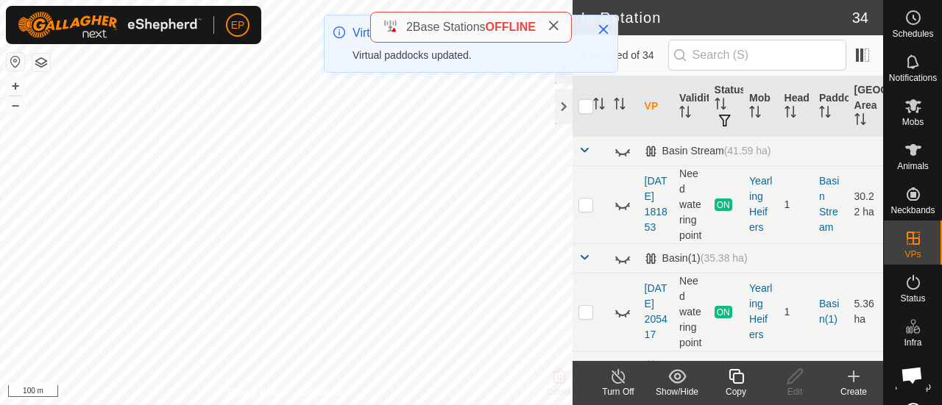
checkbox input "false"
checkbox input "true"
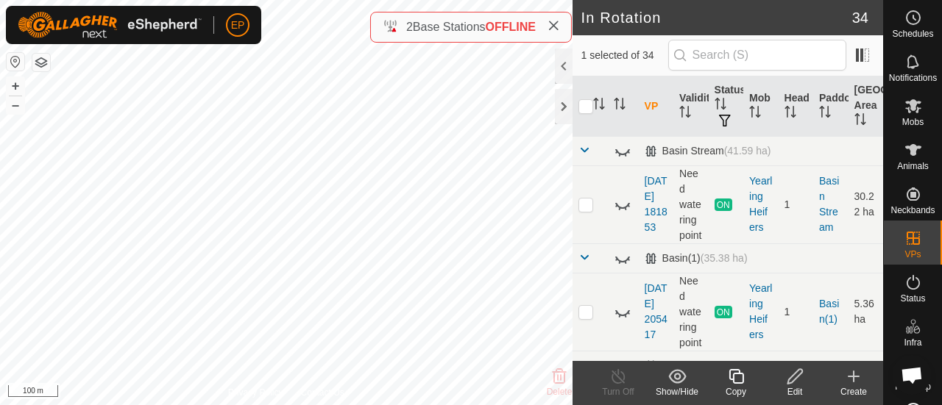
checkbox input "true"
checkbox input "false"
checkbox input "true"
click at [904, 113] on icon at bounding box center [913, 106] width 18 height 18
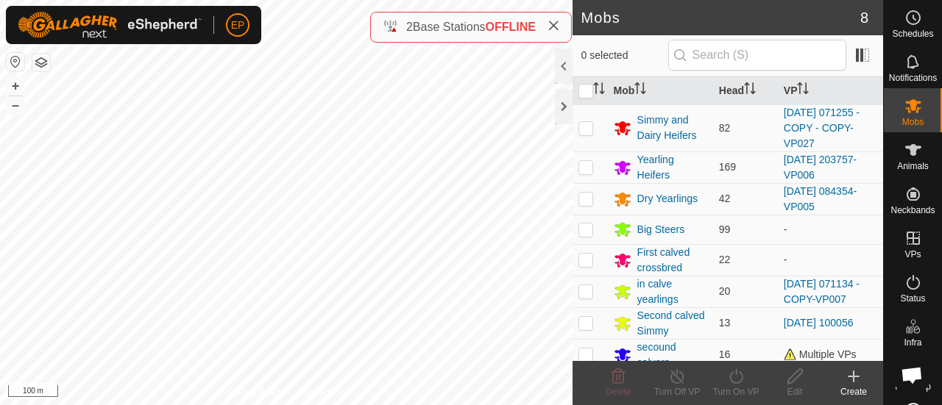
scroll to position [22, 0]
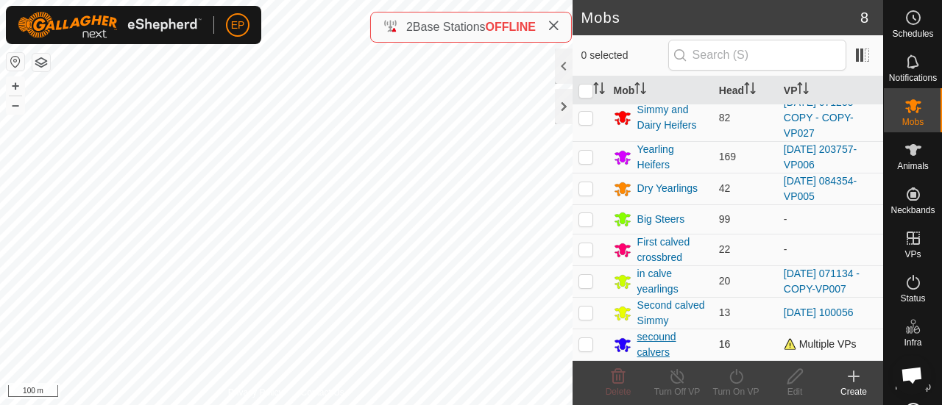
click at [652, 344] on div "secound calvers" at bounding box center [672, 345] width 70 height 31
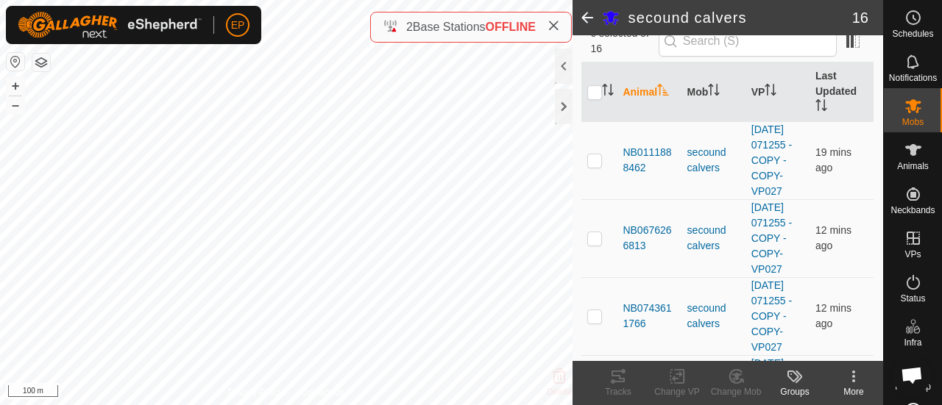
scroll to position [149, 0]
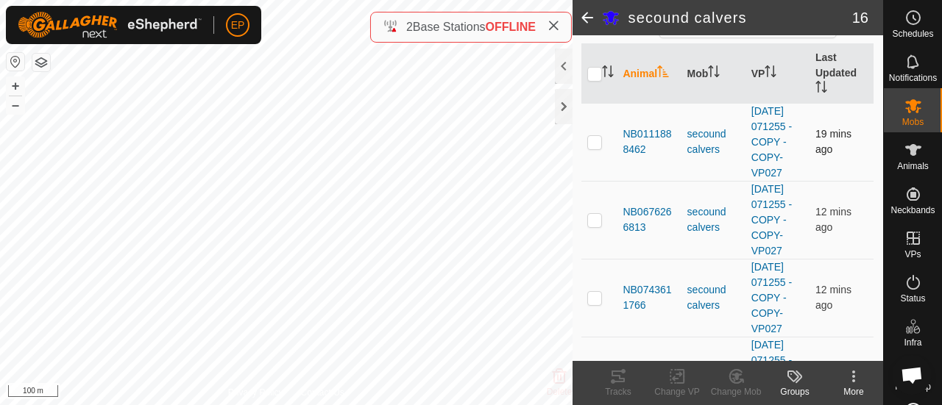
click at [595, 141] on p-checkbox at bounding box center [594, 142] width 15 height 12
checkbox input "true"
click at [596, 218] on p-checkbox at bounding box center [594, 220] width 15 height 12
checkbox input "true"
click at [595, 297] on p-checkbox at bounding box center [594, 298] width 15 height 12
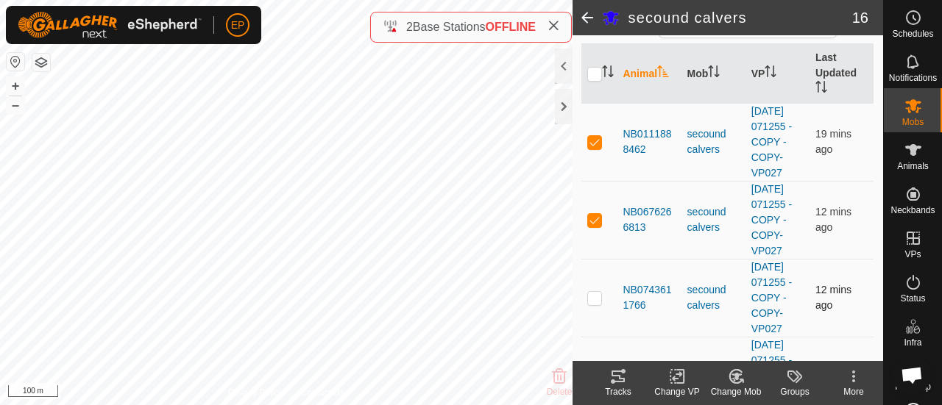
checkbox input "true"
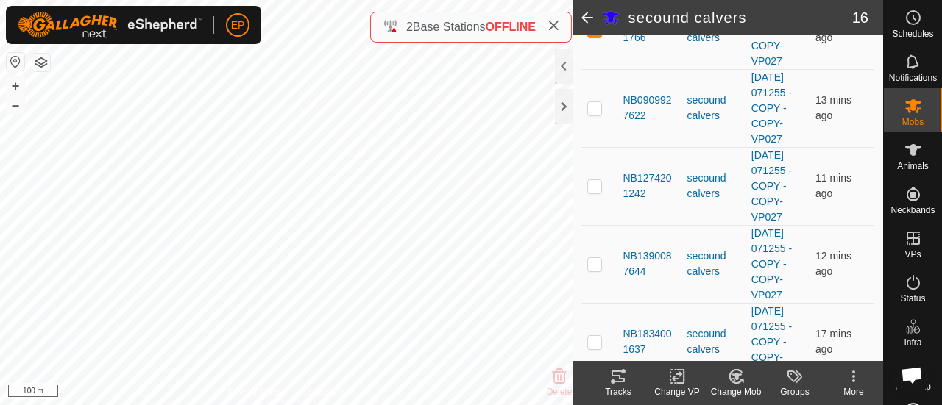
scroll to position [430, 0]
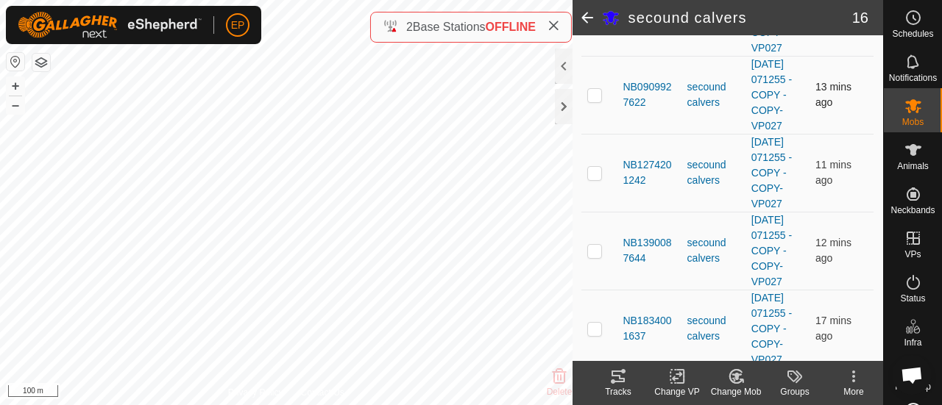
click at [602, 94] on p-checkbox at bounding box center [594, 95] width 15 height 12
checkbox input "true"
click at [597, 169] on p-checkbox at bounding box center [594, 173] width 15 height 12
checkbox input "true"
click at [599, 245] on p-checkbox at bounding box center [594, 251] width 15 height 12
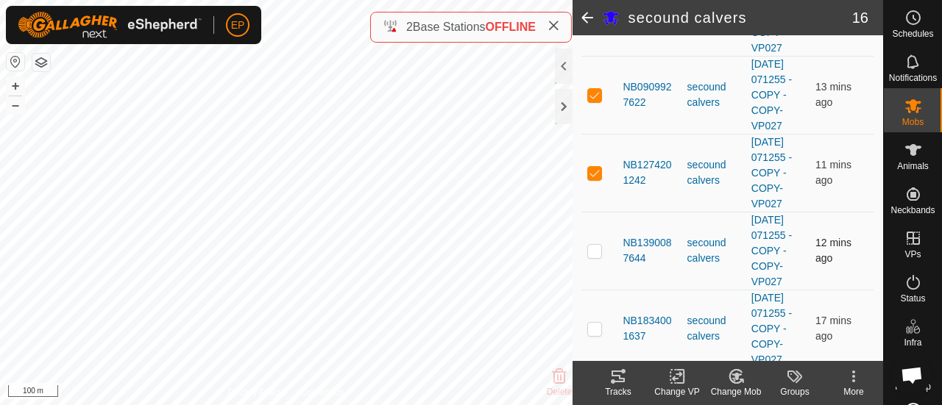
checkbox input "true"
click at [596, 329] on p-checkbox at bounding box center [594, 329] width 15 height 12
checkbox input "true"
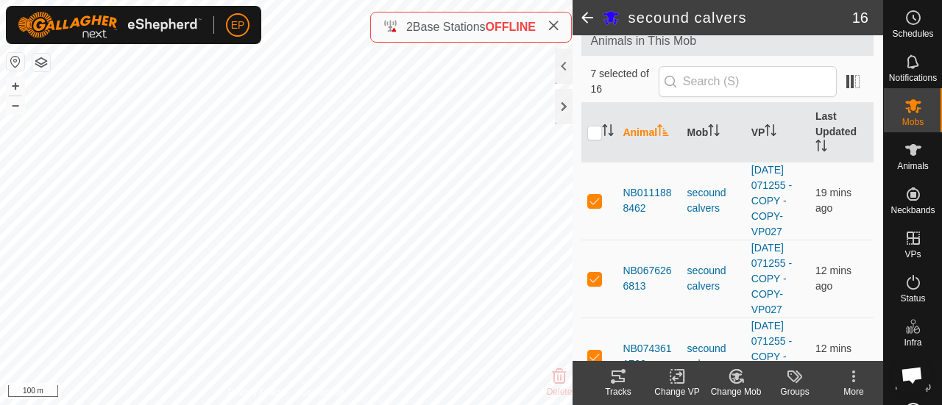
scroll to position [0, 0]
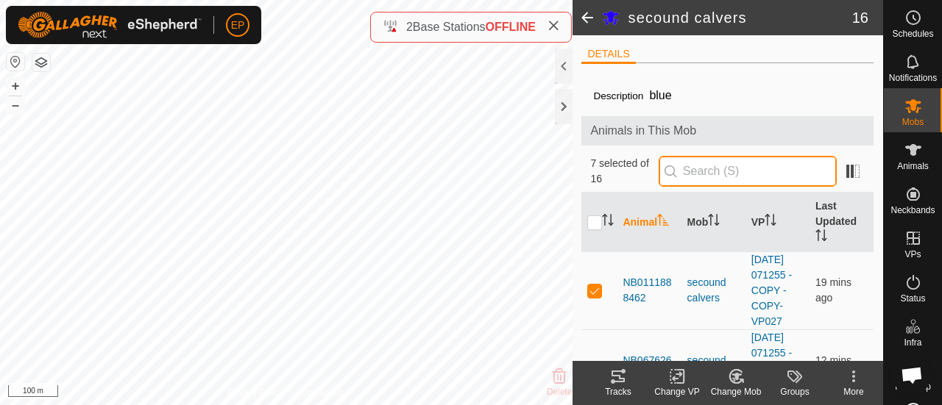
click at [691, 180] on input "text" at bounding box center [748, 171] width 178 height 31
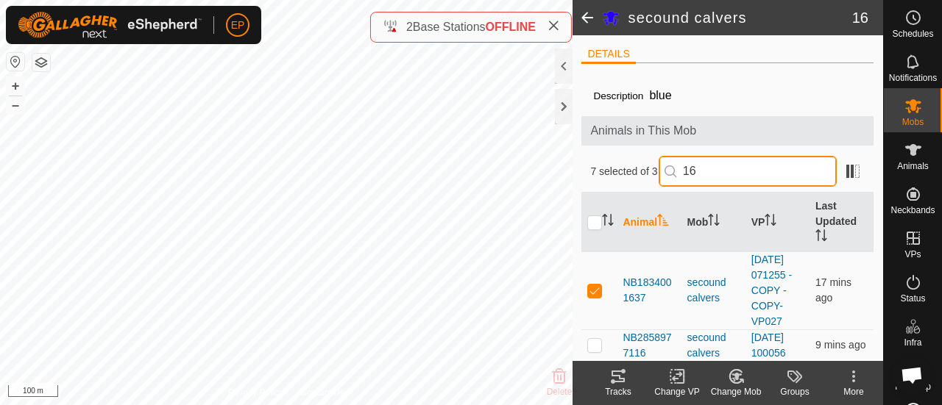
type input "1"
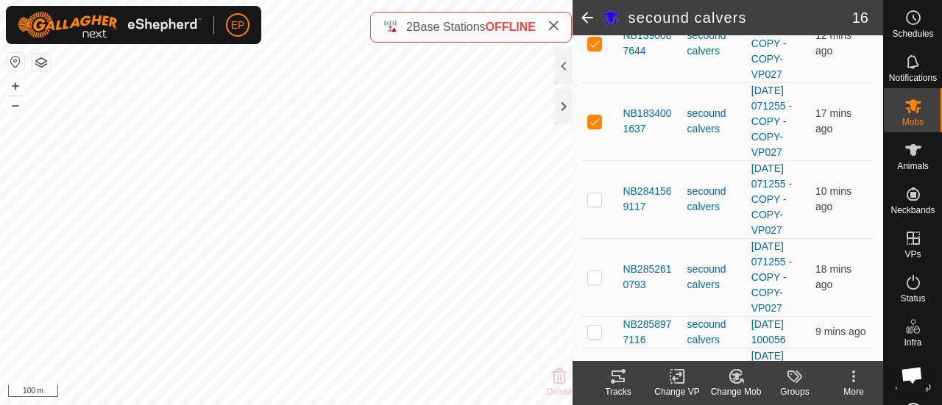
scroll to position [642, 0]
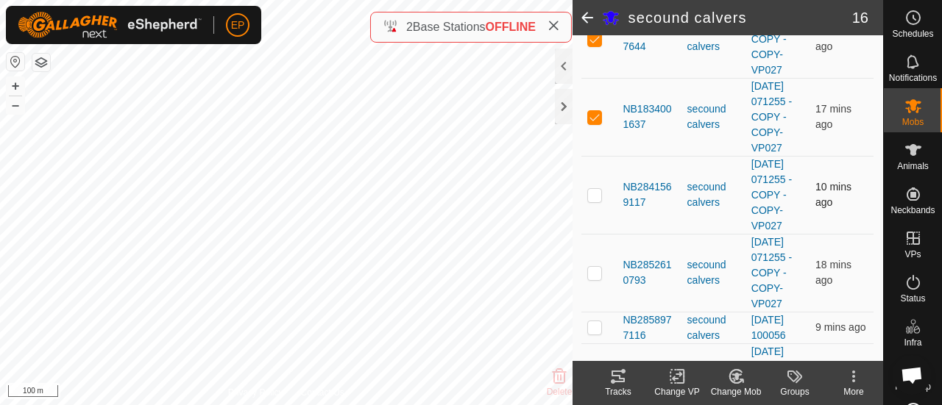
click at [592, 195] on p-checkbox at bounding box center [594, 195] width 15 height 12
checkbox input "true"
click at [597, 270] on p-checkbox at bounding box center [594, 273] width 15 height 12
checkbox input "true"
click at [597, 328] on p-checkbox at bounding box center [594, 328] width 15 height 12
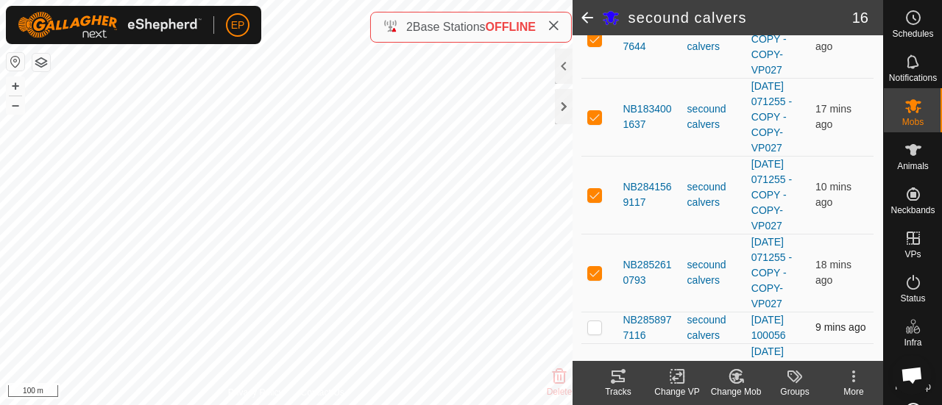
checkbox input "true"
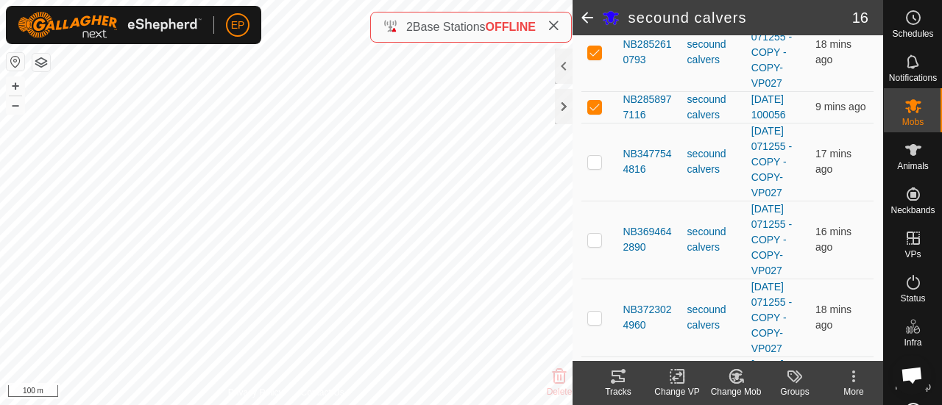
scroll to position [865, 0]
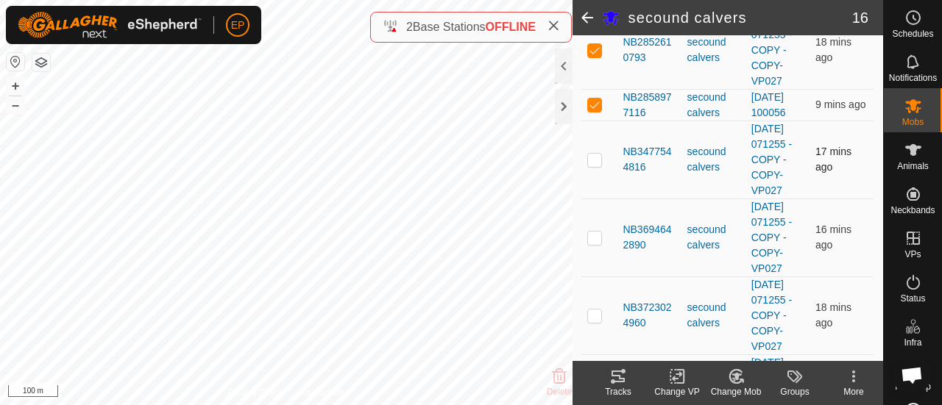
click at [592, 157] on p-checkbox at bounding box center [594, 160] width 15 height 12
checkbox input "true"
click at [597, 232] on p-checkbox at bounding box center [594, 238] width 15 height 12
checkbox input "true"
click at [597, 316] on p-checkbox at bounding box center [594, 316] width 15 height 12
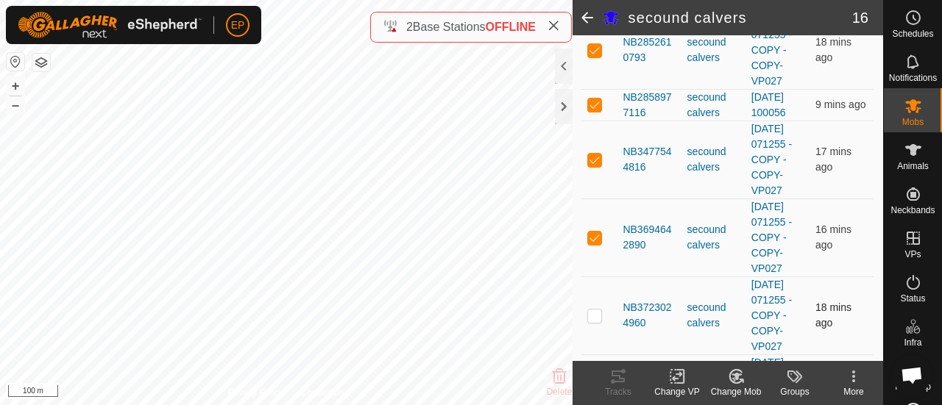
checkbox input "true"
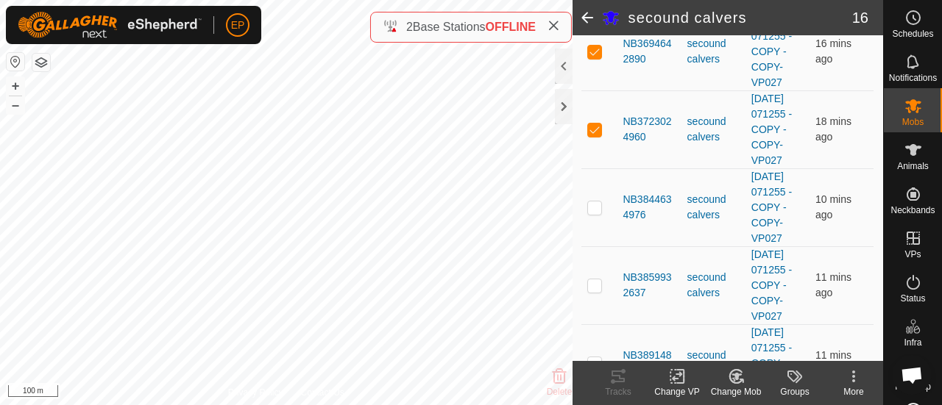
scroll to position [1087, 0]
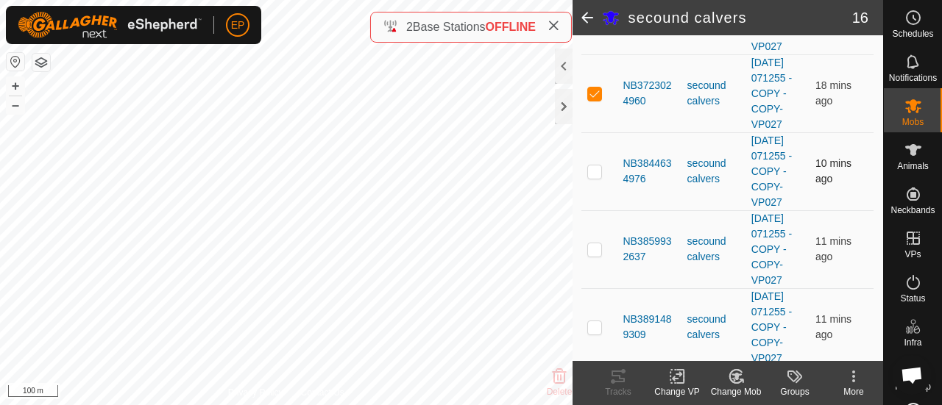
click at [591, 167] on p-checkbox at bounding box center [594, 172] width 15 height 12
checkbox input "true"
click at [599, 244] on p-checkbox at bounding box center [594, 250] width 15 height 12
checkbox input "true"
click at [595, 322] on p-checkbox at bounding box center [594, 328] width 15 height 12
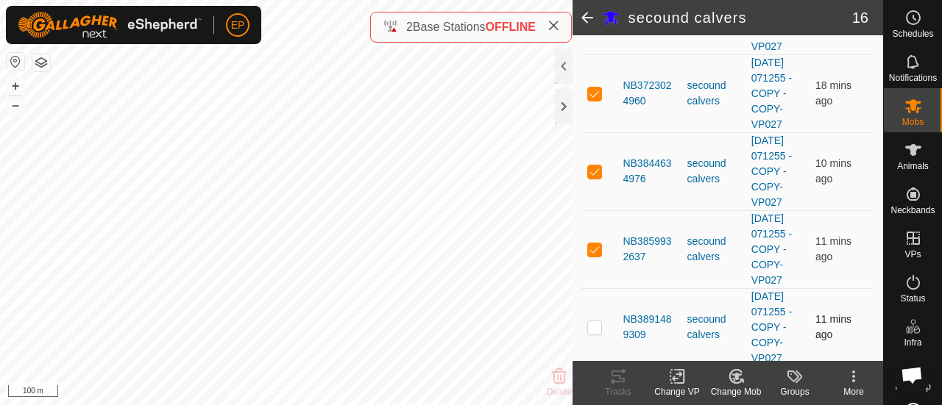
checkbox input "true"
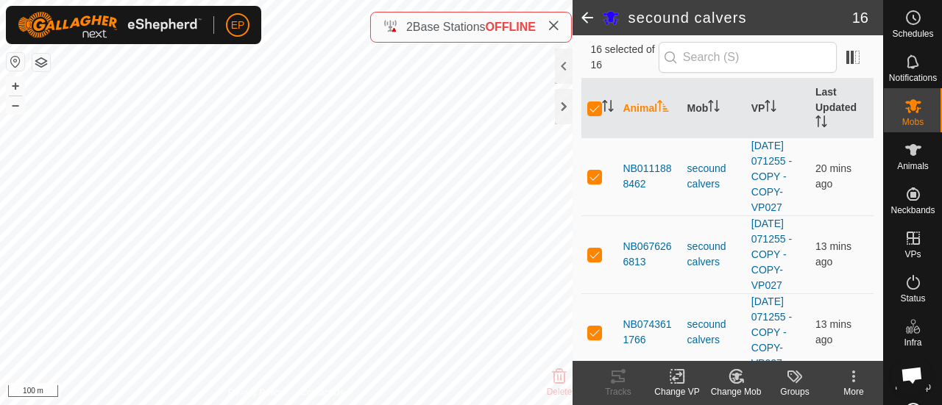
scroll to position [0, 0]
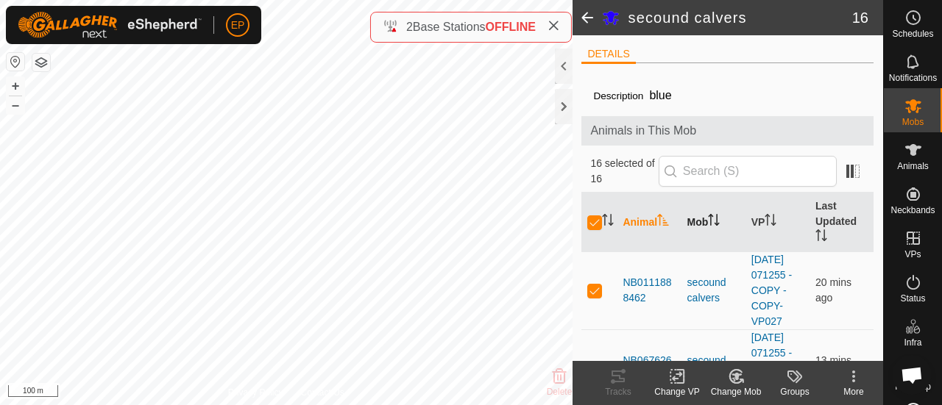
click at [711, 224] on icon "Activate to sort" at bounding box center [710, 220] width 1 height 12
click at [646, 220] on th "Animal" at bounding box center [649, 223] width 64 height 60
click at [687, 215] on th "Mob" at bounding box center [713, 223] width 64 height 60
click at [595, 219] on input "checkbox" at bounding box center [594, 223] width 15 height 15
checkbox input "false"
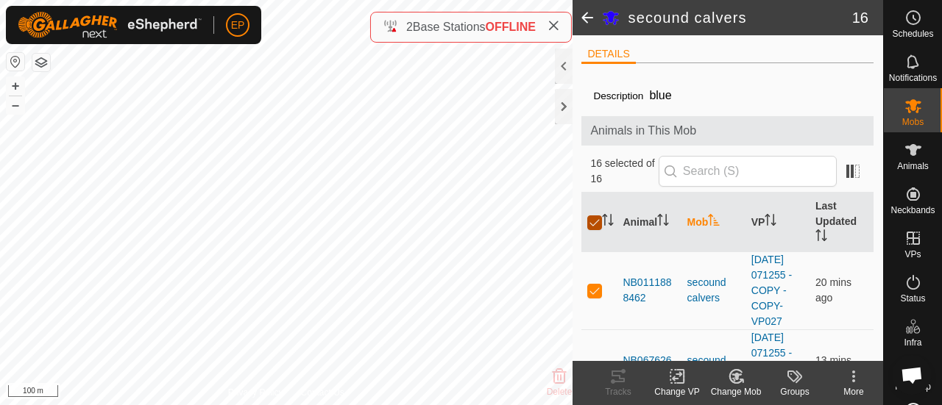
checkbox input "false"
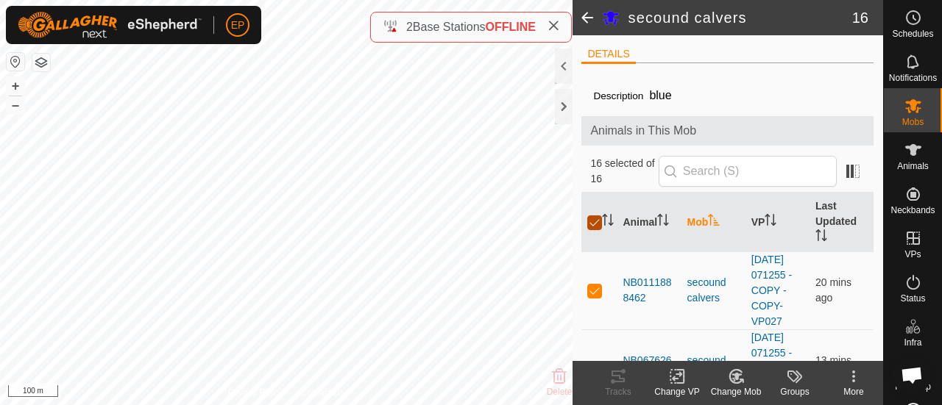
checkbox input "false"
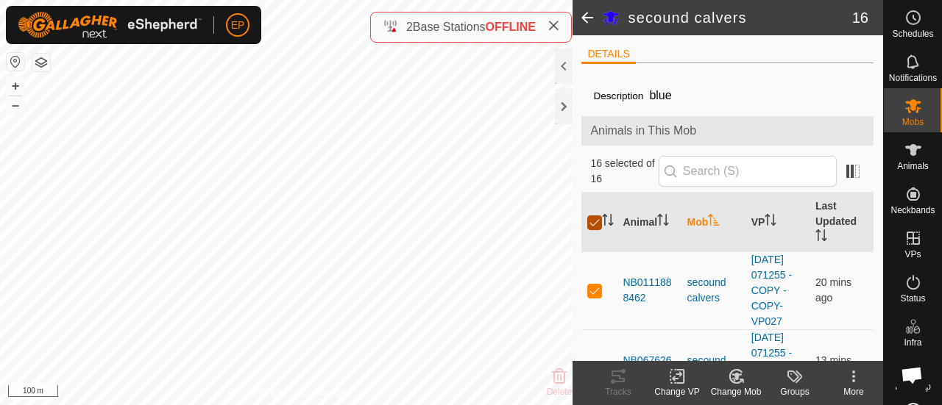
checkbox input "false"
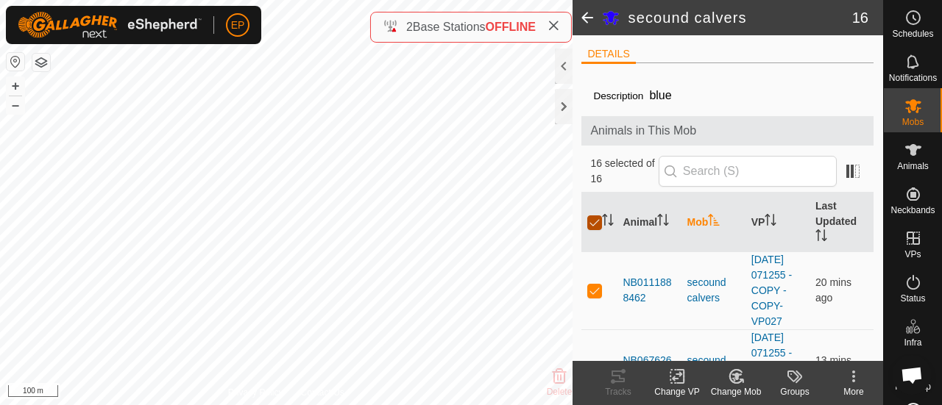
checkbox input "false"
click at [595, 219] on input "checkbox" at bounding box center [594, 223] width 15 height 15
checkbox input "true"
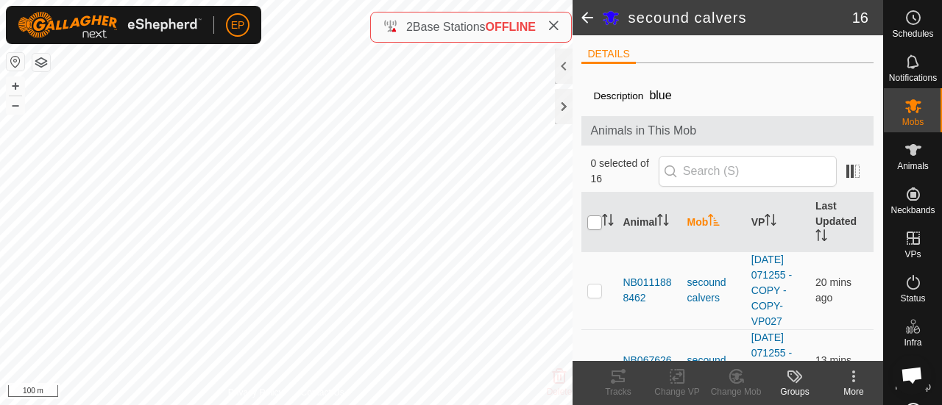
checkbox input "true"
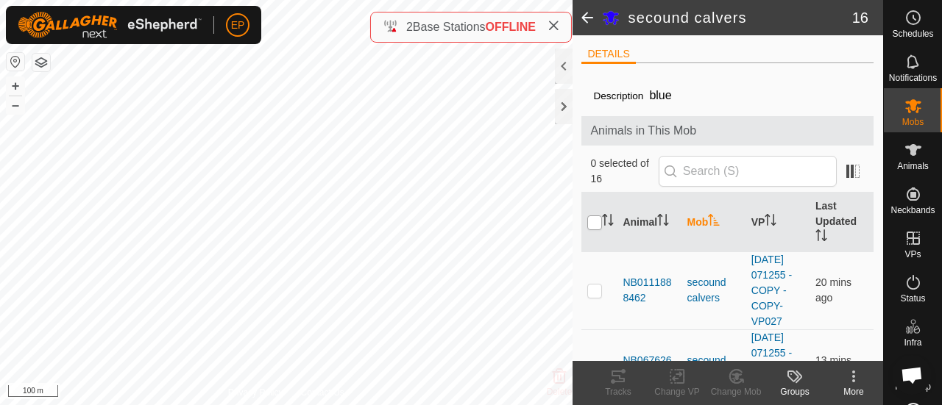
checkbox input "true"
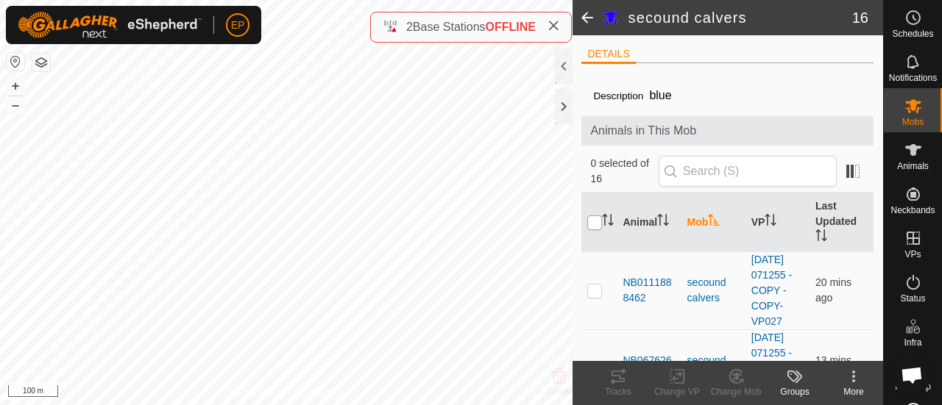
checkbox input "true"
click at [765, 219] on icon "Activate to sort" at bounding box center [771, 220] width 12 height 12
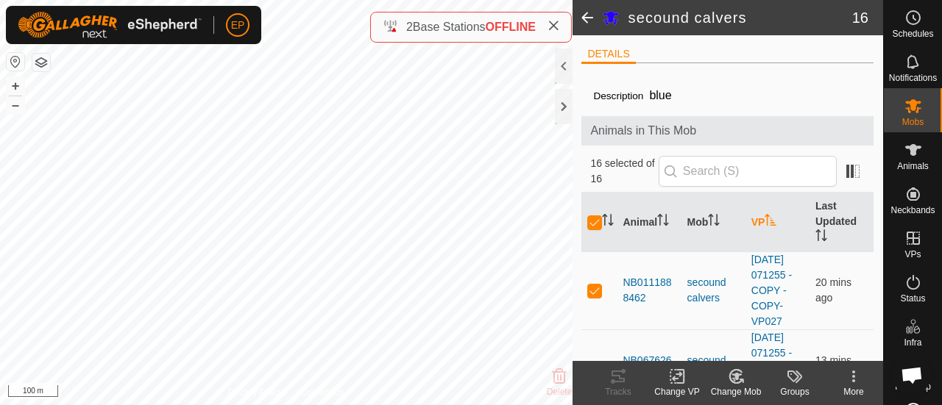
click at [765, 219] on icon "Activate to sort" at bounding box center [771, 220] width 12 height 12
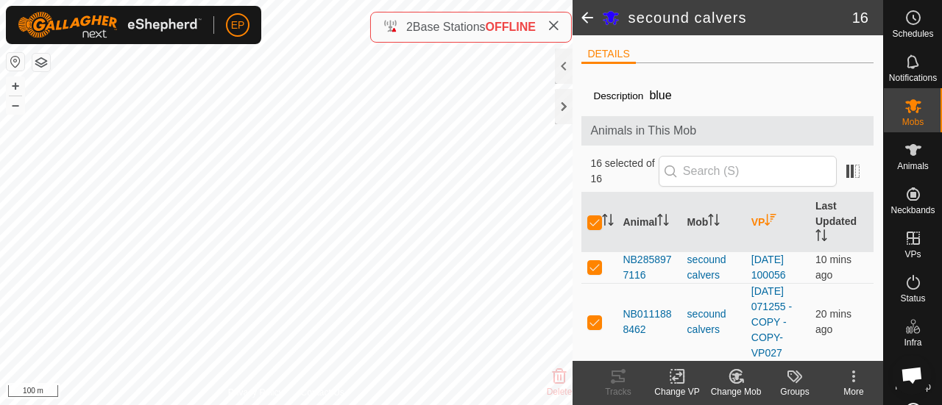
click at [765, 219] on icon "Activate to sort" at bounding box center [771, 220] width 12 height 12
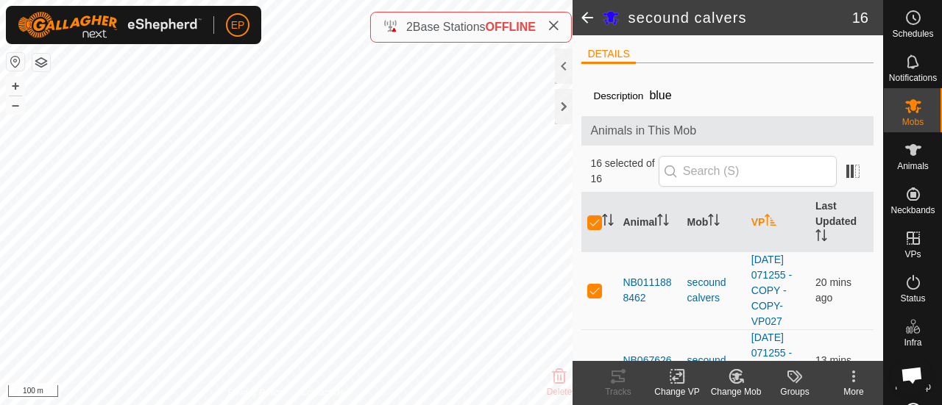
click at [765, 219] on icon "Activate to sort" at bounding box center [771, 220] width 12 height 12
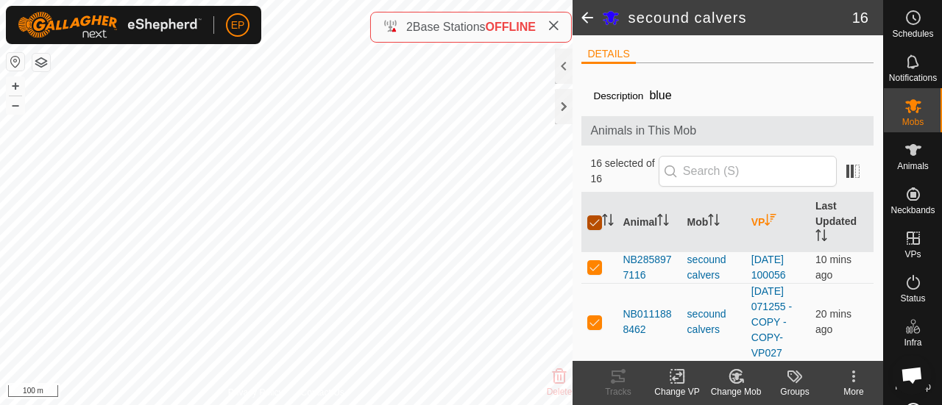
click at [592, 219] on input "checkbox" at bounding box center [594, 223] width 15 height 15
checkbox input "false"
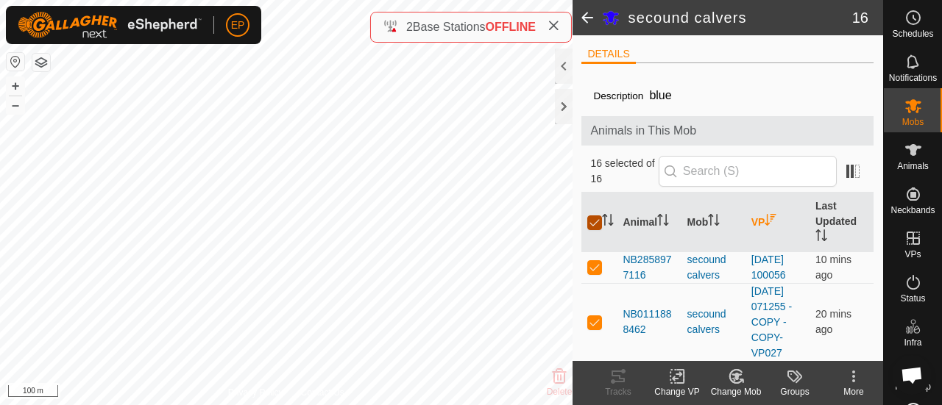
checkbox input "false"
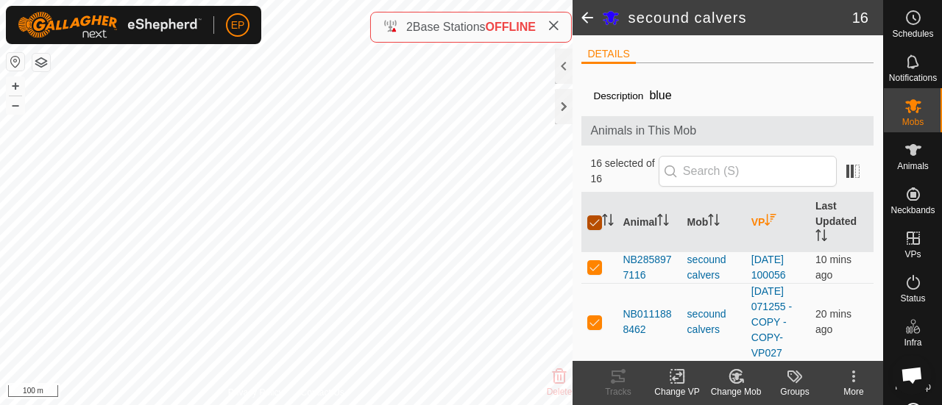
checkbox input "false"
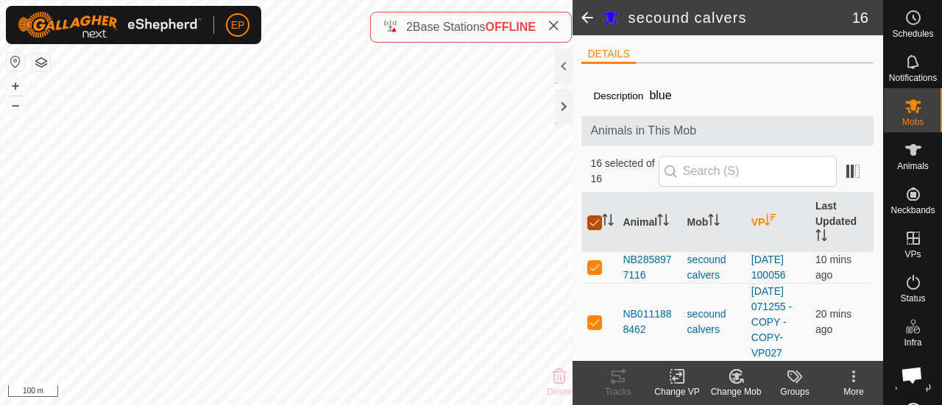
checkbox input "false"
click at [592, 219] on input "checkbox" at bounding box center [594, 223] width 15 height 15
checkbox input "true"
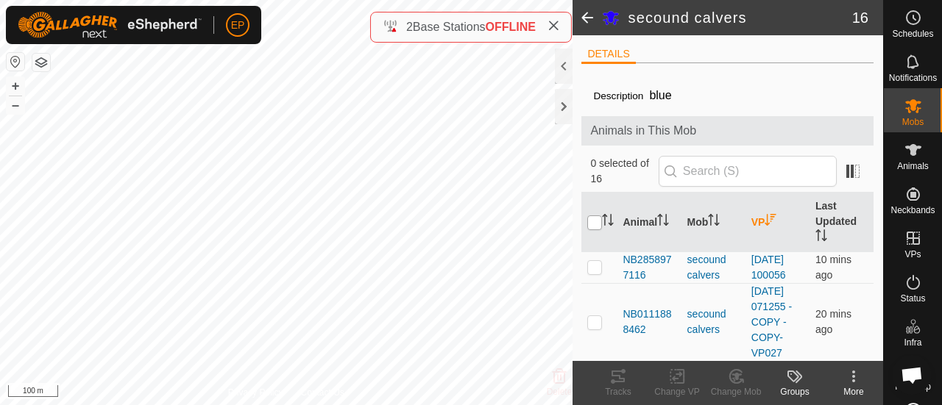
checkbox input "true"
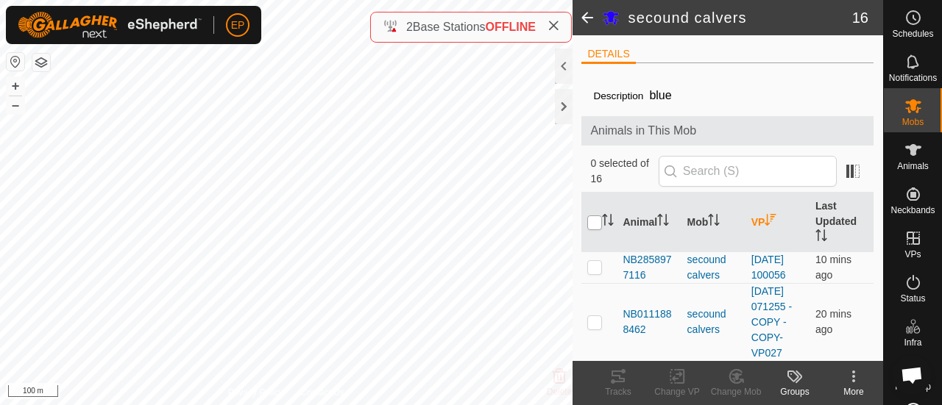
checkbox input "true"
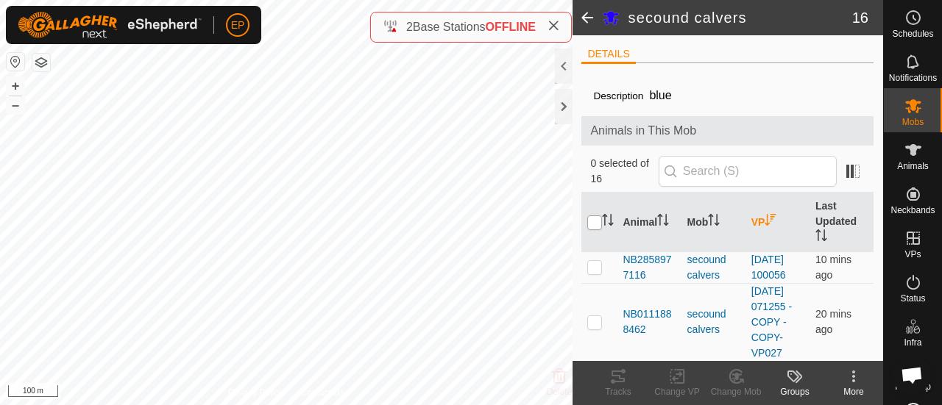
checkbox input "true"
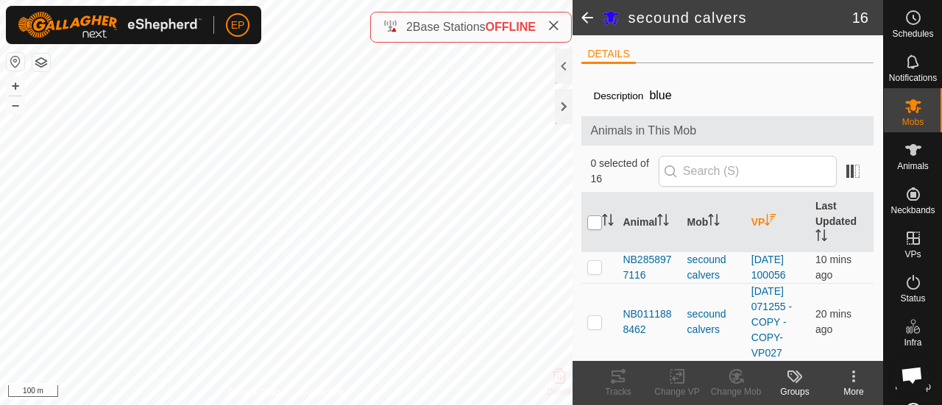
checkbox input "true"
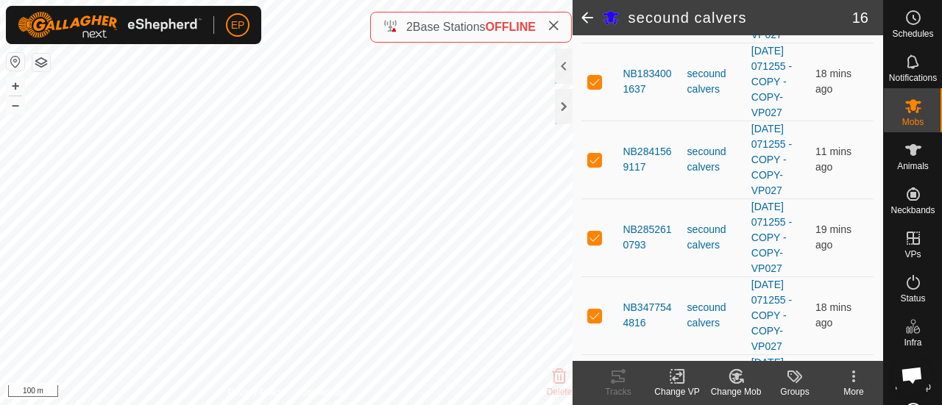
scroll to position [1087, 0]
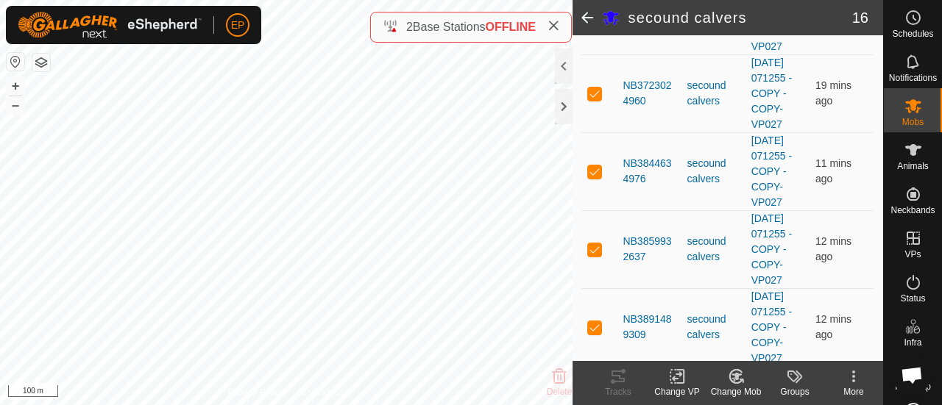
click at [676, 375] on icon at bounding box center [677, 377] width 10 height 10
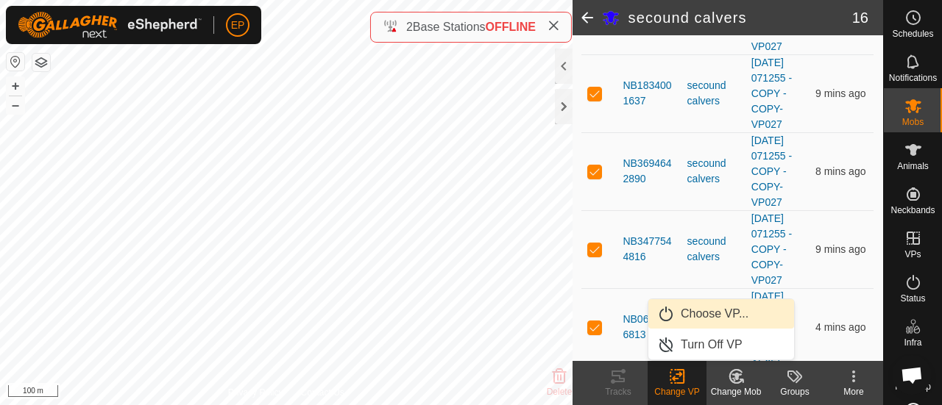
click at [717, 315] on link "Choose VP..." at bounding box center [721, 313] width 146 height 29
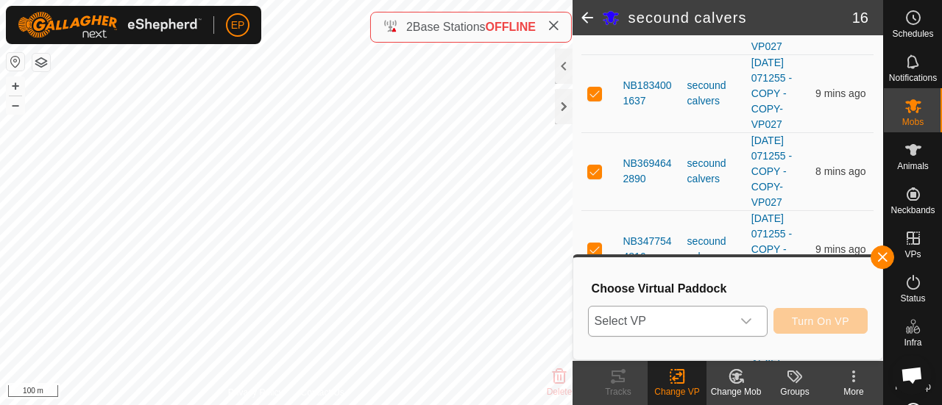
click at [721, 317] on span "Select VP" at bounding box center [660, 321] width 143 height 29
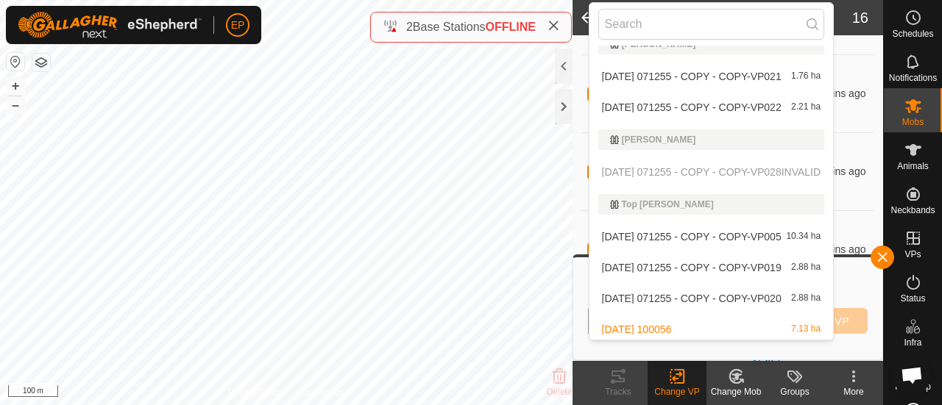
scroll to position [1263, 0]
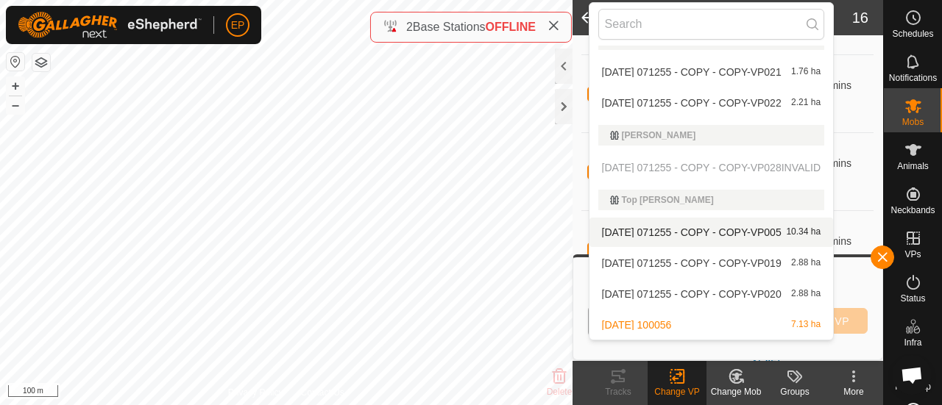
click at [640, 163] on p-selectitem "2025-08-12 071255 - COPY - COPY-VP028 INVALID" at bounding box center [711, 167] width 244 height 29
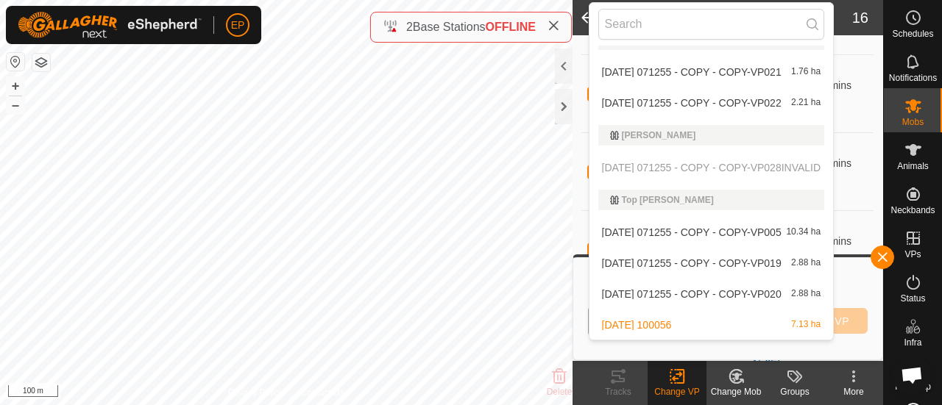
click at [640, 163] on p-selectitem "2025-08-12 071255 - COPY - COPY-VP028 INVALID" at bounding box center [711, 167] width 244 height 29
click at [736, 383] on icon at bounding box center [735, 376] width 13 height 13
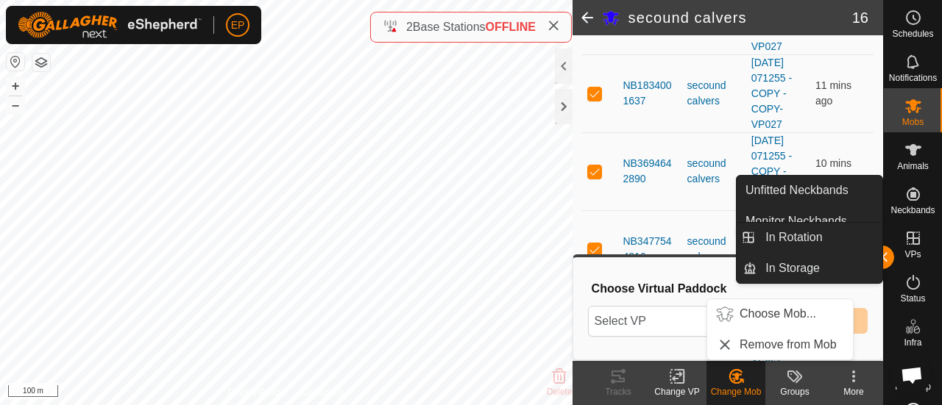
click at [907, 241] on icon at bounding box center [913, 238] width 13 height 13
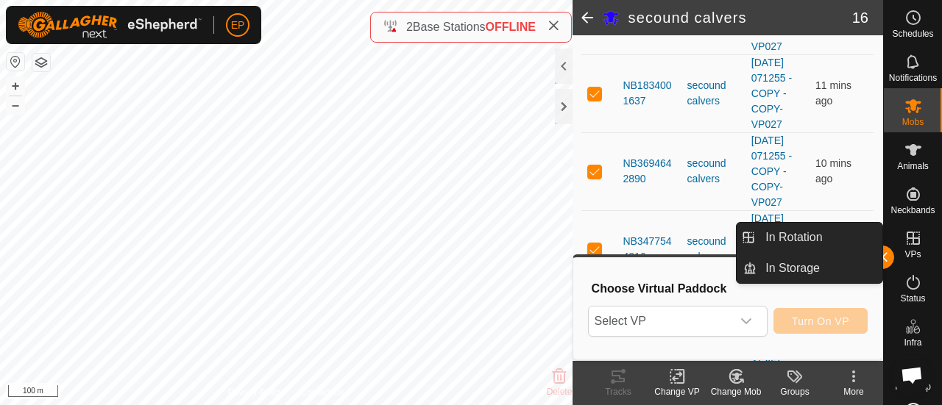
click at [907, 241] on icon at bounding box center [913, 238] width 13 height 13
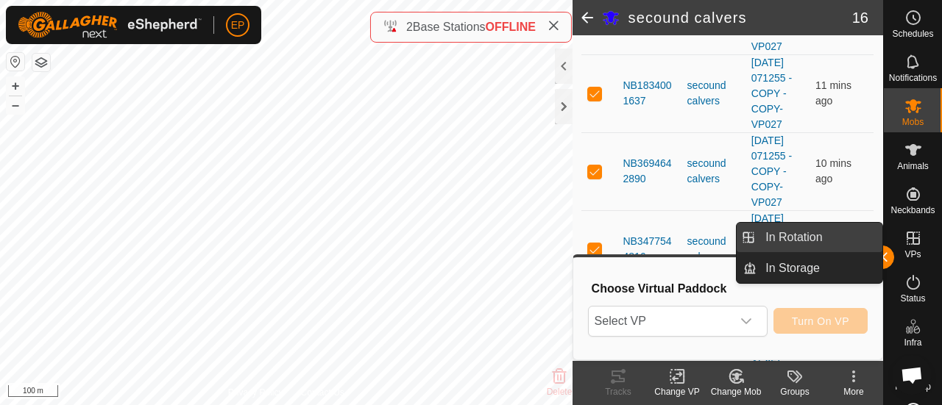
click at [798, 241] on link "In Rotation" at bounding box center [819, 237] width 126 height 29
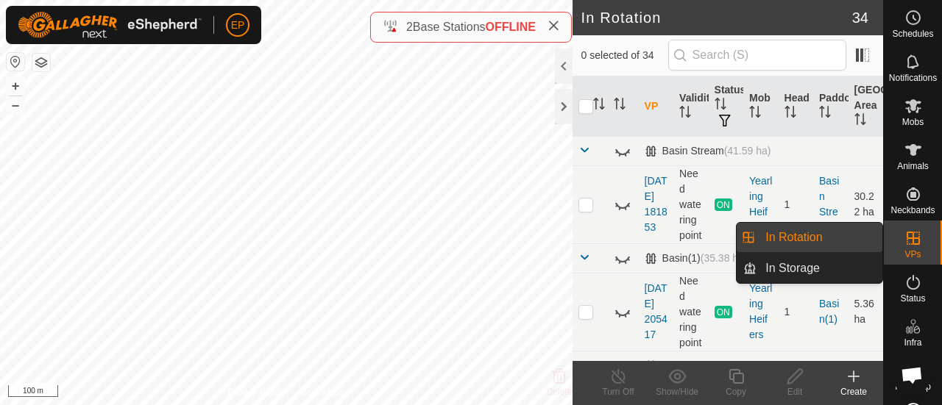
click at [798, 241] on link "In Rotation" at bounding box center [819, 237] width 126 height 29
click at [806, 267] on link "In Storage" at bounding box center [819, 268] width 126 height 29
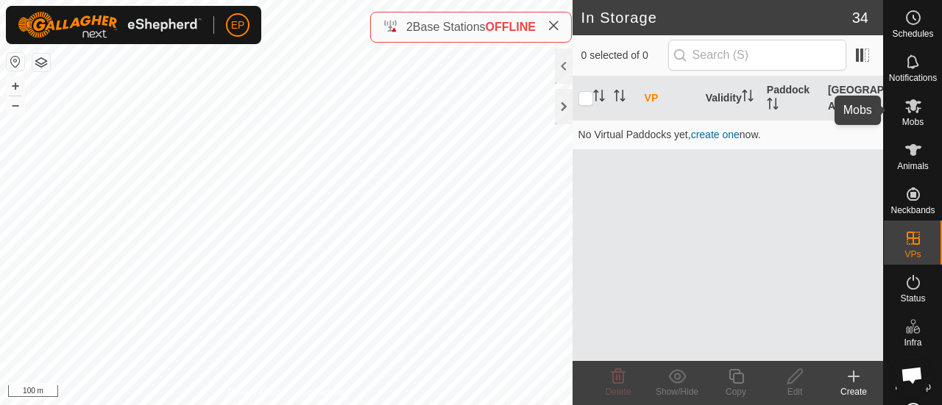
click at [907, 114] on icon at bounding box center [913, 106] width 18 height 18
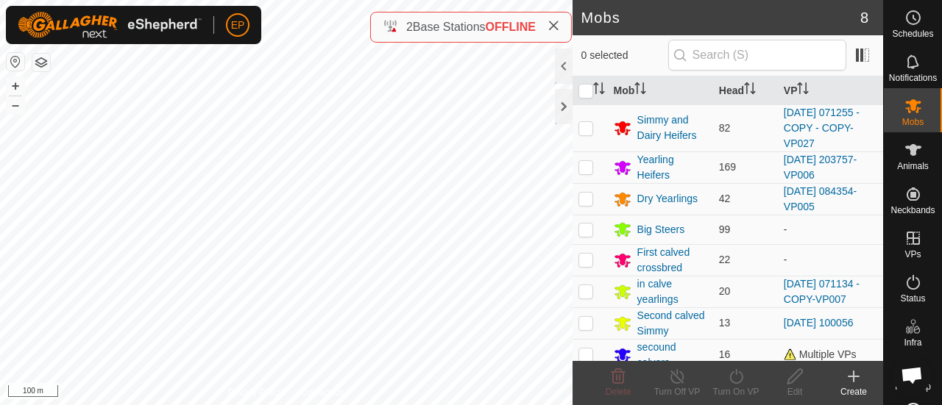
scroll to position [22, 0]
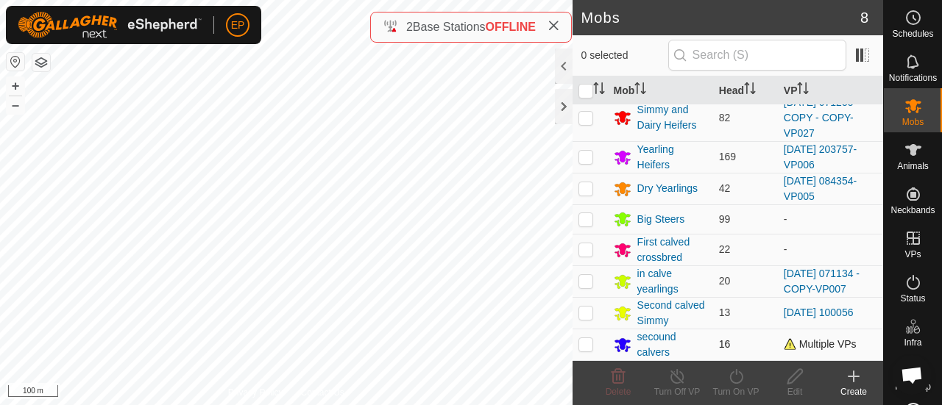
click at [583, 344] on p-checkbox at bounding box center [585, 344] width 15 height 12
checkbox input "true"
click at [731, 376] on icon at bounding box center [736, 377] width 18 height 18
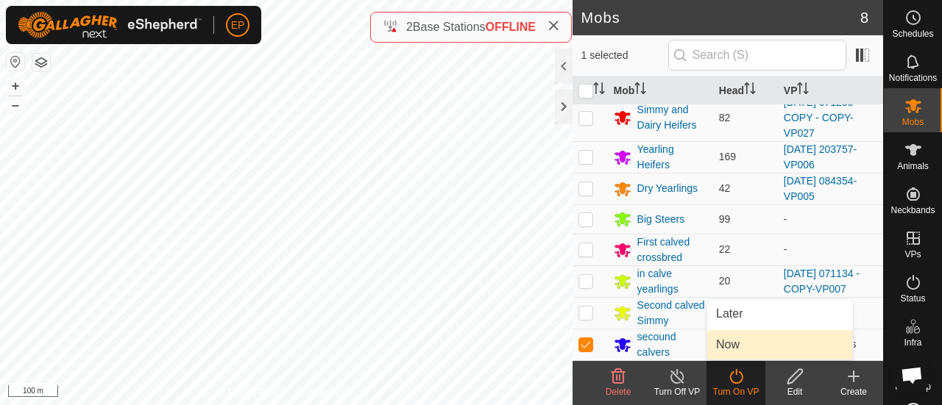
click at [729, 348] on link "Now" at bounding box center [780, 344] width 146 height 29
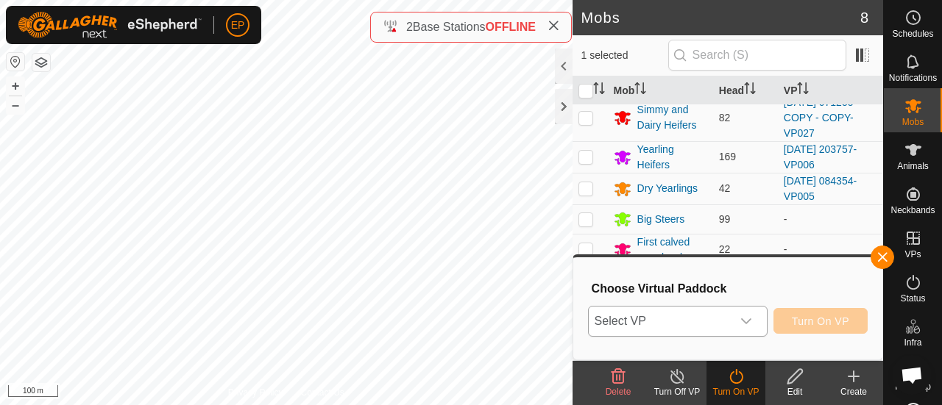
click at [689, 323] on span "Select VP" at bounding box center [660, 321] width 143 height 29
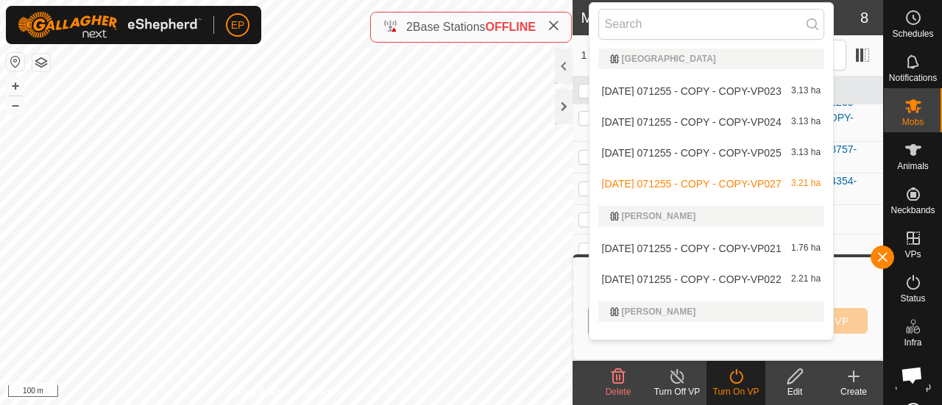
scroll to position [1097, 0]
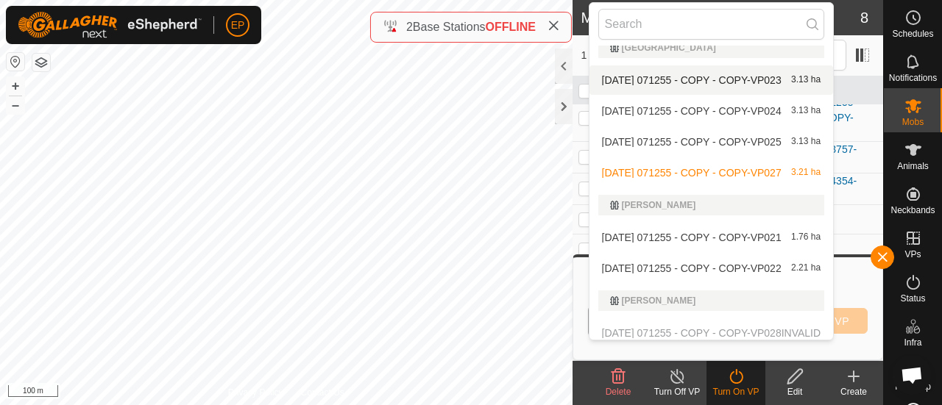
click at [648, 82] on li "2025-08-12 071255 - COPY - COPY-VP023 3.13 ha" at bounding box center [711, 79] width 244 height 29
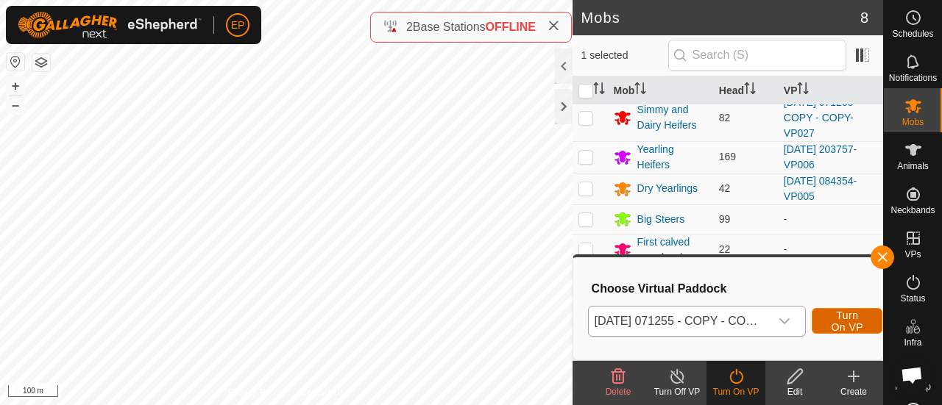
click at [852, 320] on span "Turn On VP" at bounding box center [847, 322] width 34 height 24
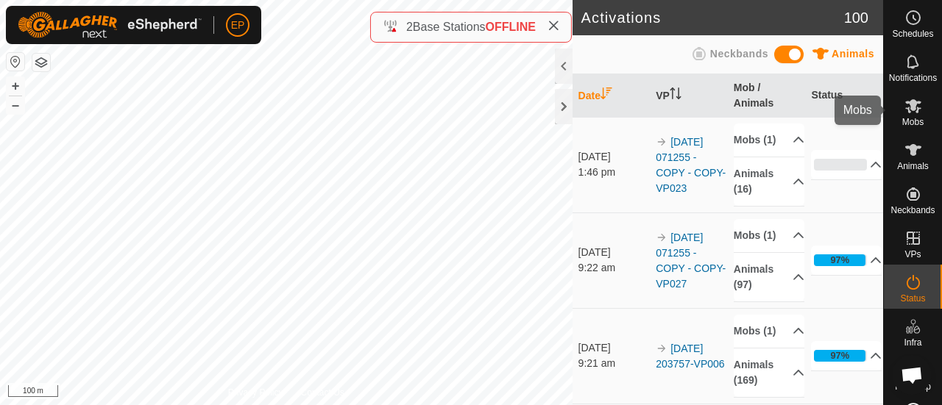
click at [910, 110] on icon at bounding box center [913, 106] width 16 height 14
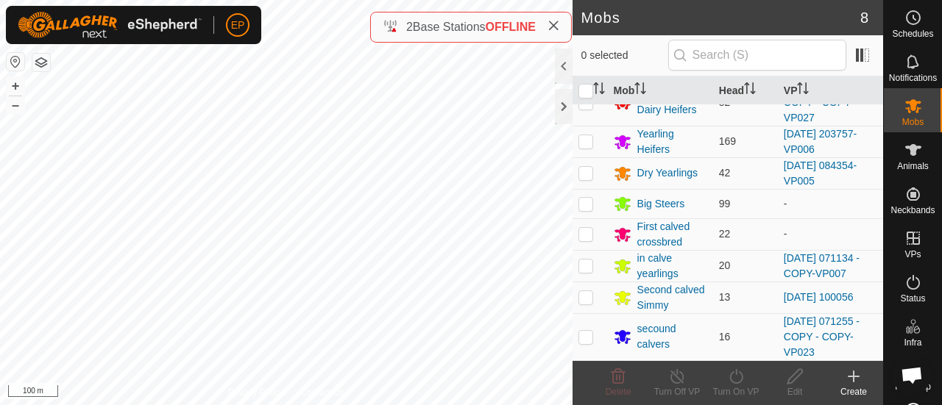
scroll to position [38, 0]
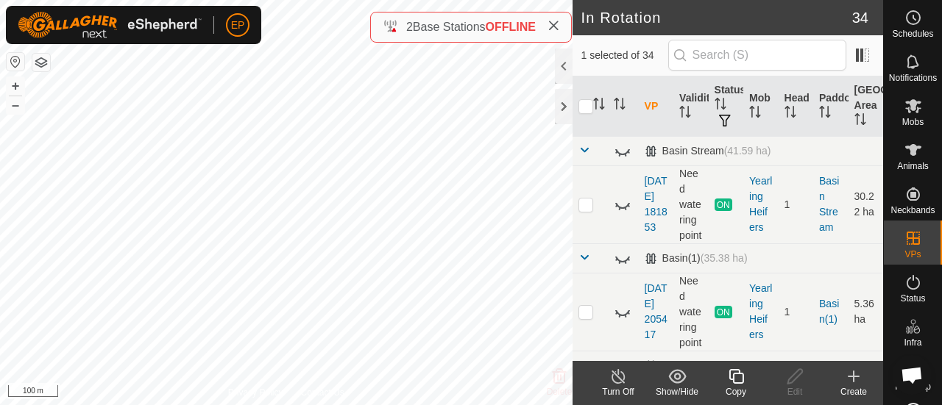
checkbox input "false"
checkbox input "true"
click at [907, 104] on icon at bounding box center [913, 106] width 16 height 14
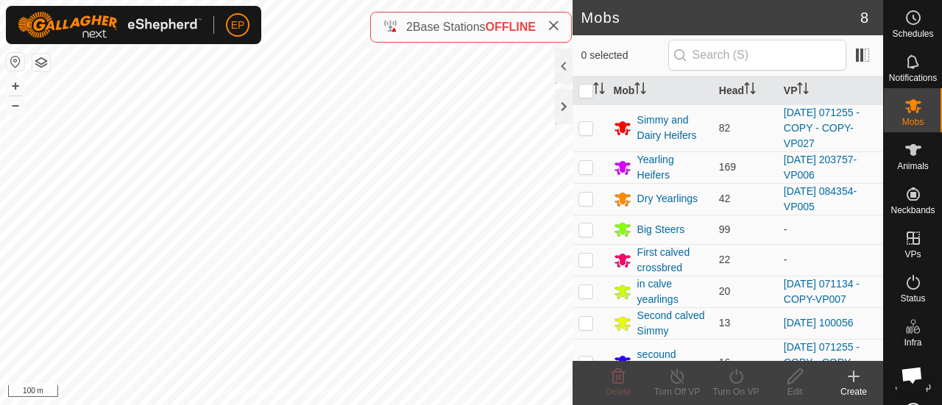
scroll to position [38, 0]
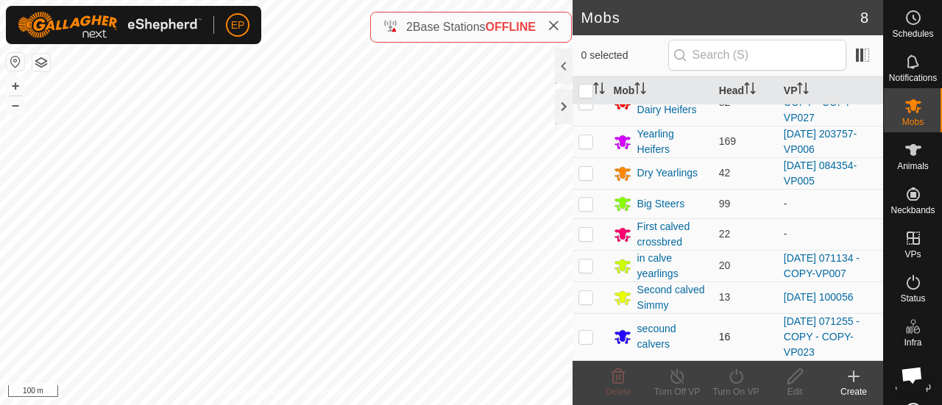
click at [590, 338] on p-checkbox at bounding box center [585, 337] width 15 height 12
checkbox input "true"
click at [733, 376] on icon at bounding box center [736, 377] width 18 height 18
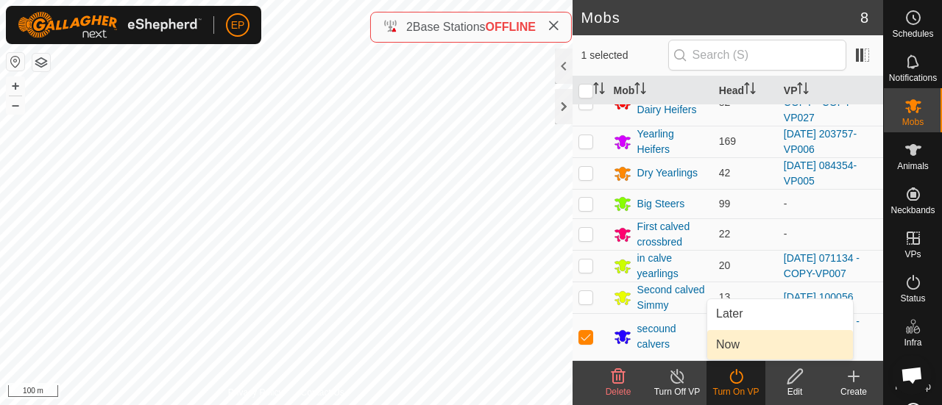
click at [734, 344] on link "Now" at bounding box center [780, 344] width 146 height 29
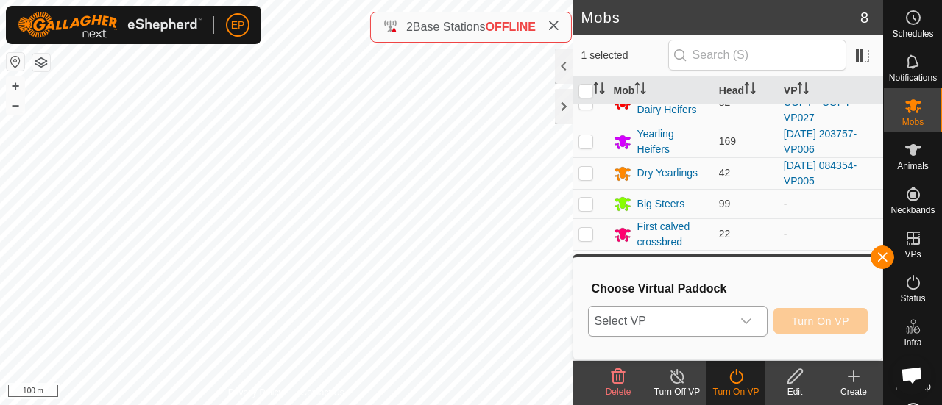
click at [714, 323] on span "Select VP" at bounding box center [660, 321] width 143 height 29
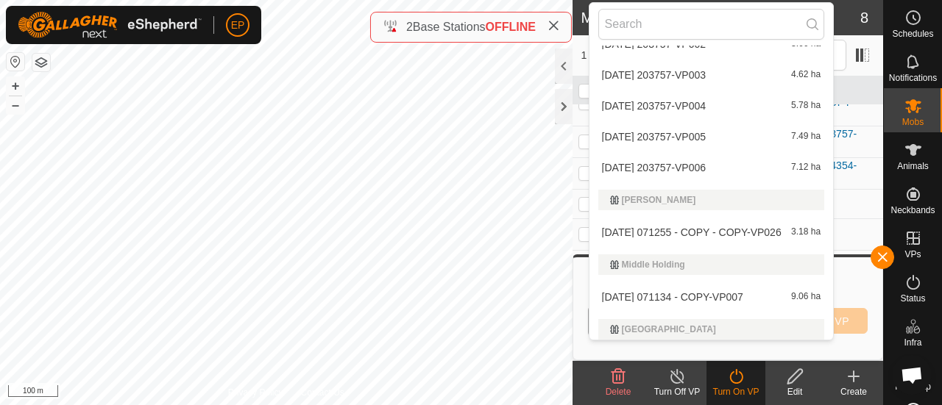
scroll to position [834, 0]
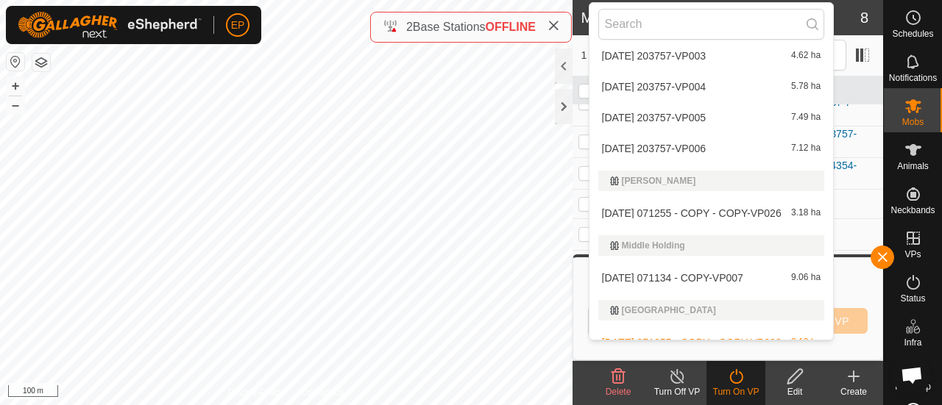
drag, startPoint x: 866, startPoint y: 229, endPoint x: 868, endPoint y: 270, distance: 41.3
click at [868, 270] on body "EP Schedules Notifications Mobs Animals Neckbands VPs Status Infra Heatmap Help…" at bounding box center [471, 202] width 942 height 405
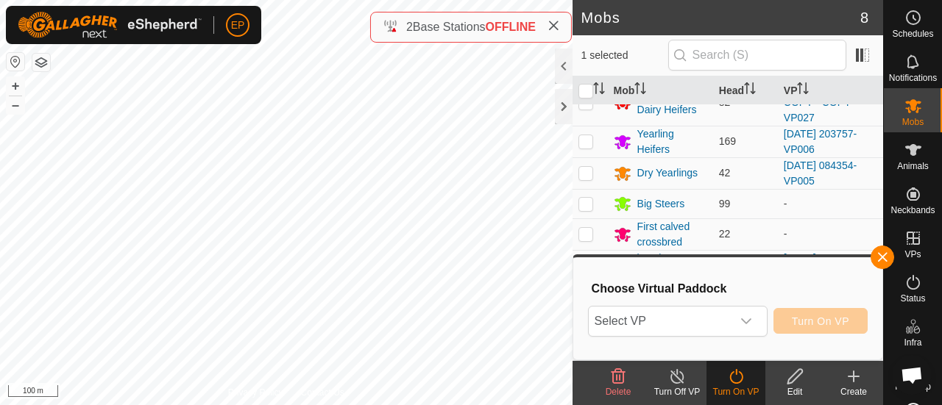
click at [737, 377] on icon at bounding box center [736, 377] width 18 height 18
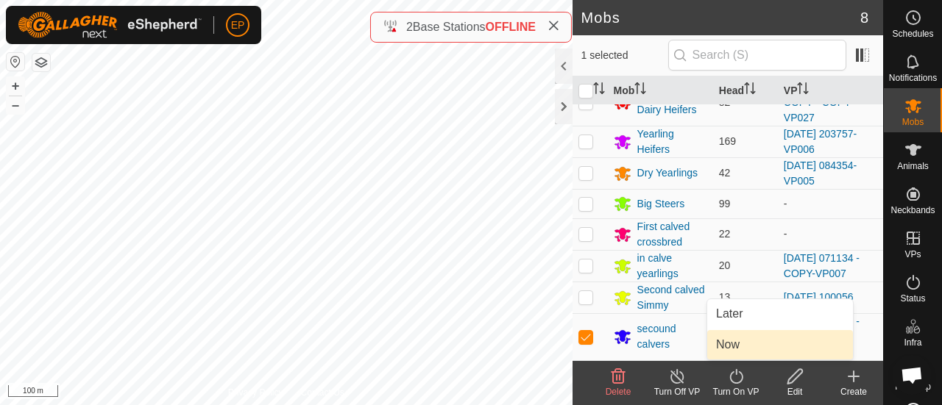
click at [731, 347] on link "Now" at bounding box center [780, 344] width 146 height 29
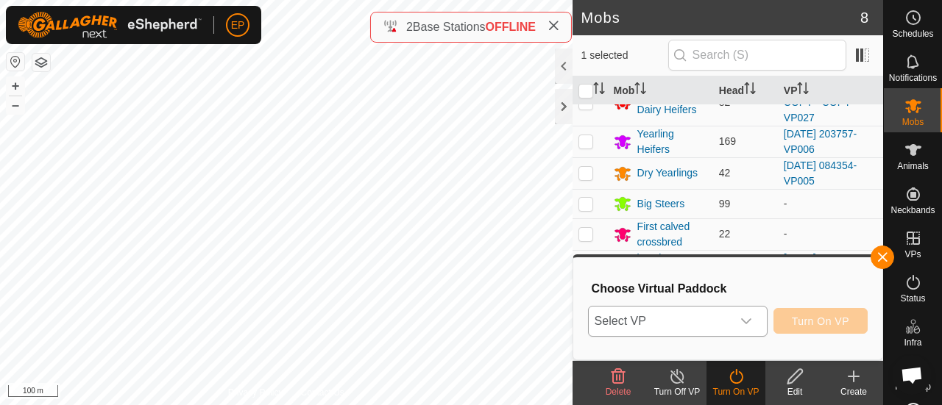
click at [676, 319] on span "Select VP" at bounding box center [660, 321] width 143 height 29
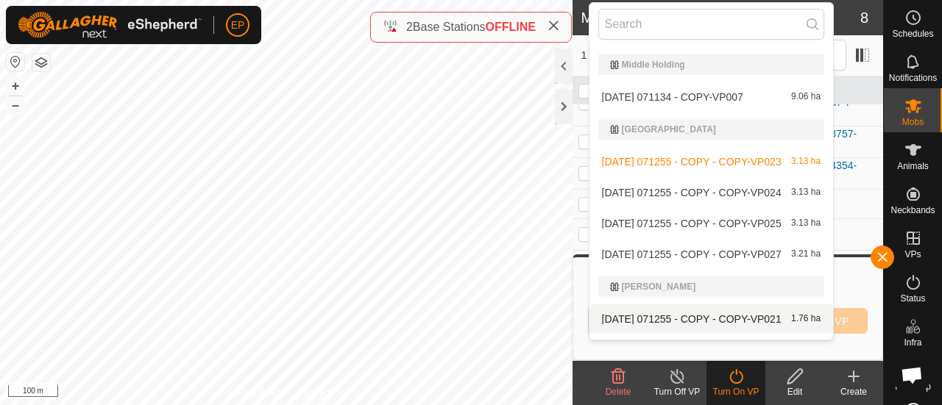
scroll to position [1040, 0]
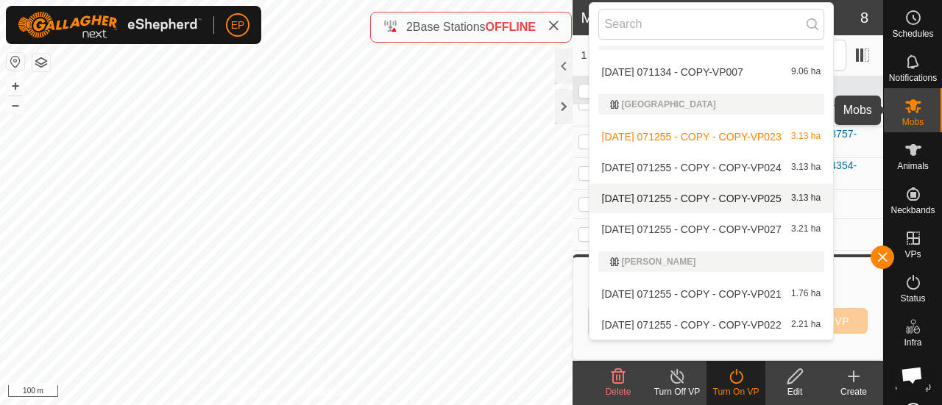
click at [910, 118] on span "Mobs" at bounding box center [912, 122] width 21 height 9
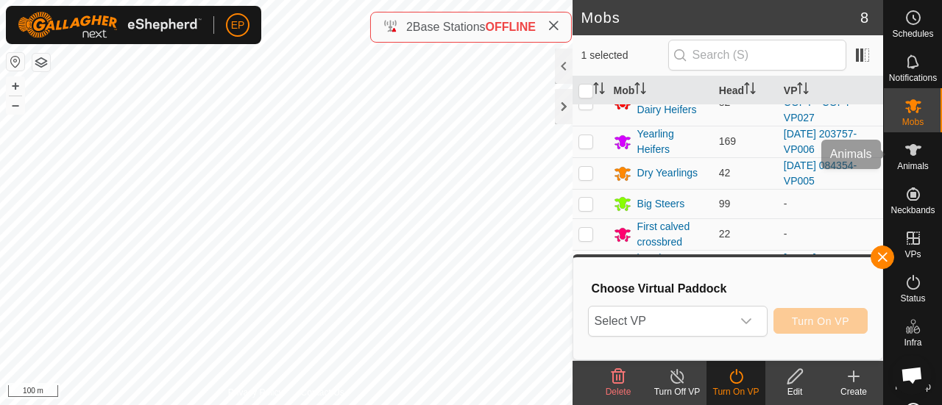
click at [919, 147] on es-animals-svg-icon at bounding box center [913, 150] width 26 height 24
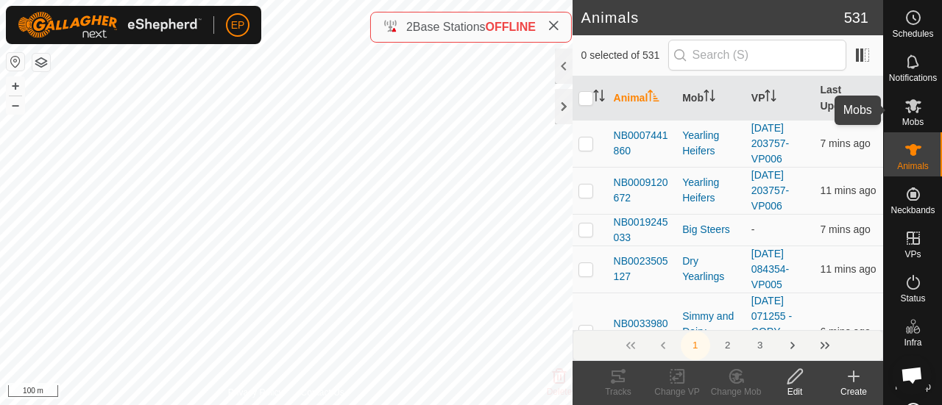
click at [914, 111] on icon at bounding box center [913, 106] width 18 height 18
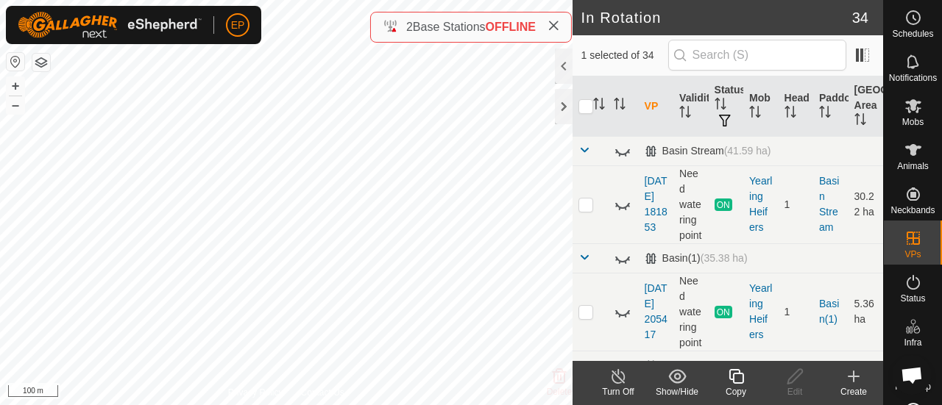
checkbox input "true"
checkbox input "false"
checkbox input "true"
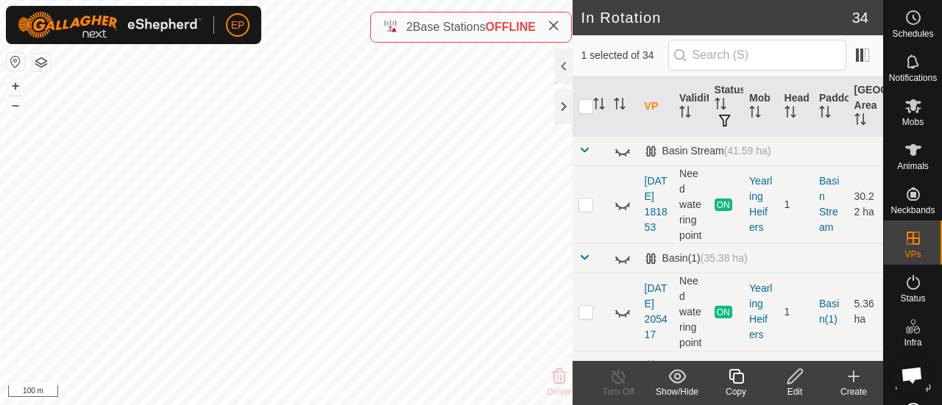
checkbox input "false"
checkbox input "true"
click at [731, 385] on icon at bounding box center [736, 377] width 18 height 18
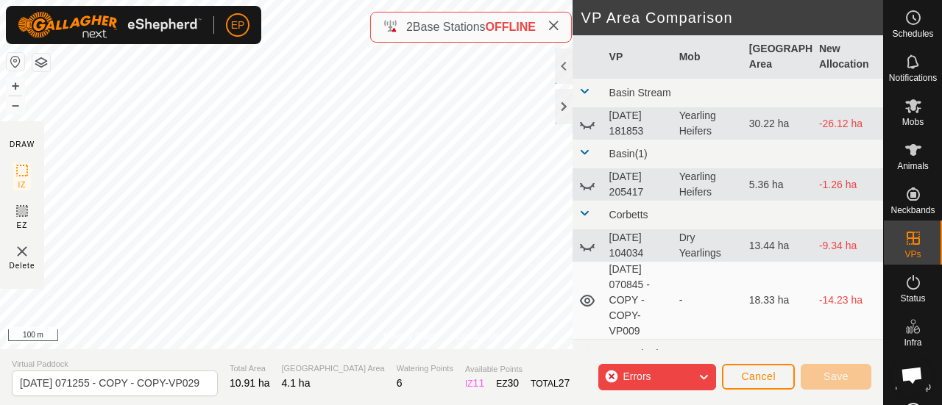
click at [703, 375] on icon at bounding box center [704, 377] width 12 height 19
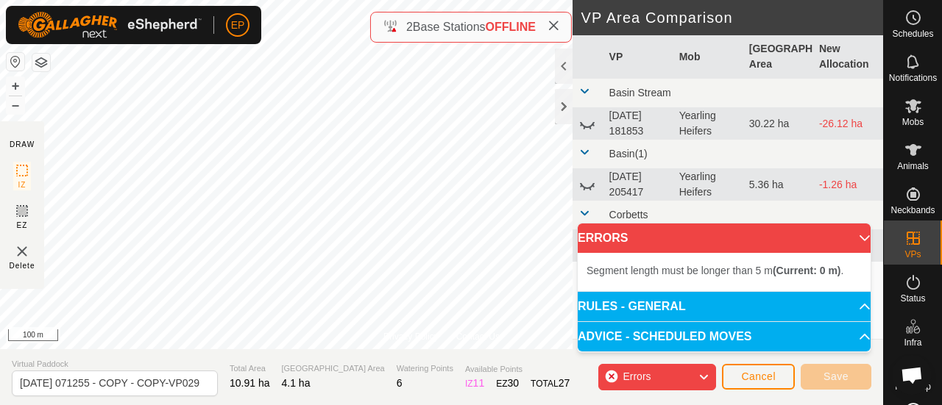
click at [703, 375] on icon at bounding box center [704, 377] width 12 height 19
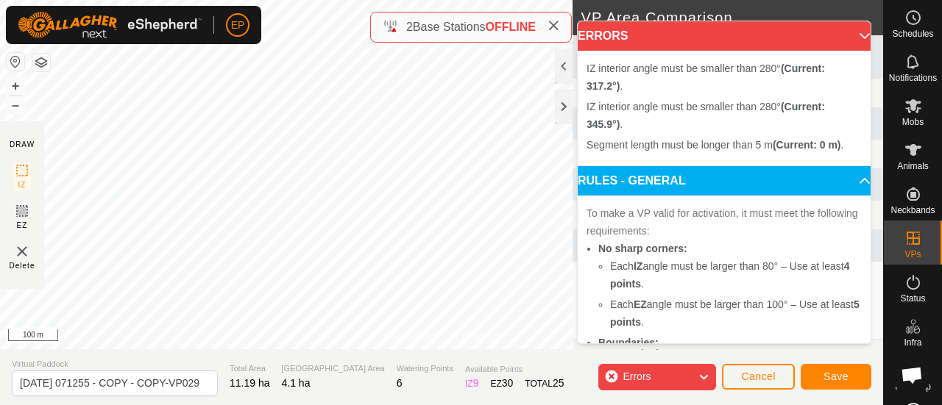
click at [640, 376] on span "Errors" at bounding box center [637, 377] width 28 height 12
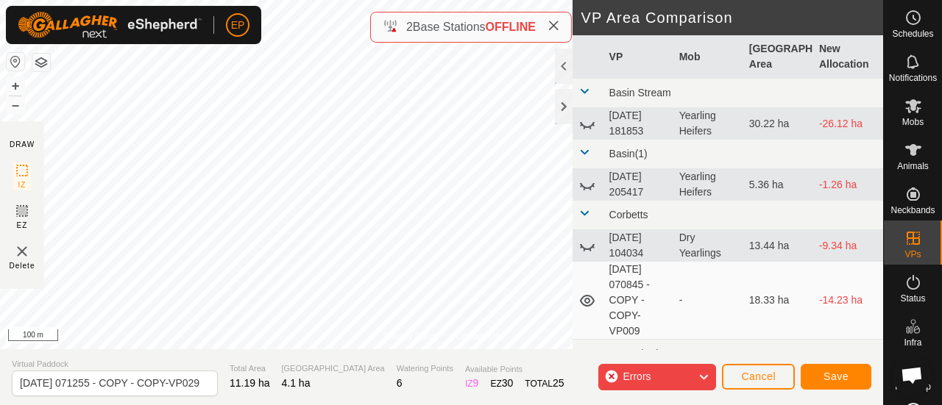
click at [640, 376] on span "Errors" at bounding box center [637, 377] width 28 height 12
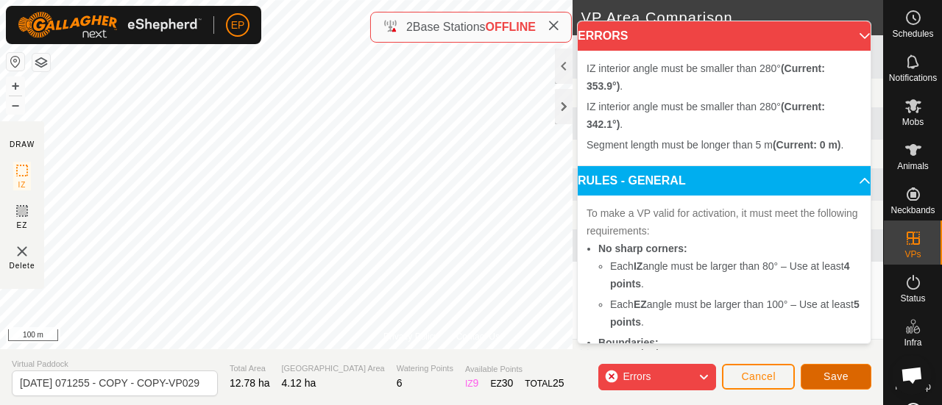
click at [833, 375] on span "Save" at bounding box center [835, 377] width 25 height 12
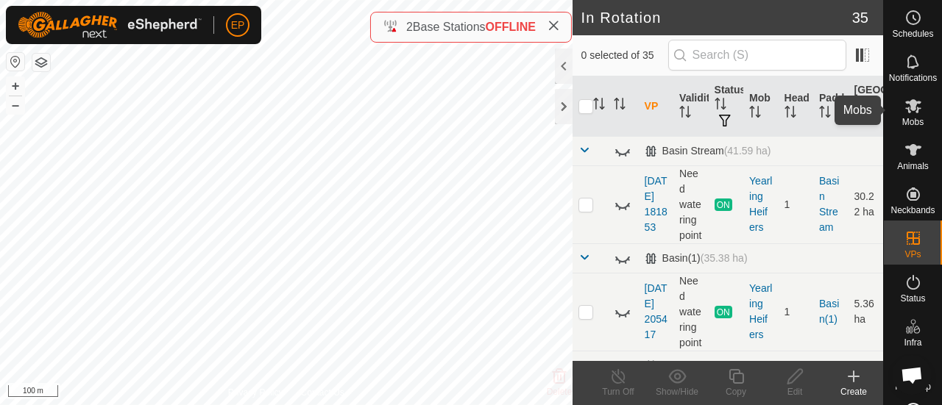
click at [907, 121] on span "Mobs" at bounding box center [912, 122] width 21 height 9
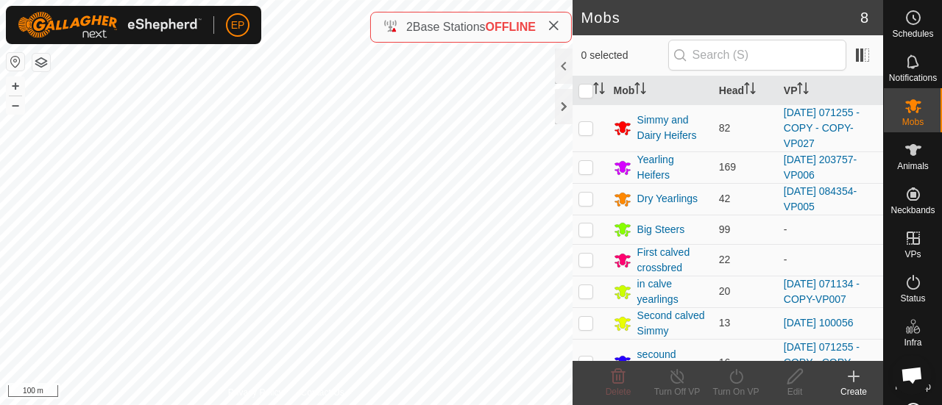
scroll to position [38, 0]
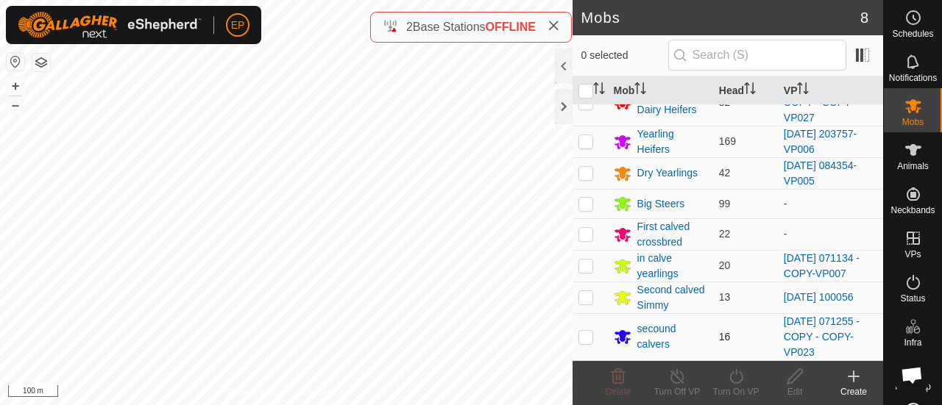
click at [587, 336] on p-checkbox at bounding box center [585, 337] width 15 height 12
click at [588, 338] on p-checkbox at bounding box center [585, 337] width 15 height 12
checkbox input "true"
click at [733, 375] on icon at bounding box center [736, 377] width 18 height 18
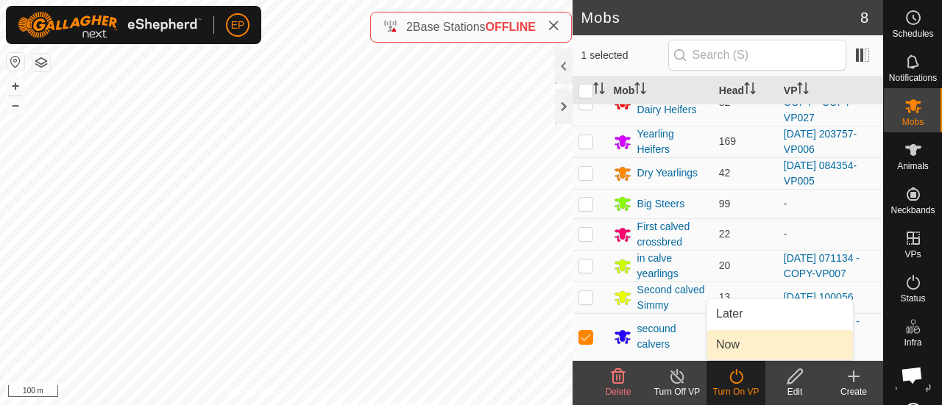
click at [735, 346] on link "Now" at bounding box center [780, 344] width 146 height 29
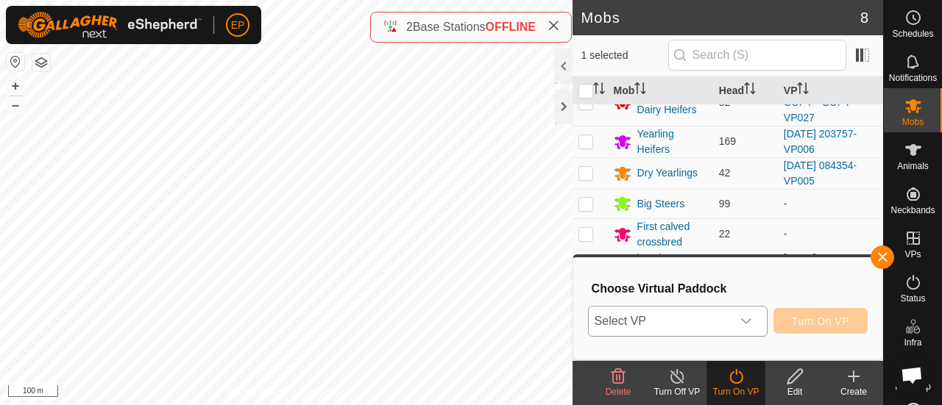
click at [703, 319] on span "Select VP" at bounding box center [660, 321] width 143 height 29
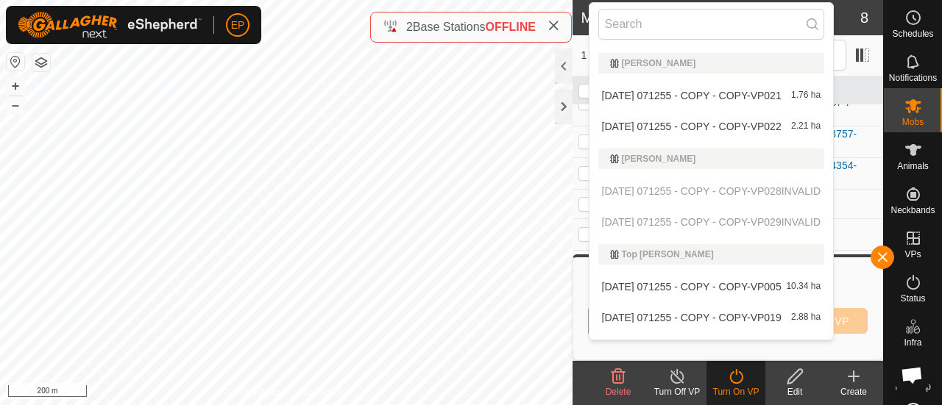
scroll to position [1245, 0]
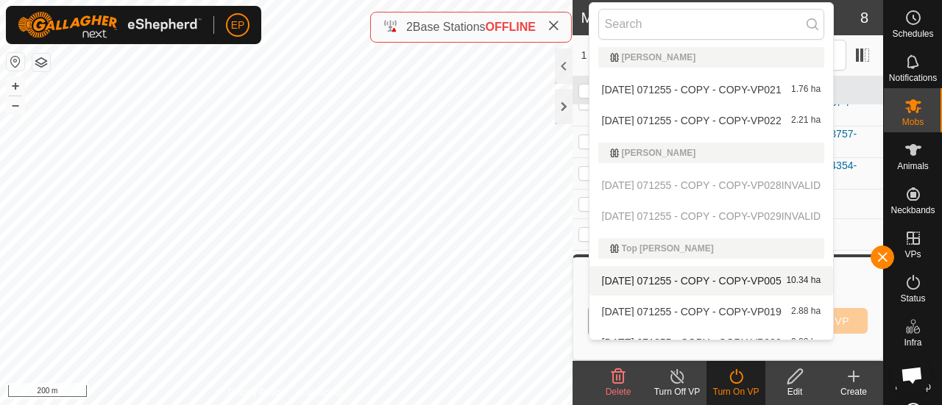
click at [728, 189] on p-selectitem "2025-08-12 071255 - COPY - COPY-VP028 INVALID" at bounding box center [711, 185] width 244 height 29
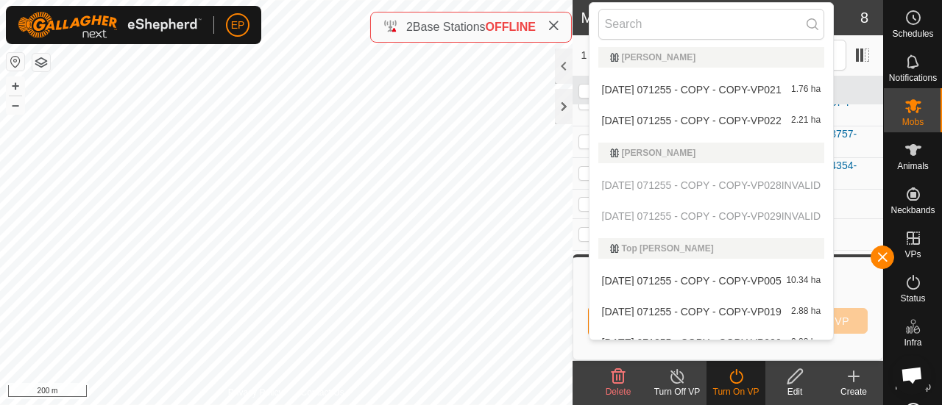
click at [615, 149] on div "Skinny Larsen's" at bounding box center [711, 153] width 203 height 9
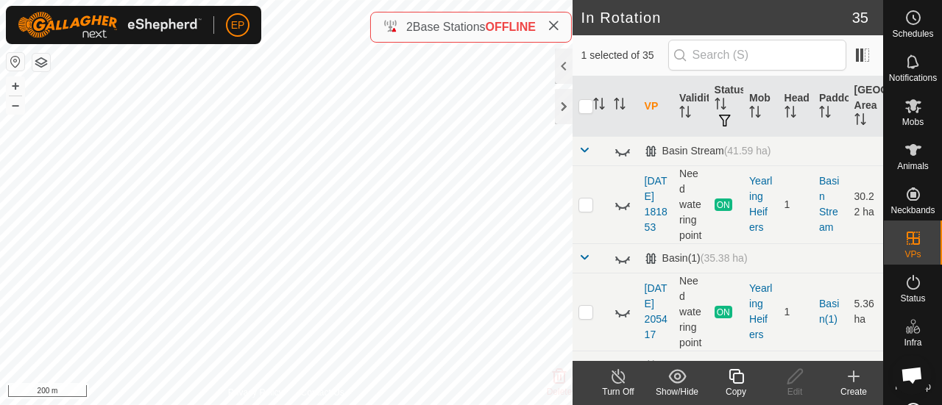
click at [734, 377] on icon at bounding box center [736, 377] width 18 height 18
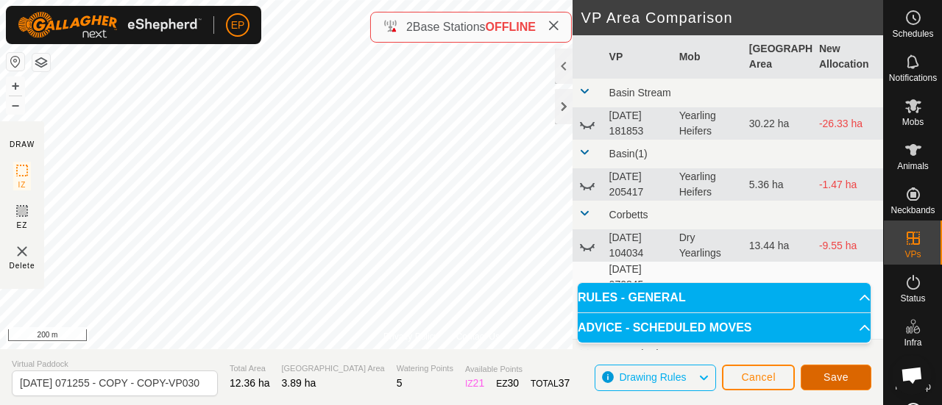
click at [827, 377] on span "Save" at bounding box center [835, 378] width 25 height 12
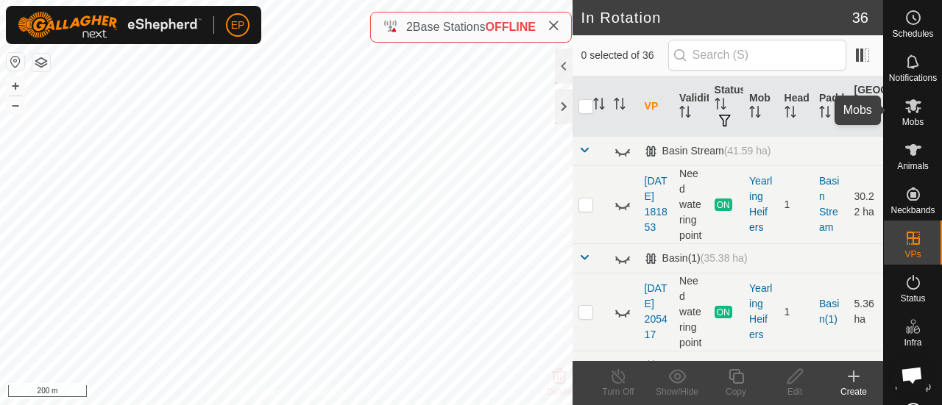
click at [907, 118] on span "Mobs" at bounding box center [912, 122] width 21 height 9
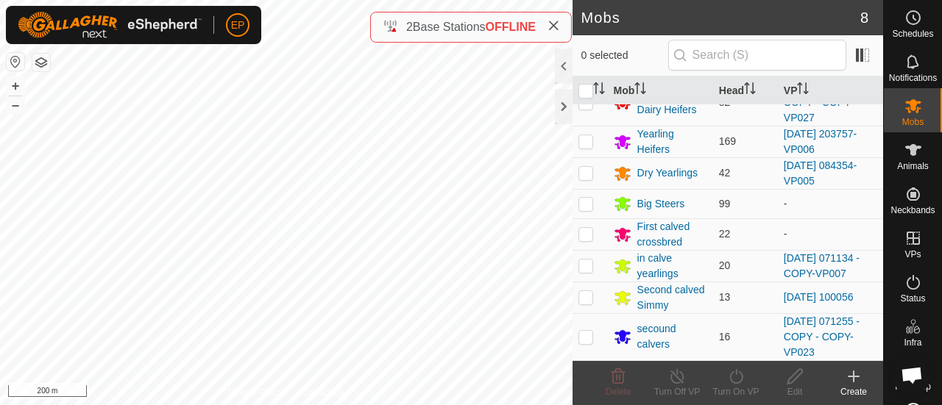
scroll to position [38, 0]
click at [587, 338] on p-checkbox at bounding box center [585, 337] width 15 height 12
checkbox input "true"
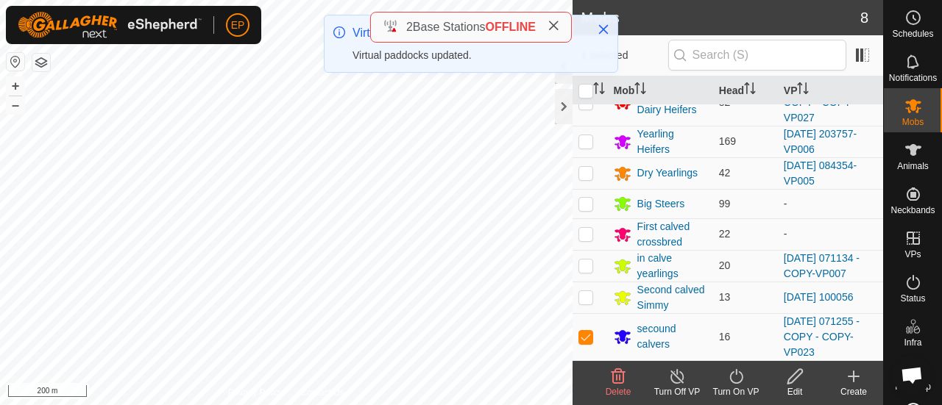
click at [737, 380] on icon at bounding box center [736, 377] width 18 height 18
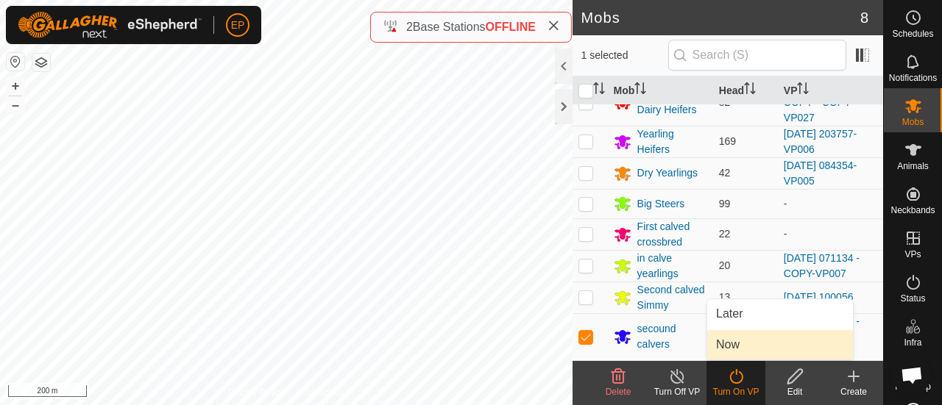
click at [730, 344] on link "Now" at bounding box center [780, 344] width 146 height 29
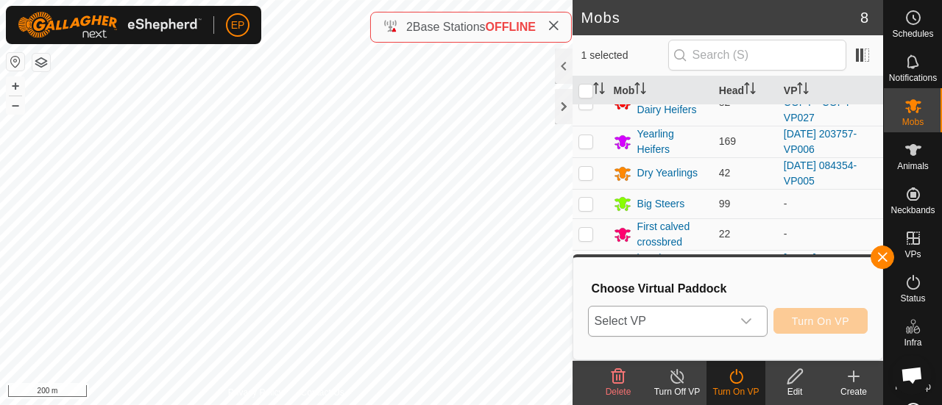
click at [713, 323] on span "Select VP" at bounding box center [660, 321] width 143 height 29
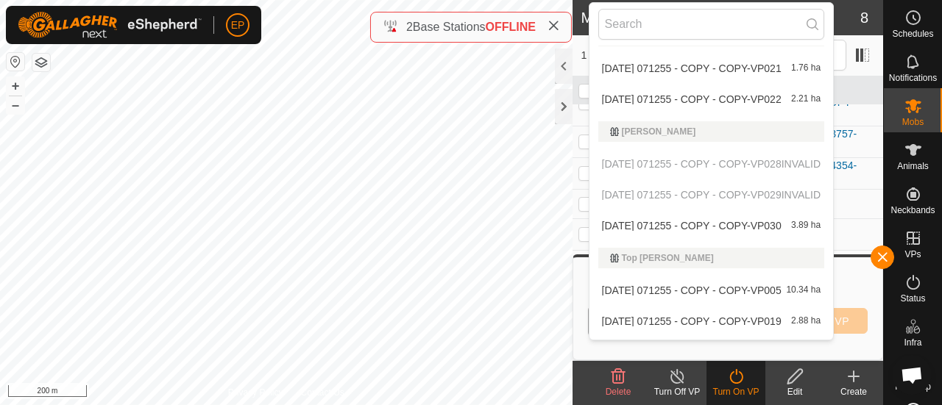
scroll to position [1291, 0]
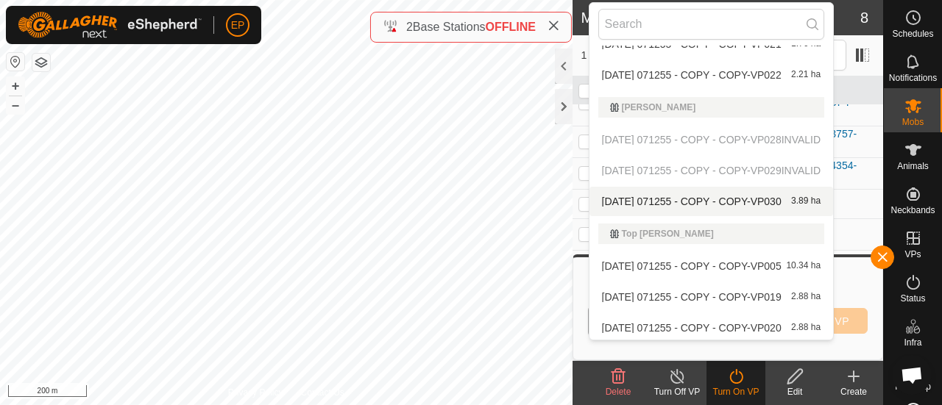
click at [790, 202] on li "2025-08-12 071255 - COPY - COPY-VP030 3.89 ha" at bounding box center [711, 201] width 244 height 29
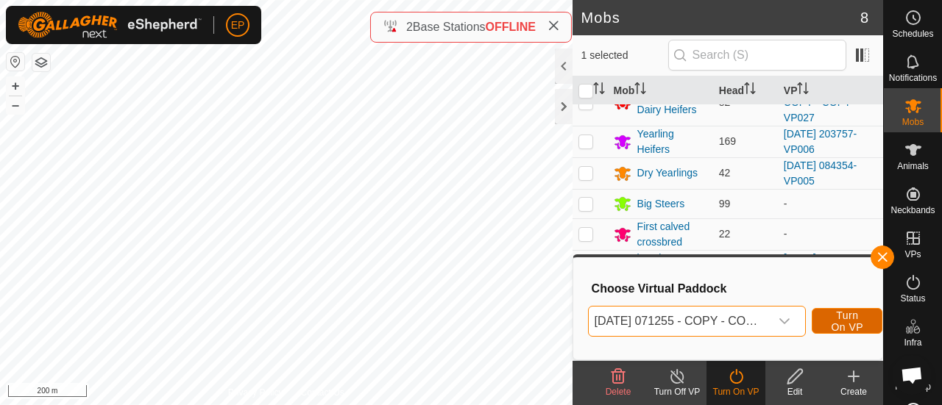
click at [848, 319] on span "Turn On VP" at bounding box center [847, 322] width 34 height 24
